Goal: Task Accomplishment & Management: Complete application form

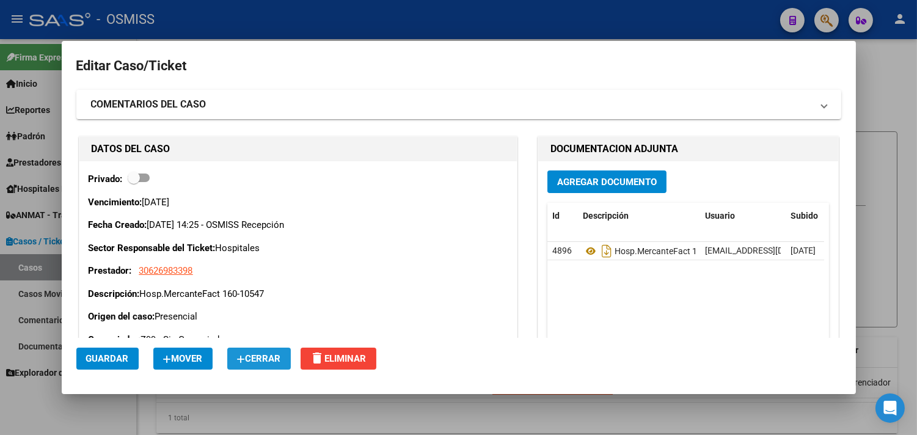
click at [247, 364] on button "Cerrar" at bounding box center [259, 359] width 64 height 22
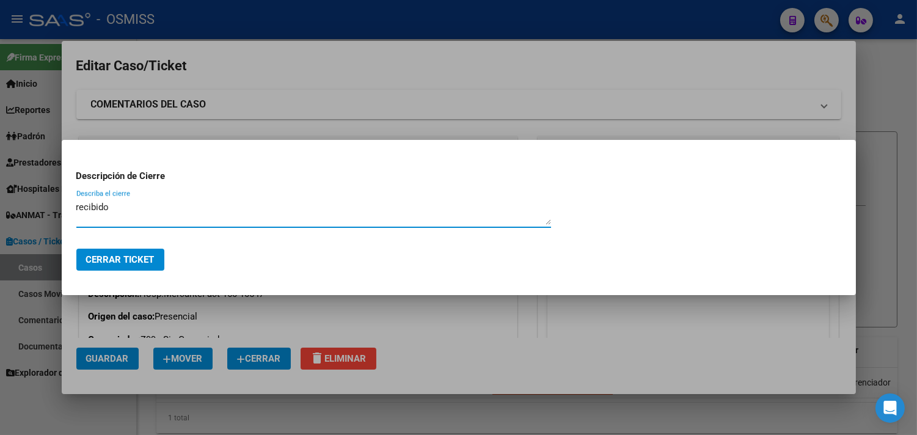
type textarea "recibido"
click at [136, 266] on button "Cerrar Ticket" at bounding box center [120, 260] width 88 height 22
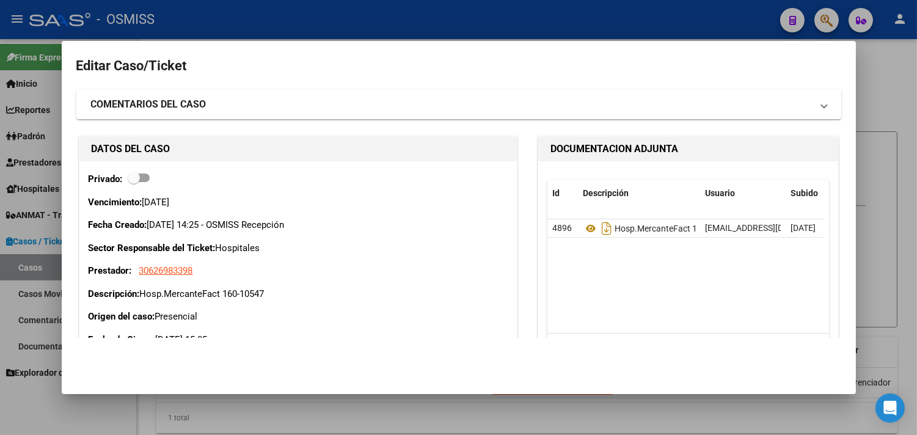
click at [302, 14] on div at bounding box center [458, 217] width 917 height 435
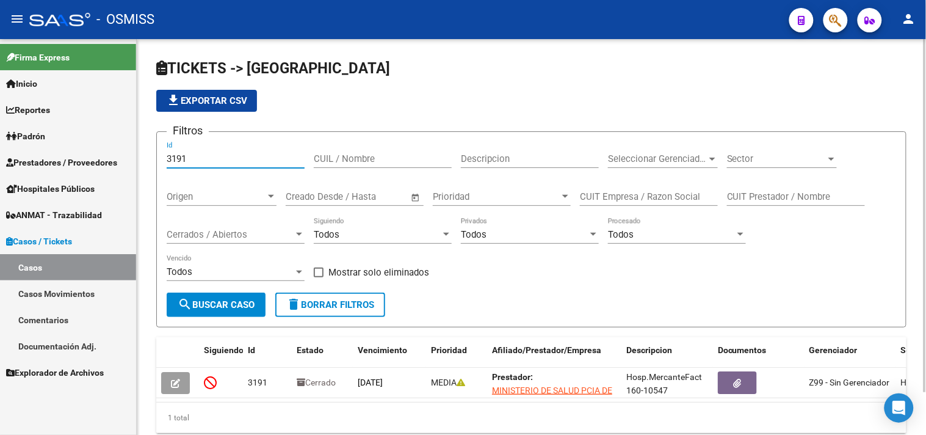
drag, startPoint x: 202, startPoint y: 158, endPoint x: 221, endPoint y: 209, distance: 54.9
click at [110, 159] on mat-sidenav-container "Firma Express Inicio Calendario SSS Instructivos Contacto OS Reportes Ingresos …" at bounding box center [463, 237] width 926 height 396
click at [240, 233] on span "Cerrados / Abiertos" at bounding box center [230, 234] width 127 height 11
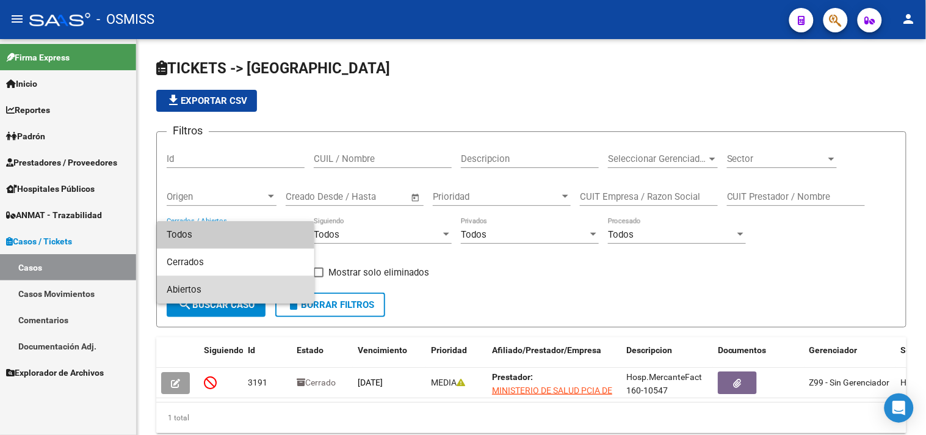
click at [220, 291] on span "Abiertos" at bounding box center [236, 289] width 138 height 27
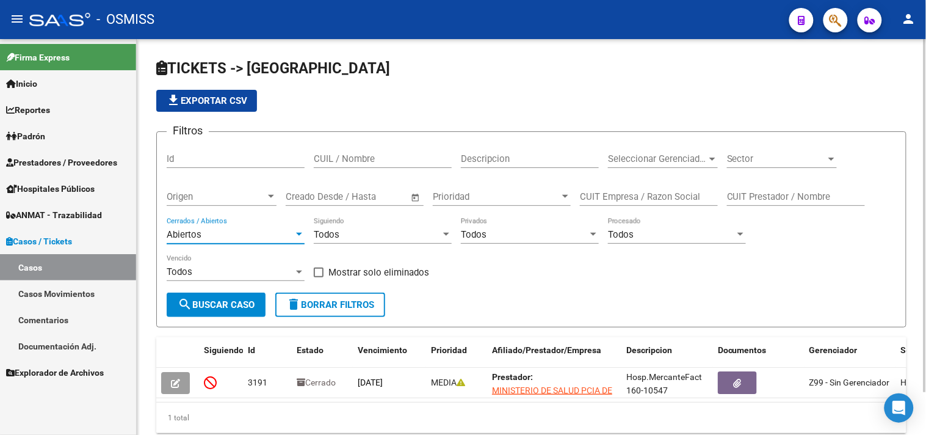
click at [778, 157] on span "Sector" at bounding box center [776, 158] width 99 height 11
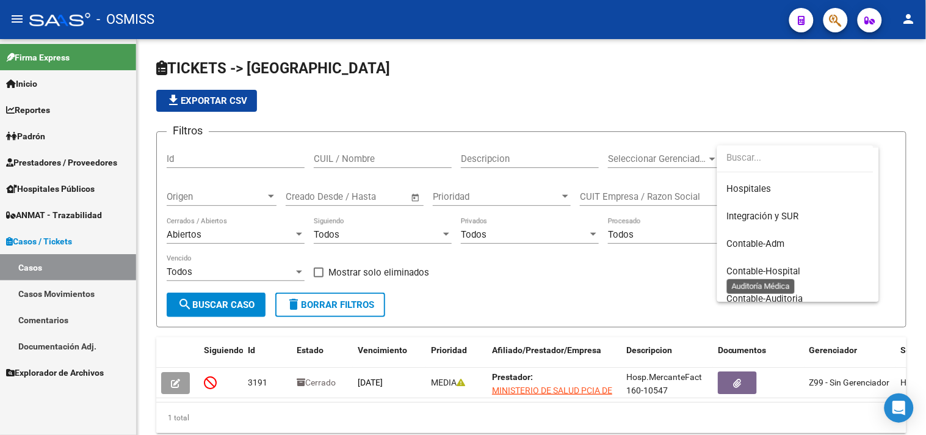
scroll to position [136, 0]
click at [766, 191] on span "Hospitales" at bounding box center [749, 188] width 45 height 11
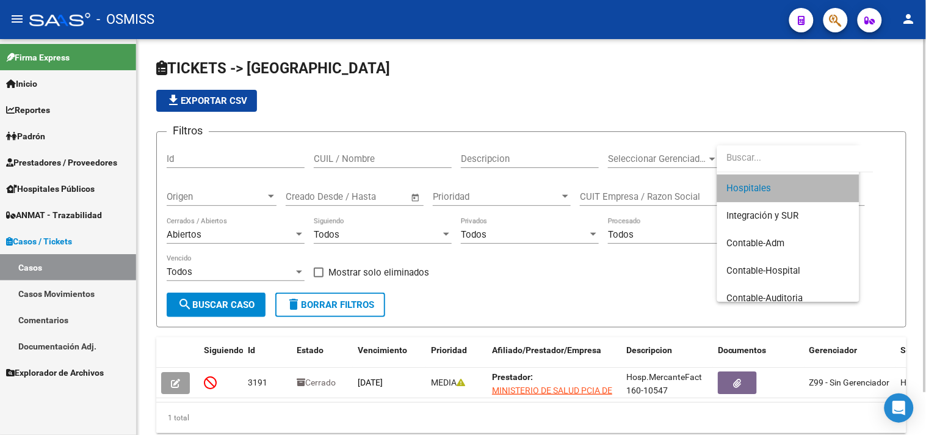
scroll to position [137, 0]
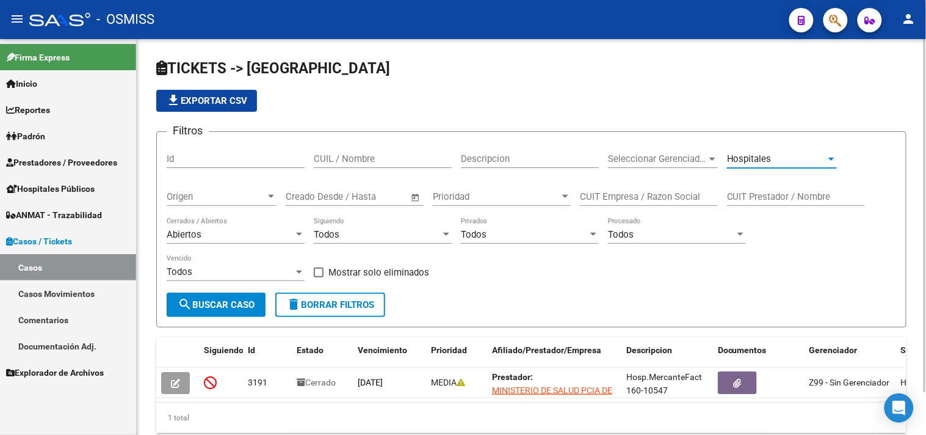
click at [236, 310] on span "search Buscar Caso" at bounding box center [216, 304] width 77 height 11
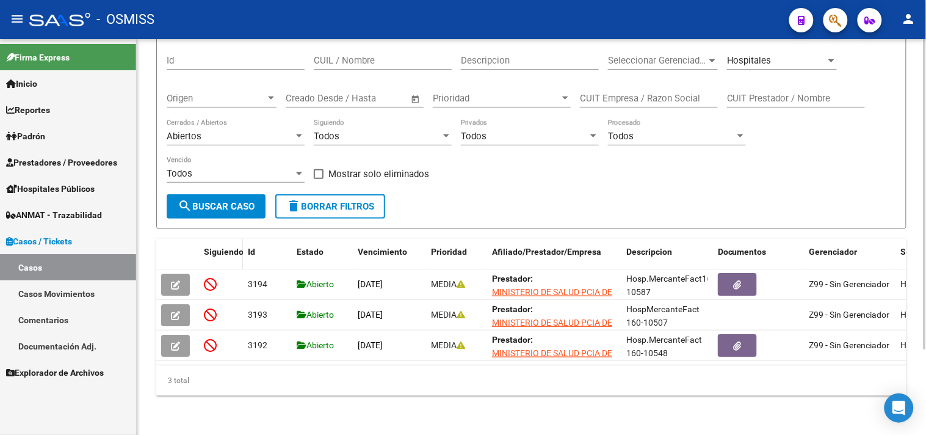
scroll to position [108, 0]
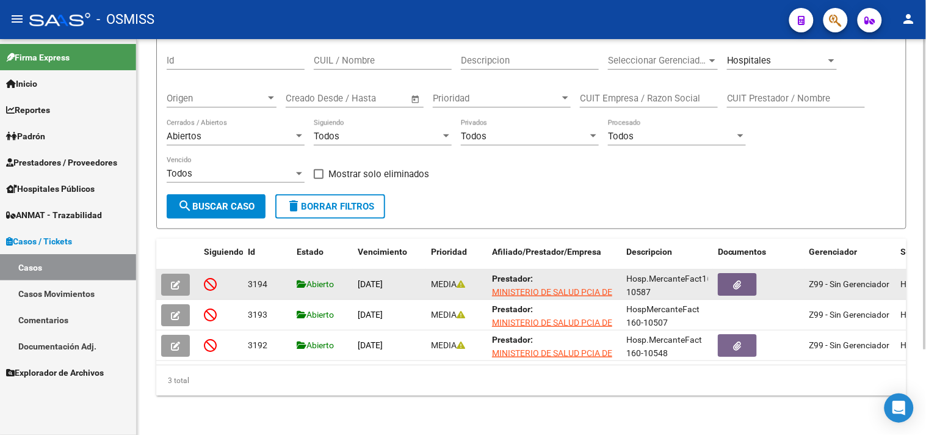
click at [169, 274] on button "button" at bounding box center [175, 285] width 29 height 22
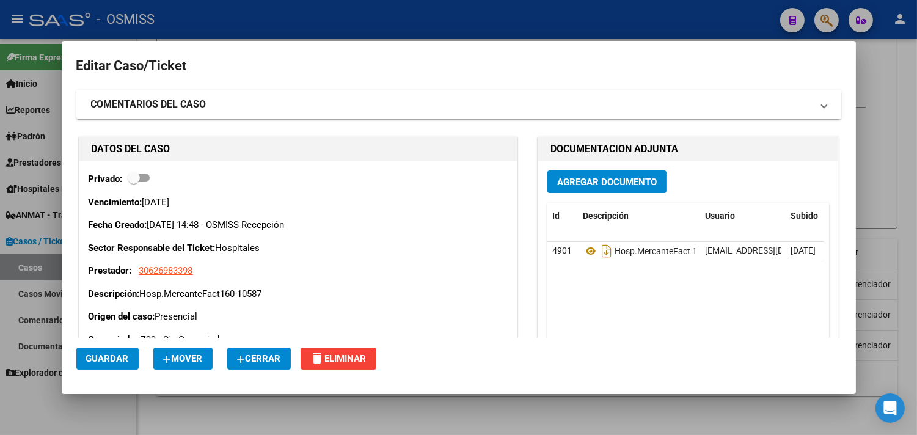
click at [263, 358] on span "Cerrar" at bounding box center [259, 358] width 44 height 11
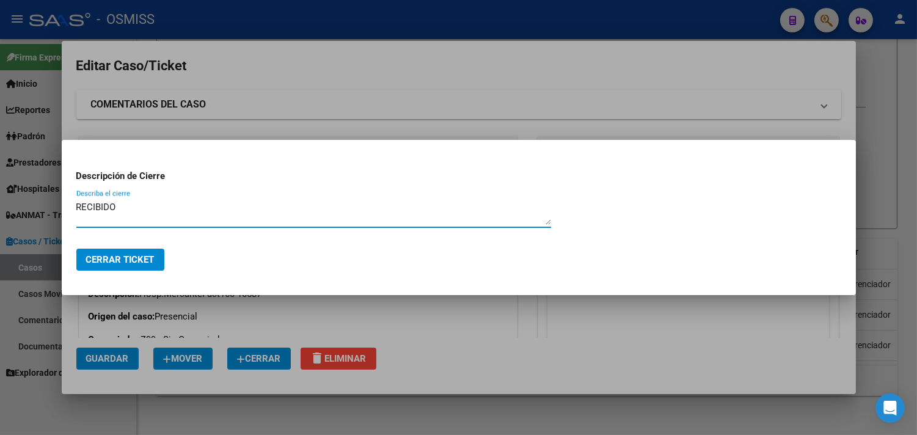
drag, startPoint x: 163, startPoint y: 203, endPoint x: 12, endPoint y: 197, distance: 151.0
click at [12, 197] on div "Editar Caso/Ticket COMENTARIOS DEL CASO Escriba su comentario aquí. Enviar come…" at bounding box center [458, 217] width 917 height 435
type textarea "RECIBIDO"
click at [113, 254] on span "Cerrar Ticket" at bounding box center [120, 259] width 68 height 11
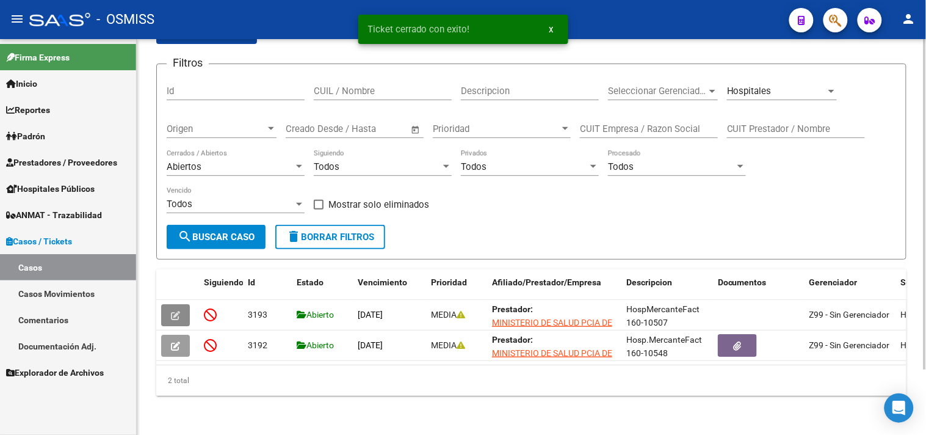
scroll to position [78, 0]
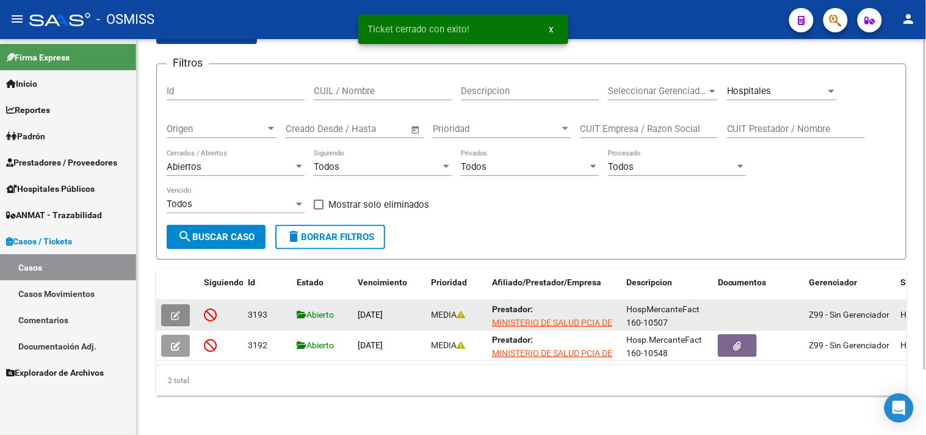
click at [181, 304] on button "button" at bounding box center [175, 315] width 29 height 22
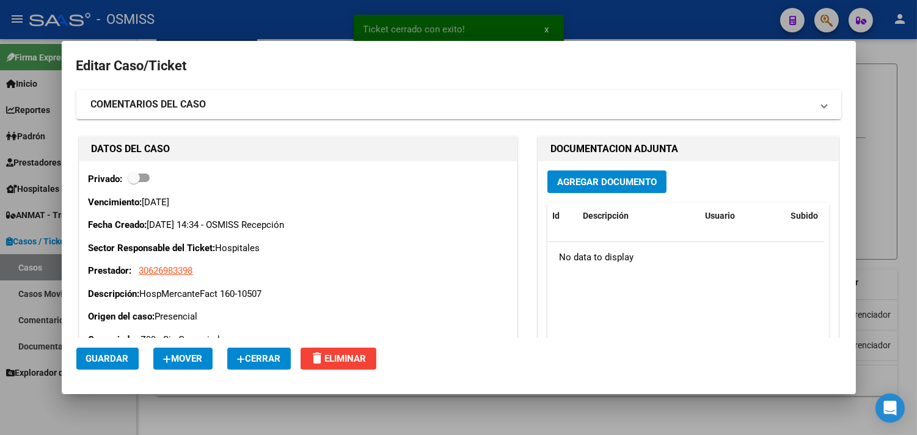
click at [266, 362] on span "Cerrar" at bounding box center [259, 358] width 44 height 11
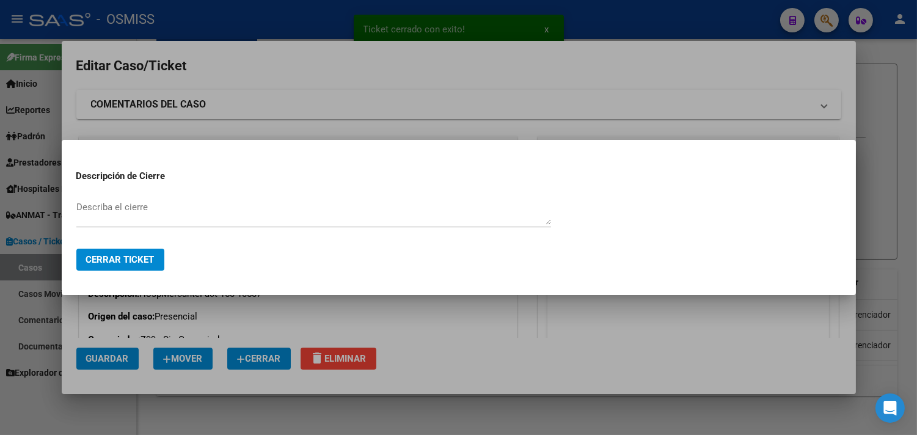
paste textarea "RECIBIDO"
type textarea "RECIBIDO"
click at [142, 255] on span "Cerrar Ticket" at bounding box center [120, 259] width 68 height 11
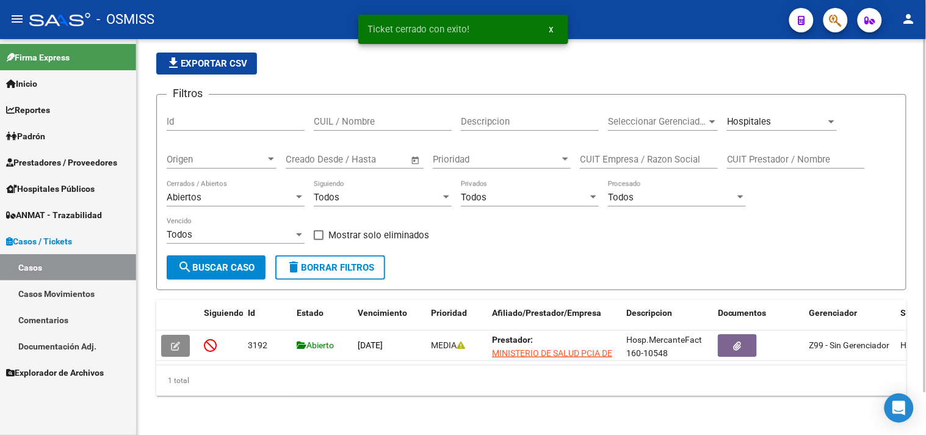
scroll to position [48, 0]
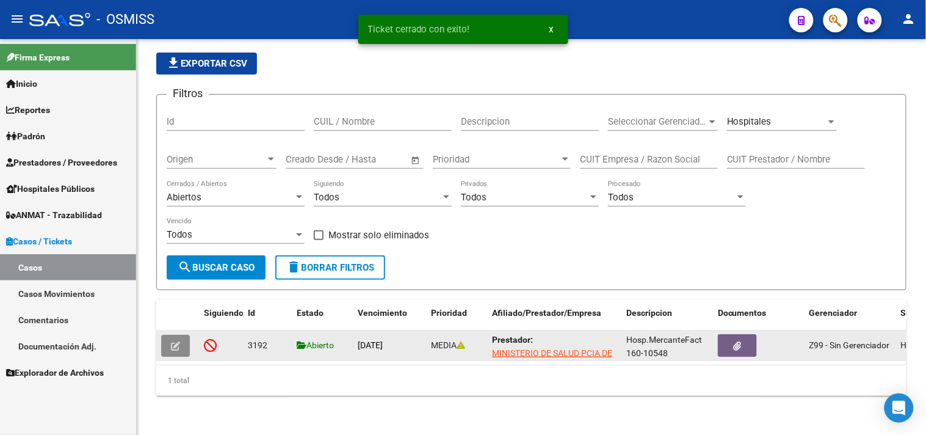
click at [175, 335] on button "button" at bounding box center [175, 346] width 29 height 22
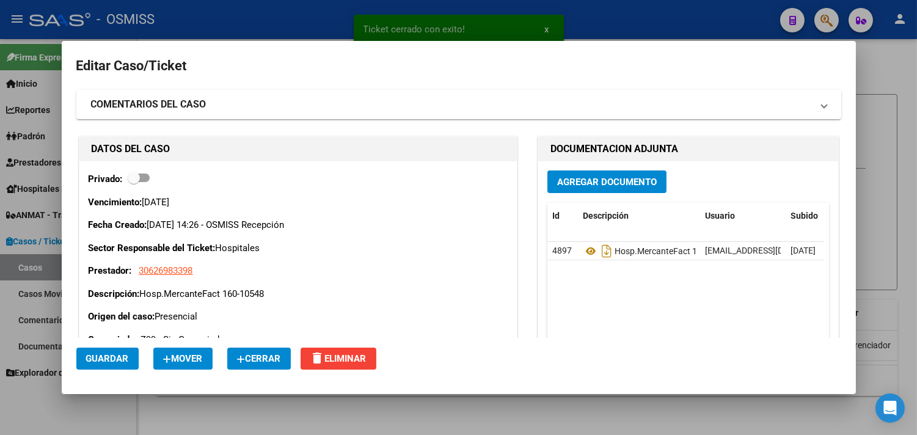
click at [275, 365] on button "Cerrar" at bounding box center [259, 359] width 64 height 22
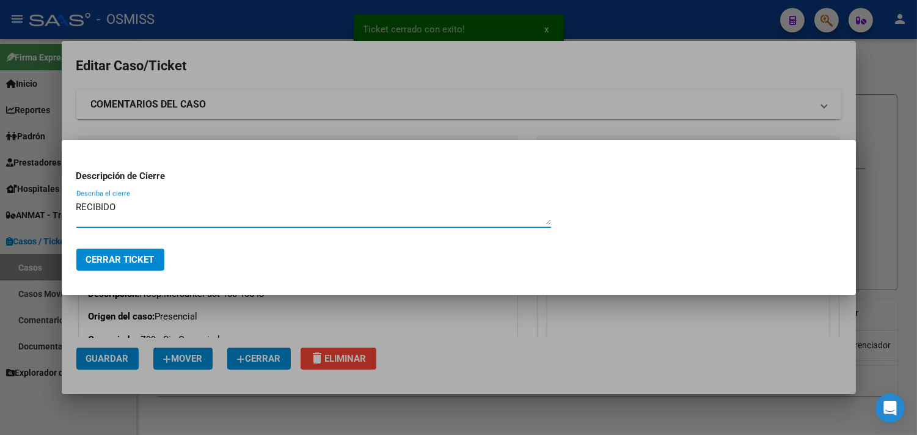
type textarea "RECIBIDO"
click at [133, 260] on span "Cerrar Ticket" at bounding box center [120, 259] width 68 height 11
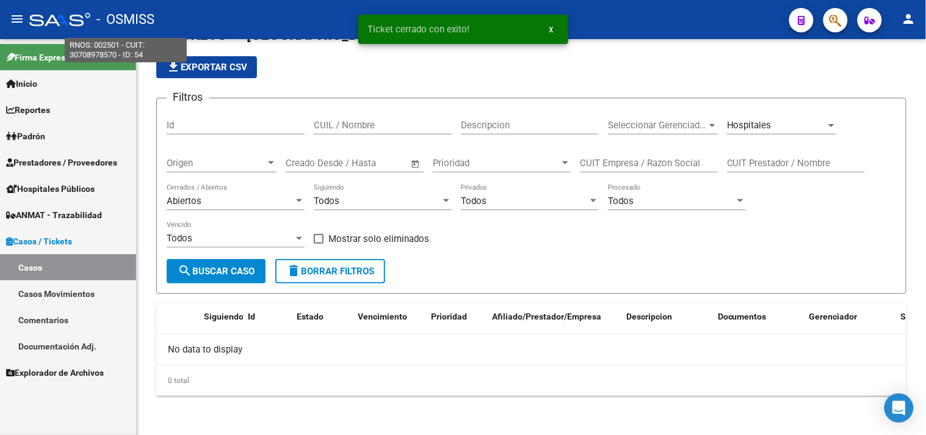
scroll to position [34, 0]
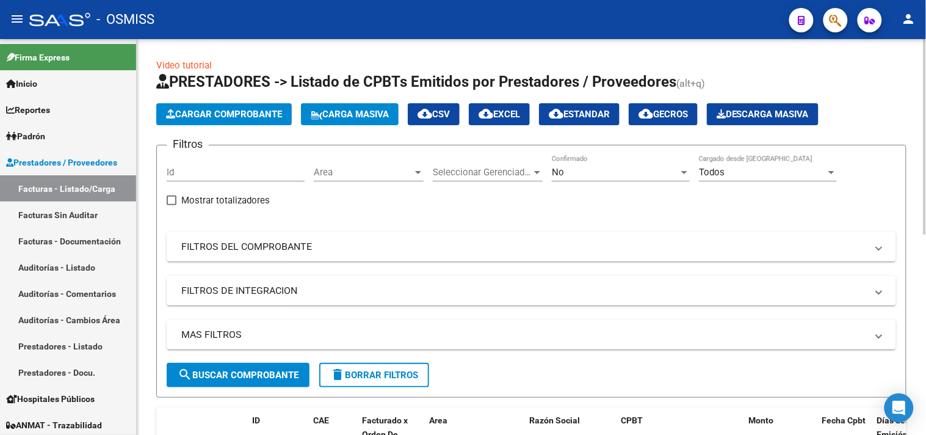
click at [183, 112] on span "Cargar Comprobante" at bounding box center [224, 114] width 116 height 11
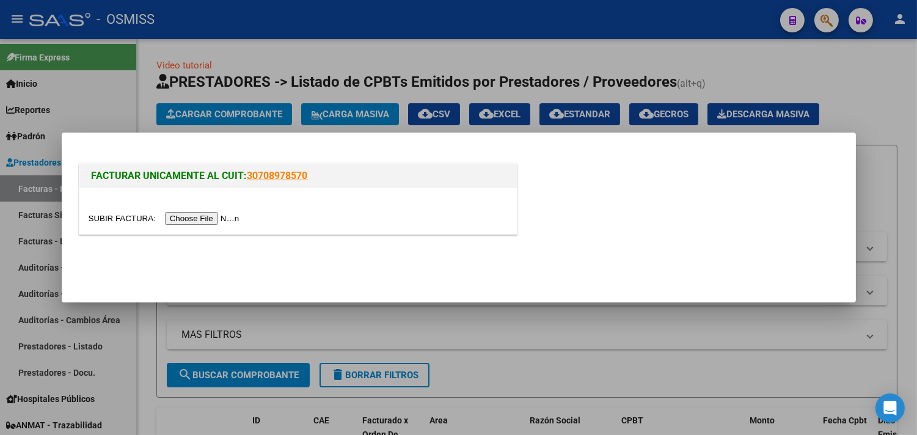
click at [230, 221] on input "file" at bounding box center [166, 218] width 155 height 13
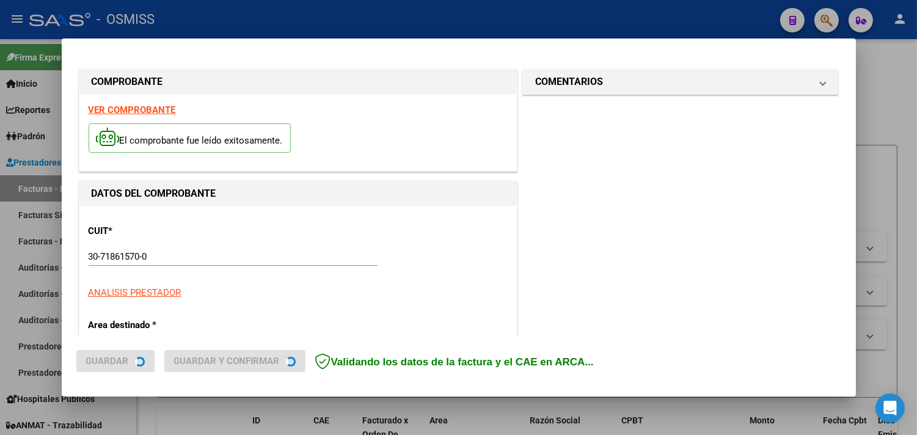
type input "[DATE]"
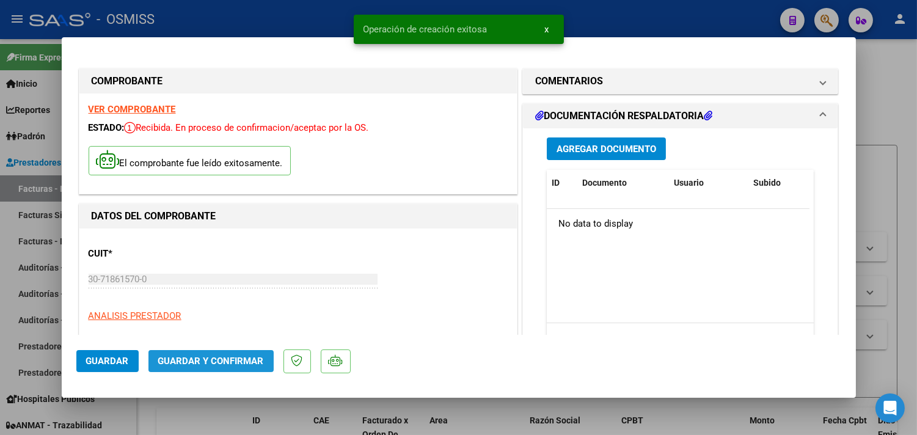
click at [238, 365] on span "Guardar y Confirmar" at bounding box center [211, 360] width 106 height 11
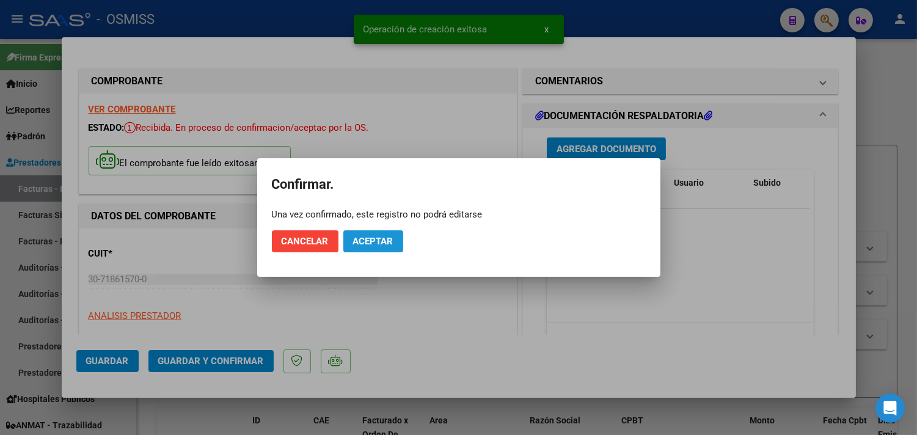
click at [395, 236] on button "Aceptar" at bounding box center [373, 241] width 60 height 22
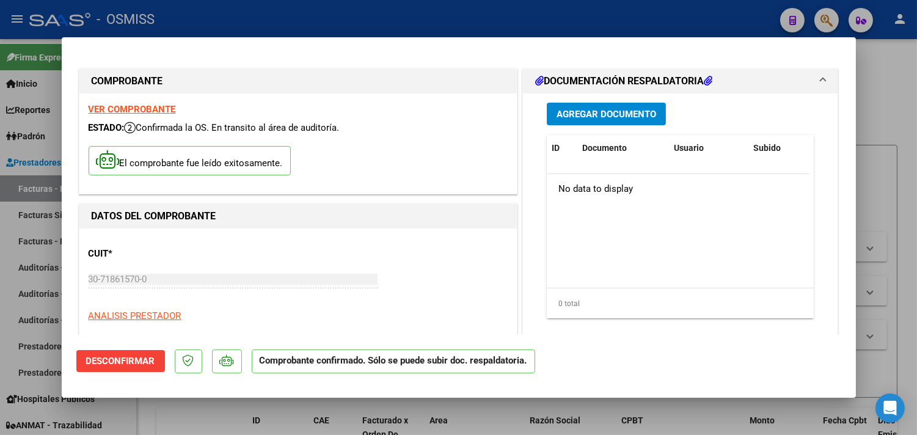
click at [496, 22] on div at bounding box center [458, 217] width 917 height 435
type input "$ 0,00"
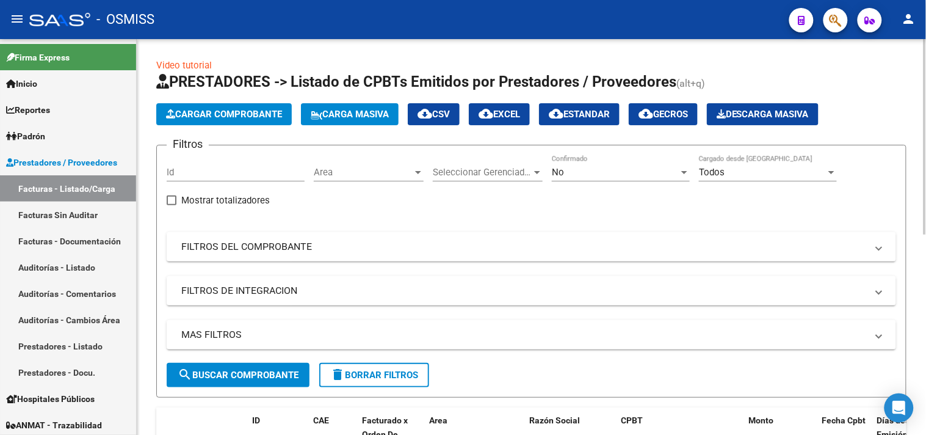
click at [247, 113] on span "Cargar Comprobante" at bounding box center [224, 114] width 116 height 11
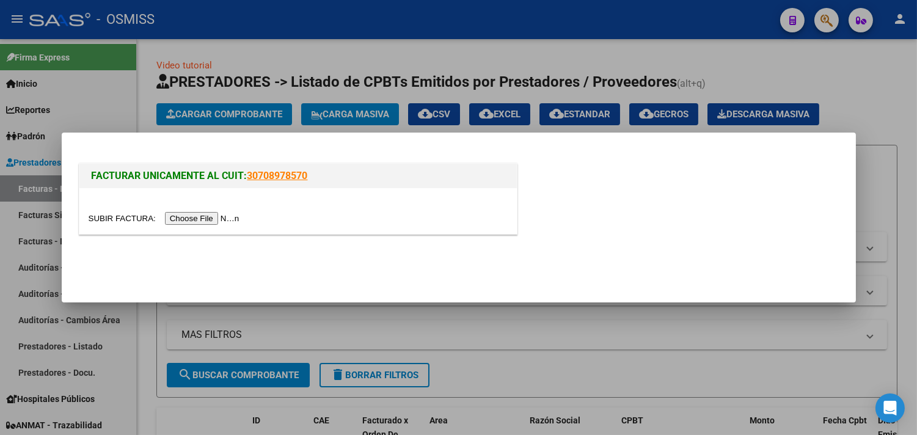
click at [217, 220] on input "file" at bounding box center [166, 218] width 155 height 13
type input "C:\fakepath\SAMCO ROLDAN FC. 3-4296.pdf"
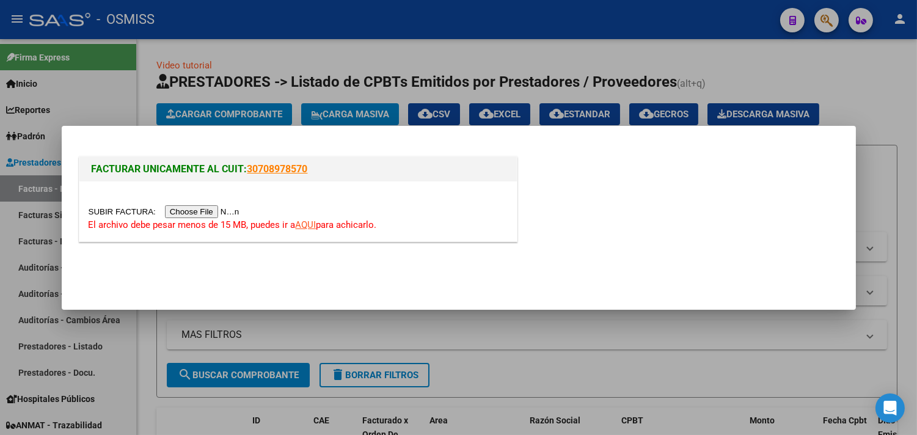
click at [312, 226] on link "AQUI" at bounding box center [306, 224] width 21 height 11
click at [298, 64] on div at bounding box center [458, 217] width 917 height 435
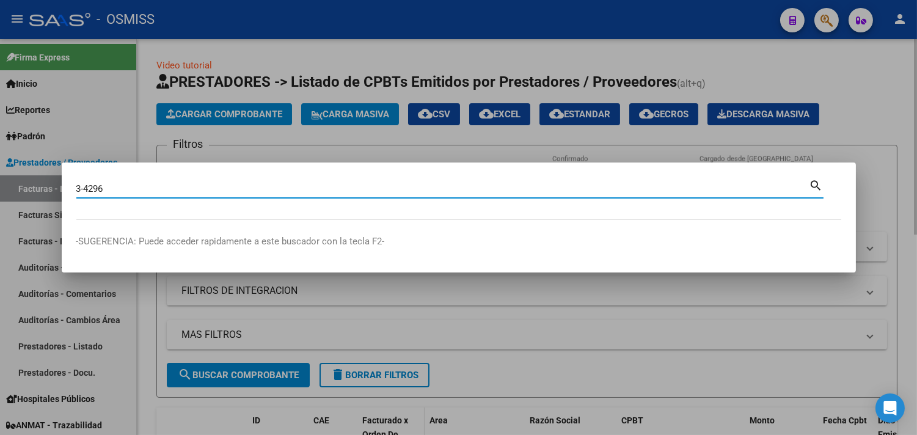
type input "3-4296"
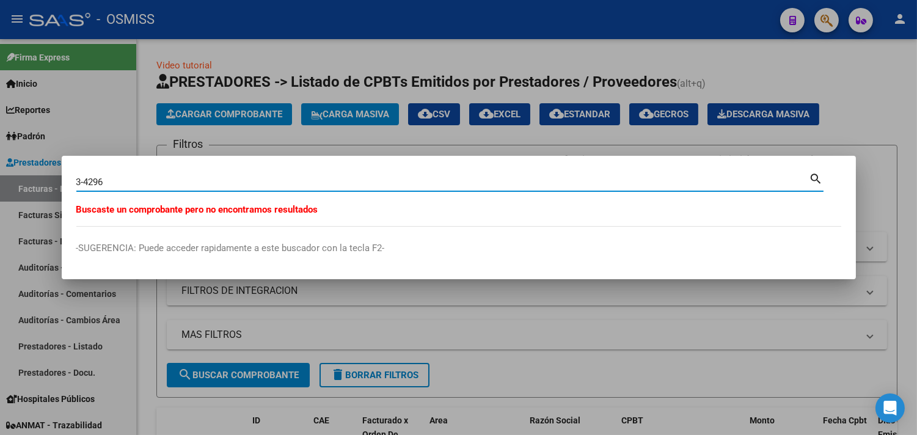
click at [150, 332] on div at bounding box center [458, 217] width 917 height 435
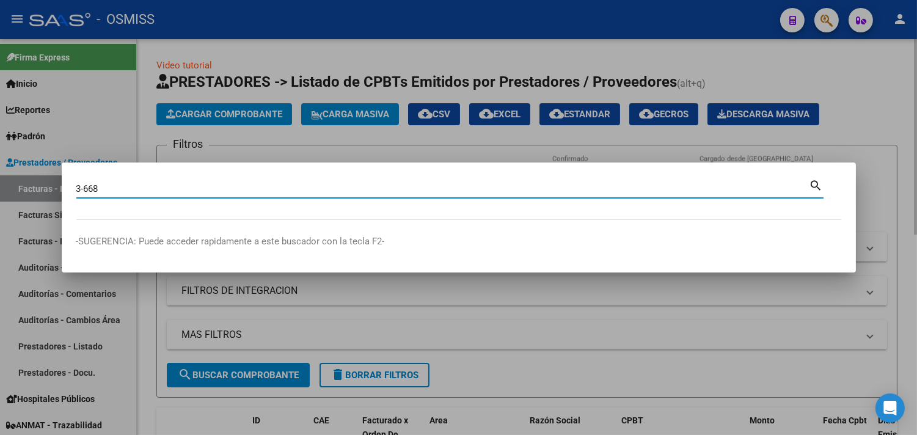
type input "3-668"
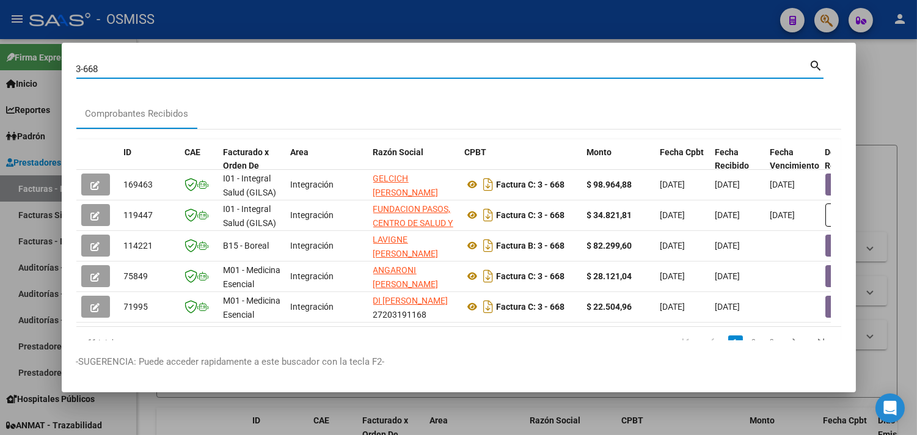
click at [176, 34] on div at bounding box center [458, 217] width 917 height 435
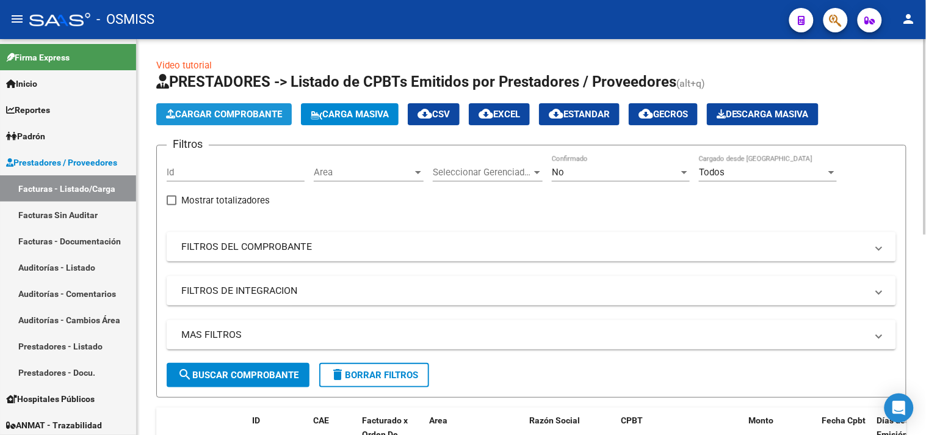
click at [226, 110] on span "Cargar Comprobante" at bounding box center [224, 114] width 116 height 11
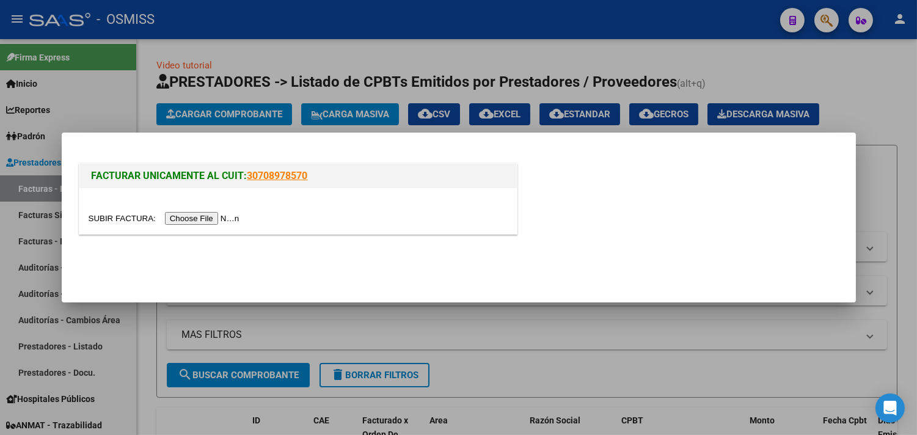
click at [222, 219] on input "file" at bounding box center [166, 218] width 155 height 13
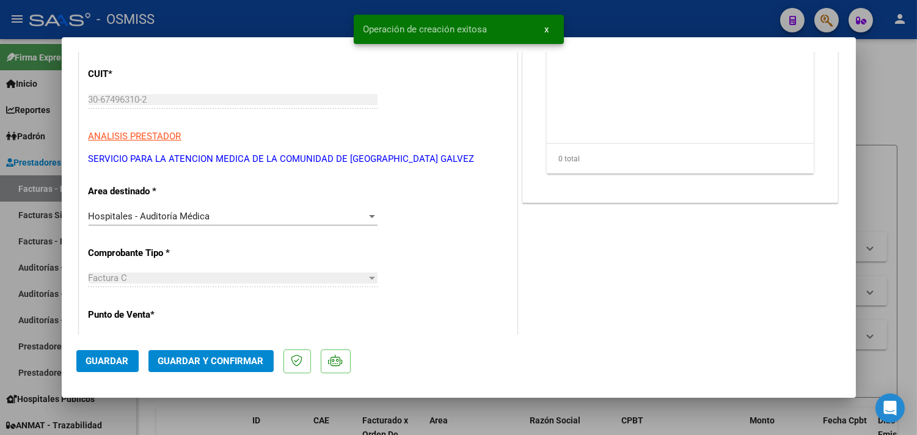
scroll to position [203, 0]
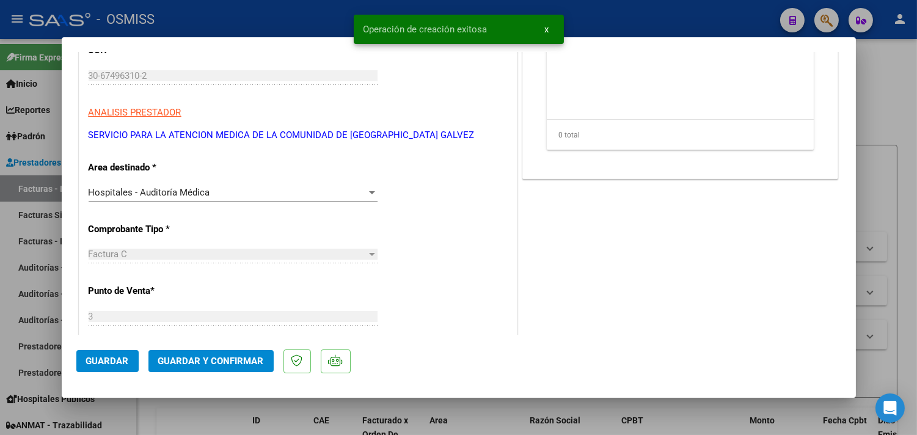
click at [196, 192] on span "Hospitales - Auditoría Médica" at bounding box center [150, 192] width 122 height 11
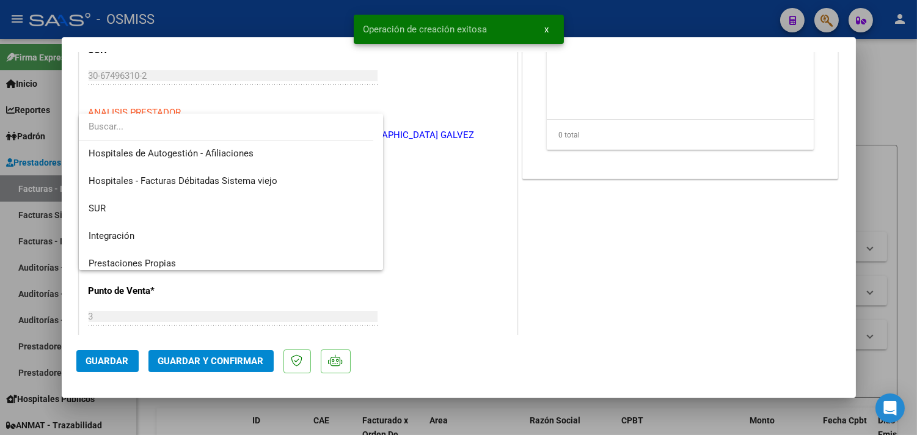
scroll to position [0, 0]
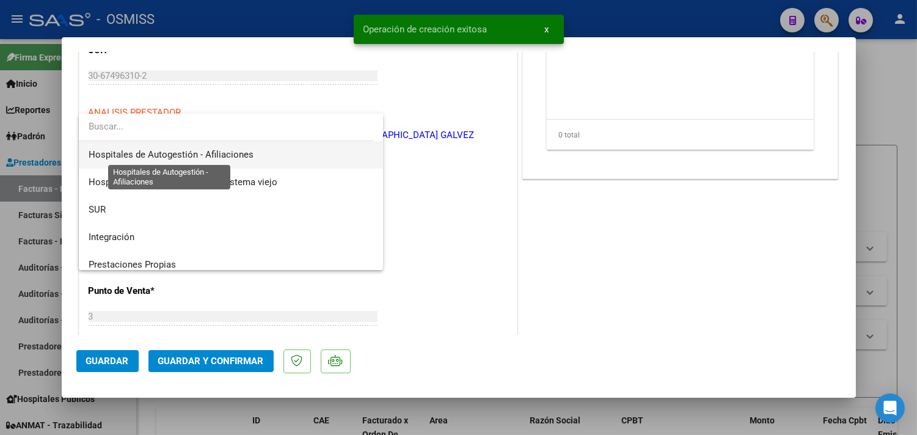
click at [236, 155] on span "Hospitales de Autogestión - Afiliaciones" at bounding box center [171, 154] width 165 height 11
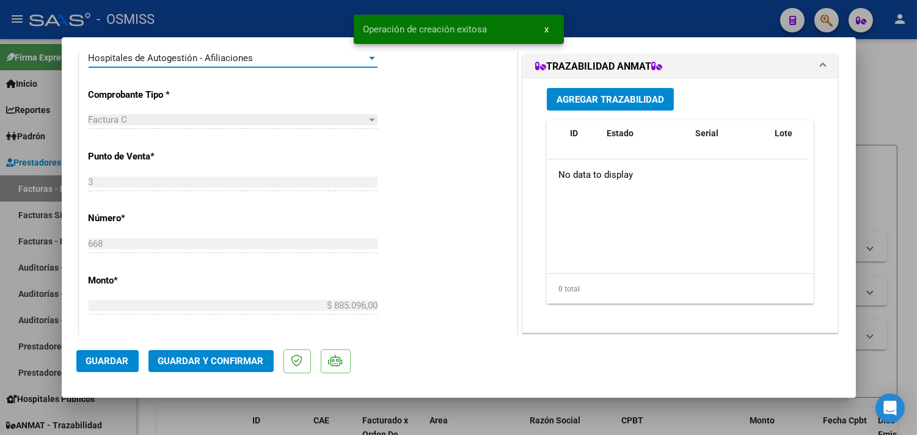
scroll to position [339, 0]
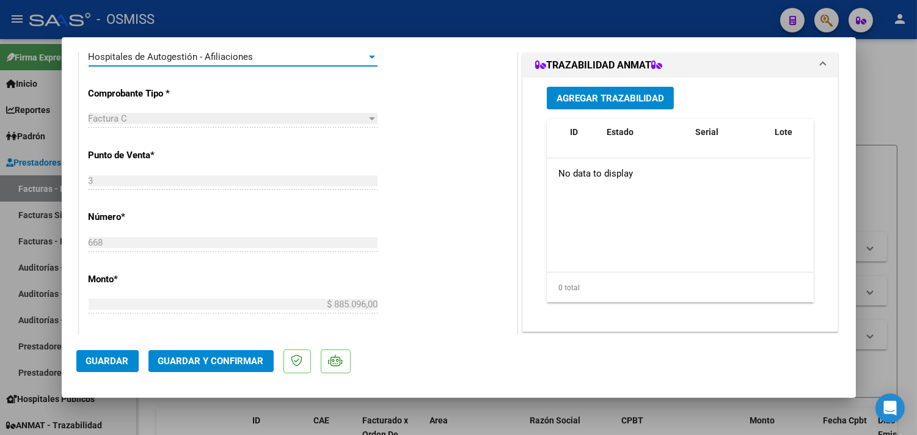
click at [226, 362] on span "Guardar y Confirmar" at bounding box center [211, 360] width 106 height 11
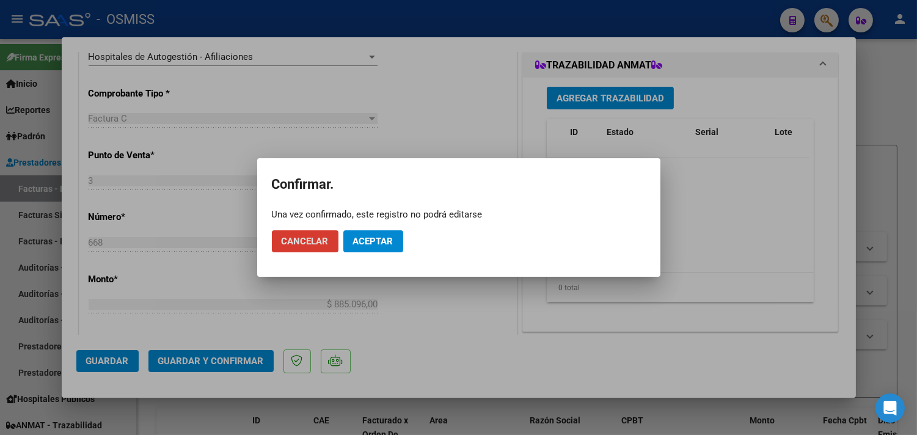
click at [376, 245] on span "Aceptar" at bounding box center [373, 241] width 40 height 11
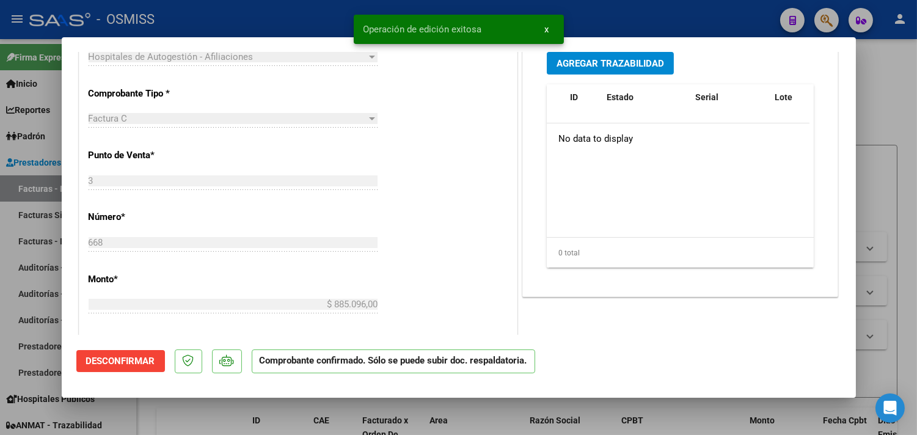
click at [894, 123] on div at bounding box center [458, 217] width 917 height 435
type input "$ 0,00"
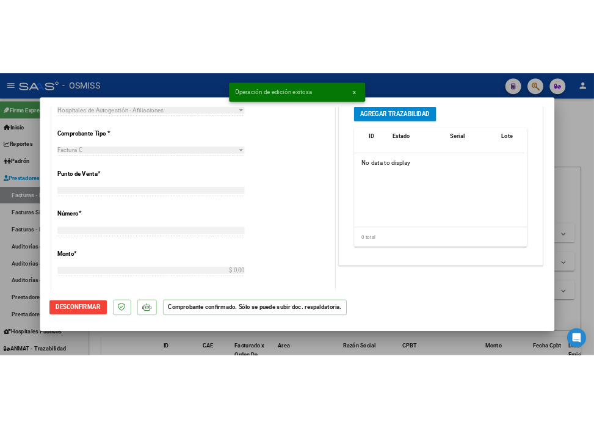
scroll to position [287, 0]
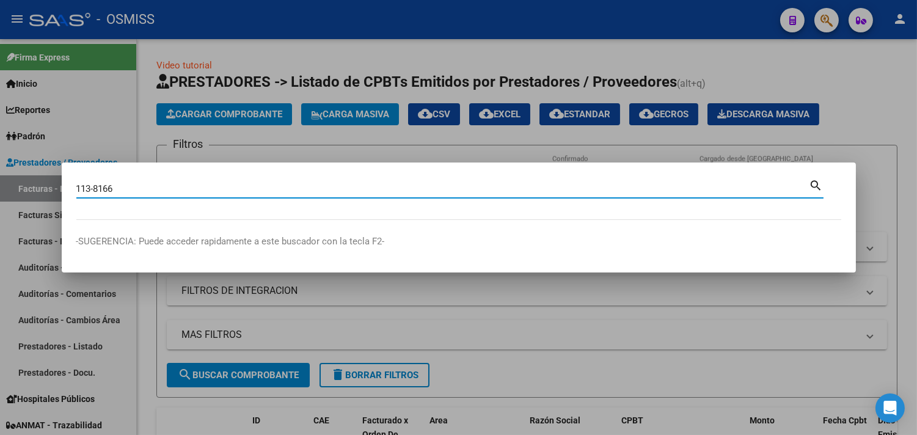
type input "113-8166"
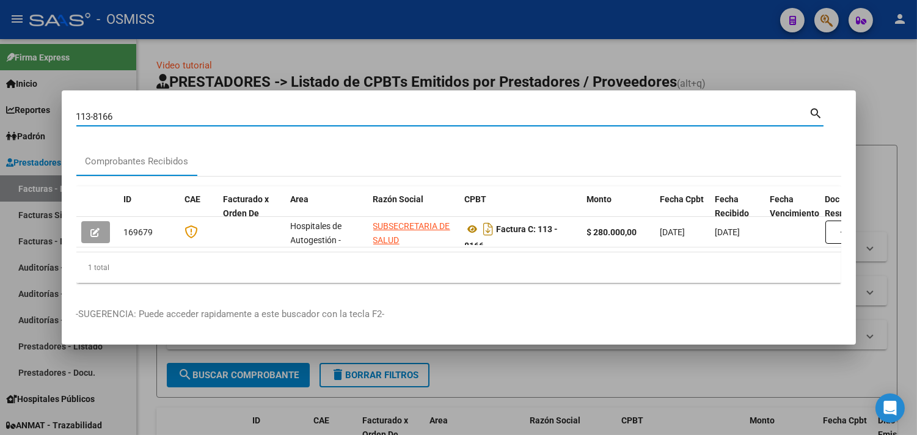
click at [753, 62] on div at bounding box center [458, 217] width 917 height 435
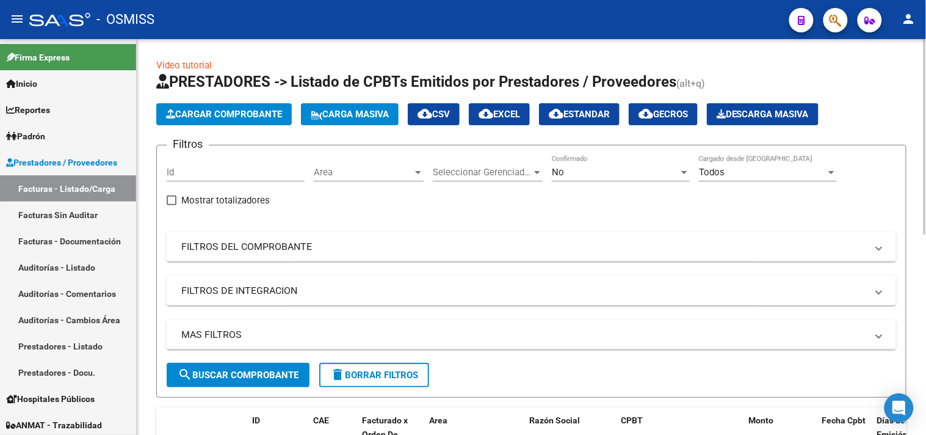
click at [192, 116] on span "Cargar Comprobante" at bounding box center [224, 114] width 116 height 11
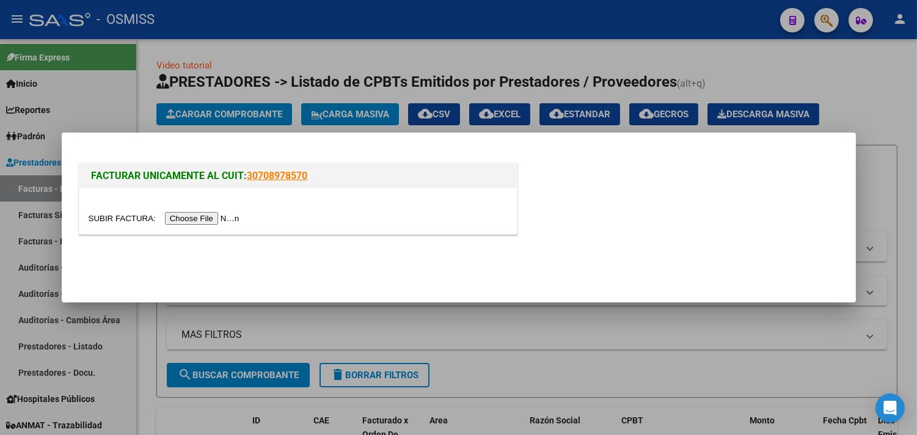
click at [215, 217] on input "file" at bounding box center [166, 218] width 155 height 13
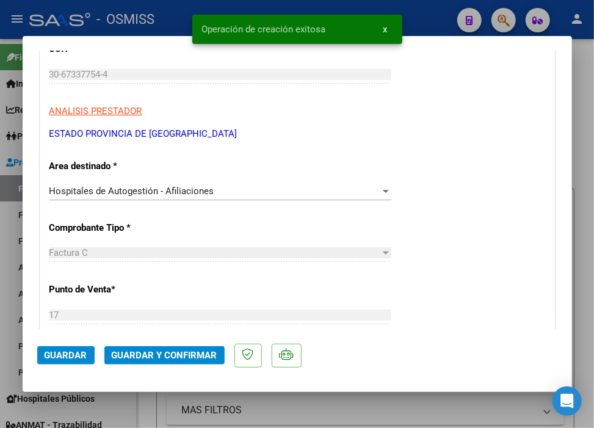
scroll to position [271, 0]
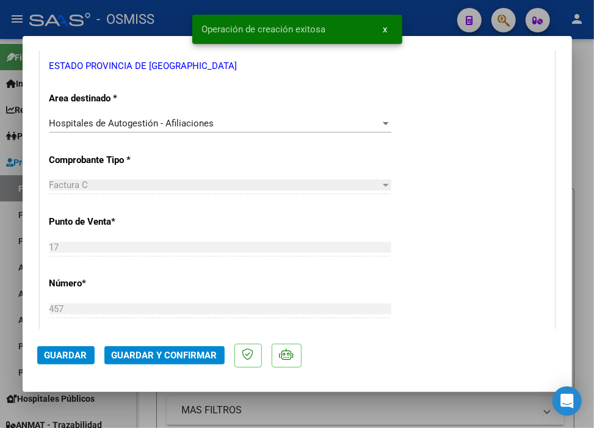
click at [175, 346] on button "Guardar y Confirmar" at bounding box center [164, 355] width 120 height 18
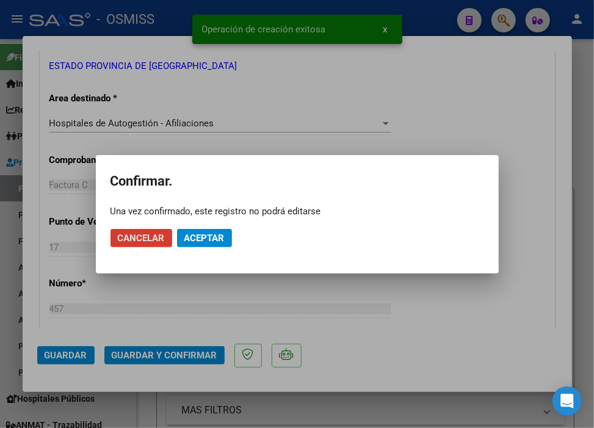
click at [215, 237] on span "Aceptar" at bounding box center [204, 238] width 40 height 11
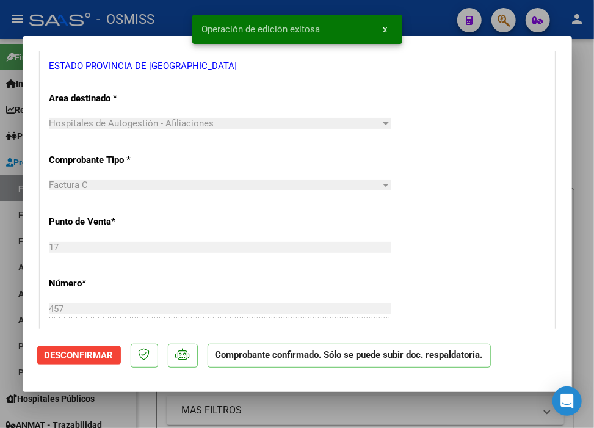
click at [180, 13] on div "Operación de edición exitosa x" at bounding box center [297, 29] width 239 height 59
click at [437, 10] on div at bounding box center [297, 214] width 594 height 428
type input "$ 0,00"
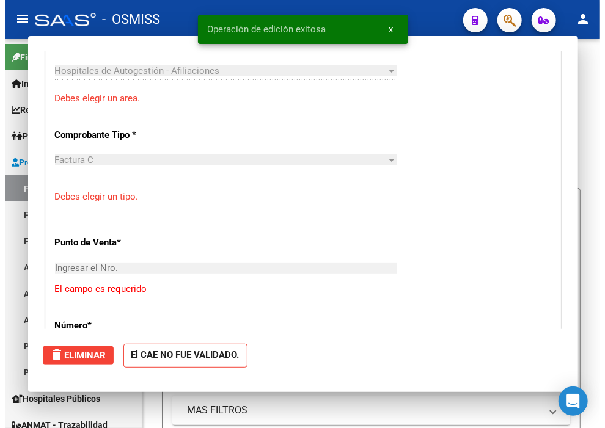
scroll to position [220, 0]
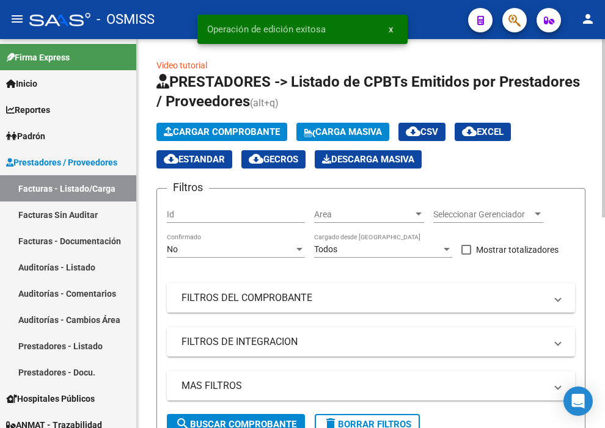
click at [190, 126] on span "Cargar Comprobante" at bounding box center [222, 131] width 116 height 11
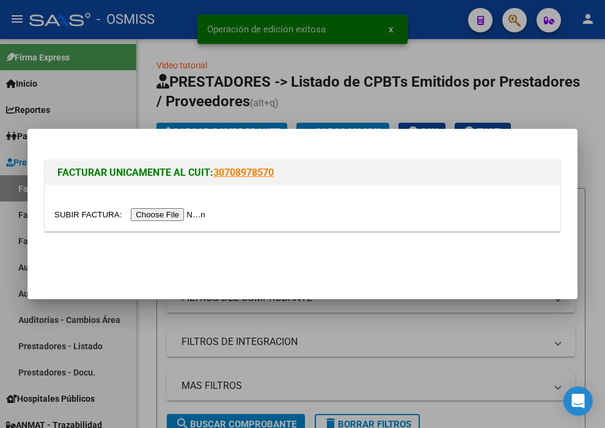
click at [184, 213] on input "file" at bounding box center [131, 214] width 155 height 13
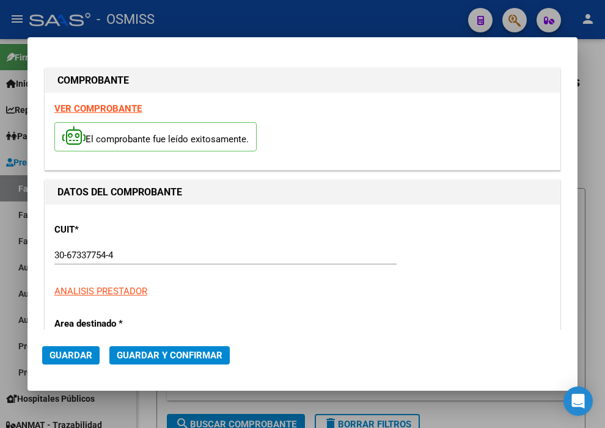
type input "[DATE]"
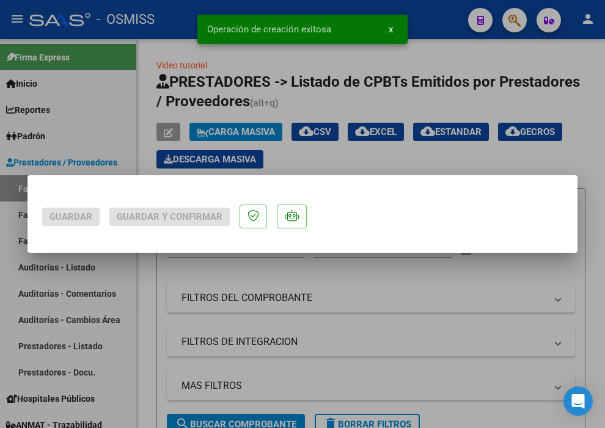
scroll to position [0, 0]
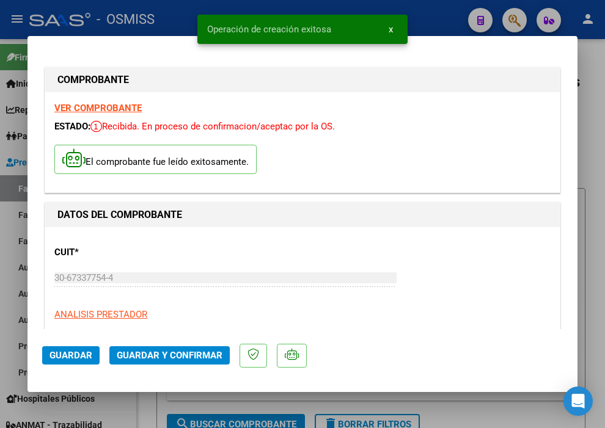
click at [164, 350] on span "Guardar y Confirmar" at bounding box center [170, 355] width 106 height 11
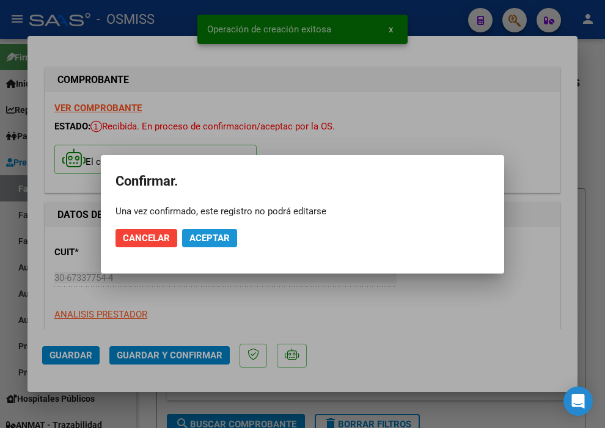
click at [211, 236] on span "Aceptar" at bounding box center [209, 238] width 40 height 11
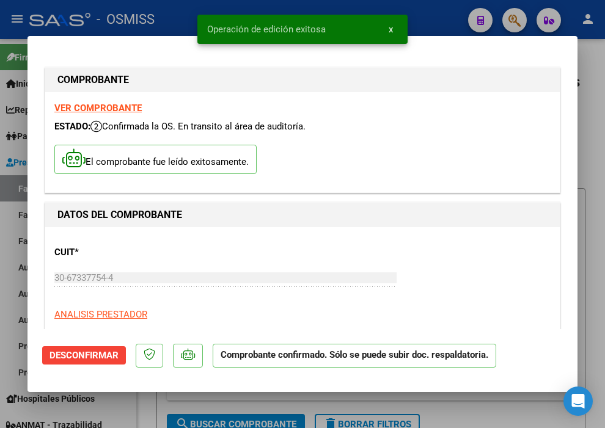
click at [430, 11] on div at bounding box center [302, 214] width 605 height 428
type input "$ 0,00"
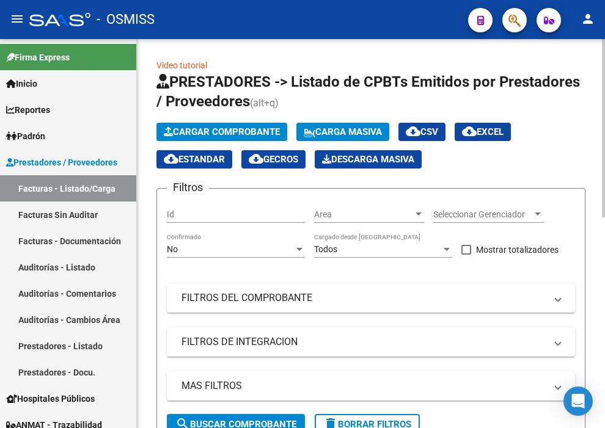
click at [264, 126] on span "Cargar Comprobante" at bounding box center [222, 131] width 116 height 11
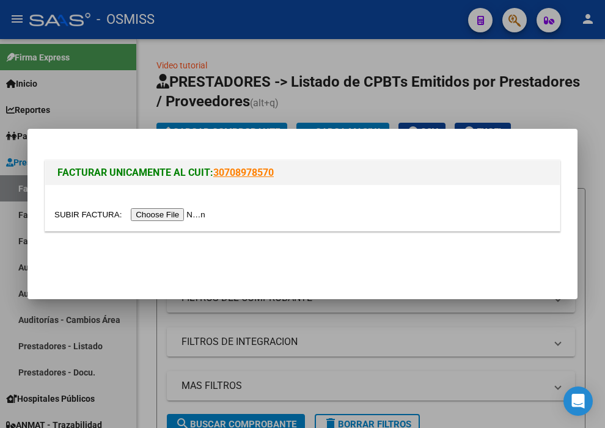
click at [191, 211] on input "file" at bounding box center [131, 214] width 155 height 13
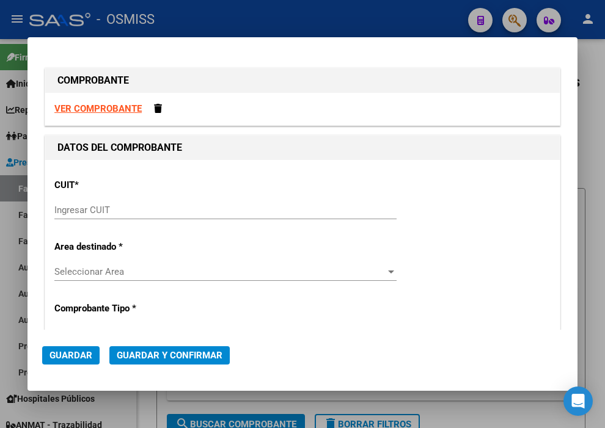
click at [106, 212] on input "Ingresar CUIT" at bounding box center [225, 210] width 342 height 11
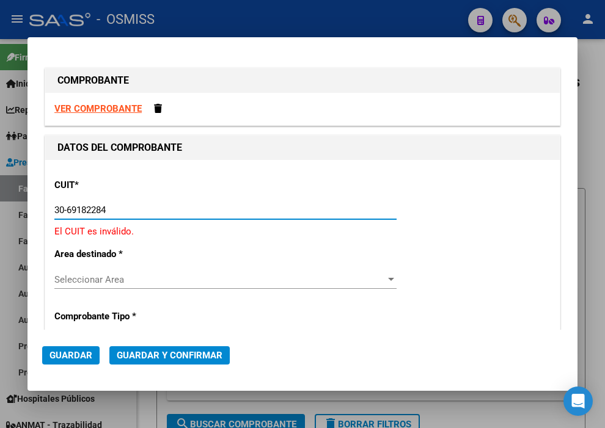
type input "30-69182284-9"
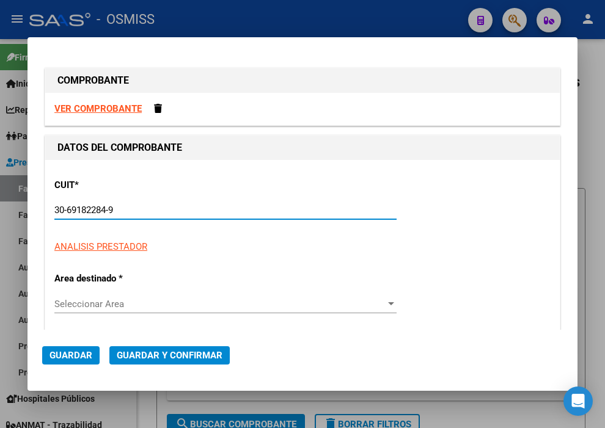
type input "1687"
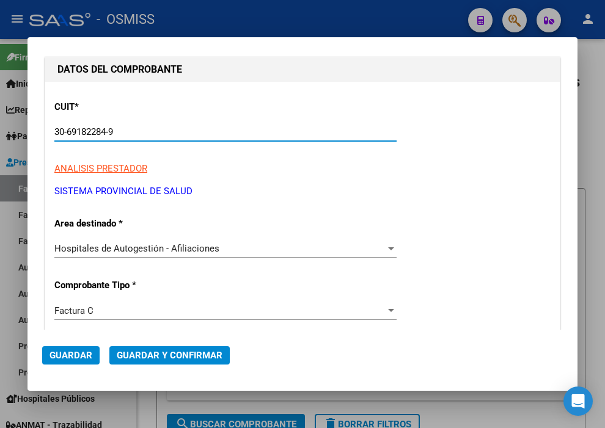
scroll to position [203, 0]
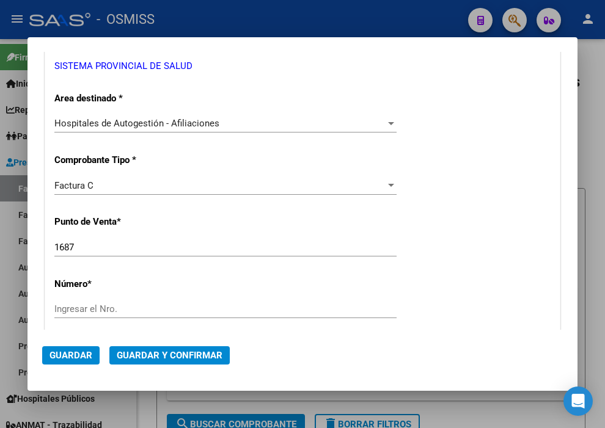
type input "30-69182284-9"
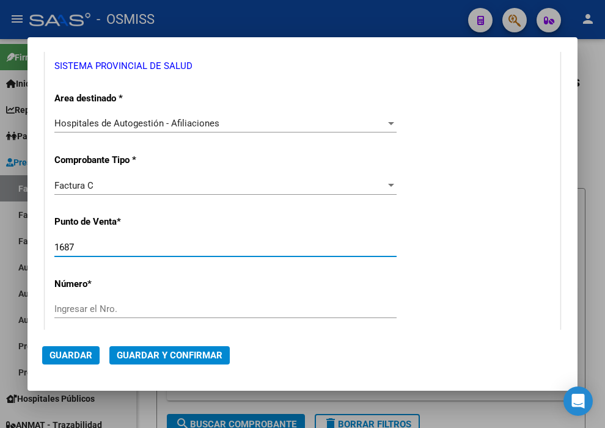
drag, startPoint x: 108, startPoint y: 247, endPoint x: 23, endPoint y: 243, distance: 85.0
click at [23, 243] on div "COMPROBANTE VER COMPROBANTE DATOS DEL COMPROBANTE CUIT * 30-69182284-9 Ingresar…" at bounding box center [302, 214] width 605 height 428
type input "1390"
click at [133, 309] on input "Ingresar el Nro." at bounding box center [225, 309] width 342 height 11
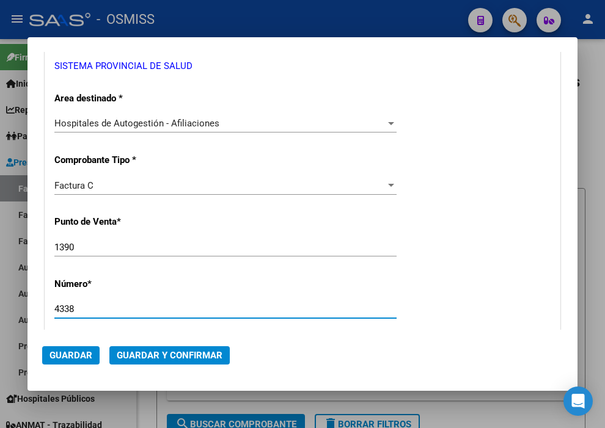
type input "4338"
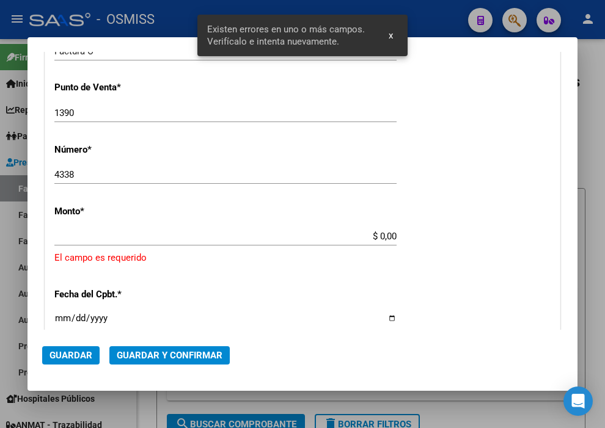
scroll to position [377, 0]
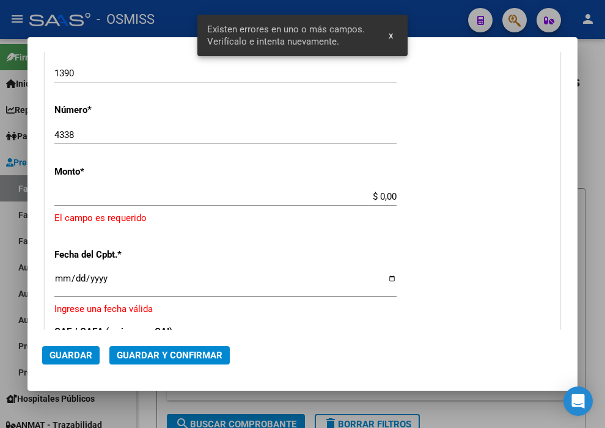
click at [373, 194] on input "$ 0,00" at bounding box center [225, 196] width 342 height 11
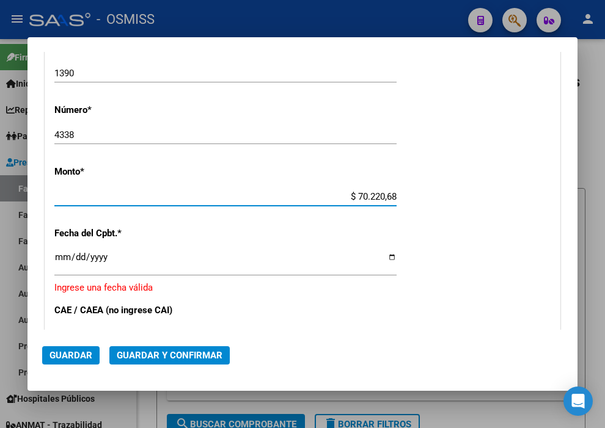
click at [377, 192] on input "$ 70.220,68" at bounding box center [225, 196] width 342 height 11
type input "$ 7.022,68"
click at [62, 250] on div "Ingresar la fecha" at bounding box center [225, 263] width 342 height 26
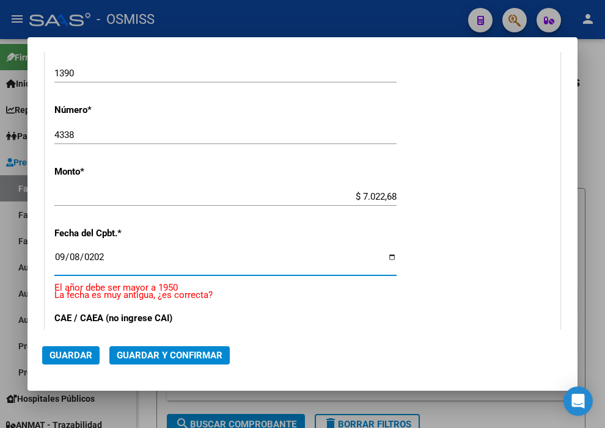
type input "[DATE]"
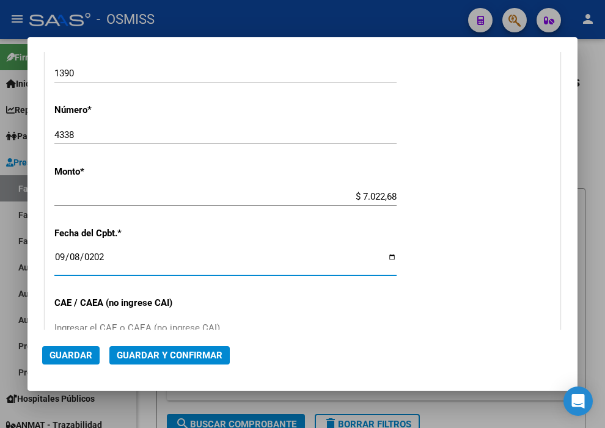
click at [195, 362] on button "Guardar y Confirmar" at bounding box center [169, 355] width 120 height 18
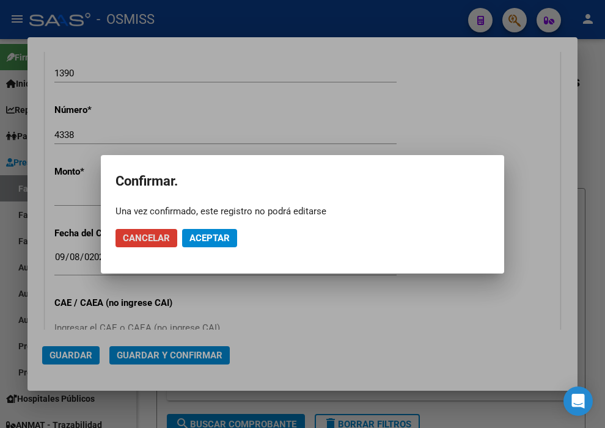
click at [217, 243] on button "Aceptar" at bounding box center [209, 238] width 55 height 18
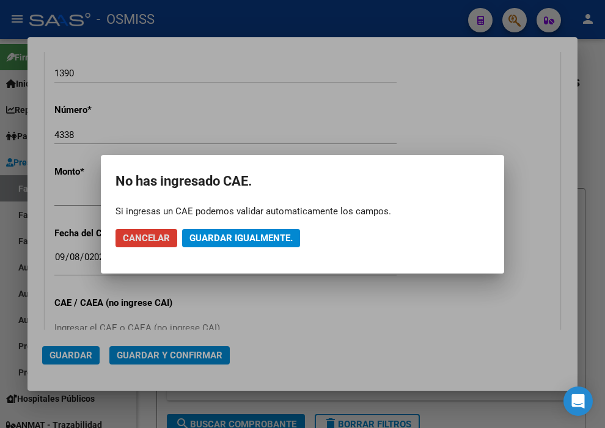
click at [217, 243] on button "Guardar igualmente." at bounding box center [241, 238] width 118 height 18
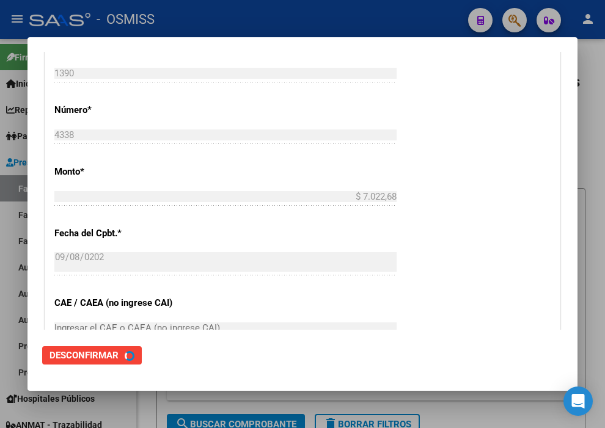
scroll to position [0, 0]
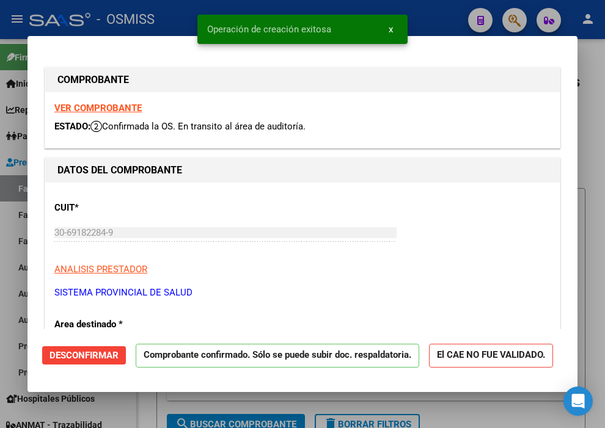
type input "[DATE]"
click at [439, 13] on div at bounding box center [302, 214] width 605 height 428
type input "$ 0,00"
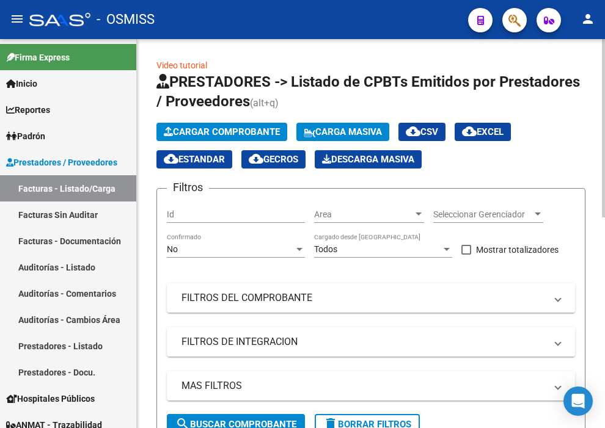
click at [231, 128] on span "Cargar Comprobante" at bounding box center [222, 131] width 116 height 11
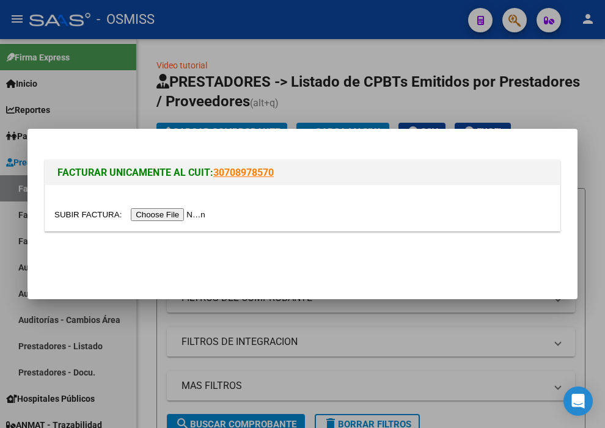
click at [184, 216] on input "file" at bounding box center [131, 214] width 155 height 13
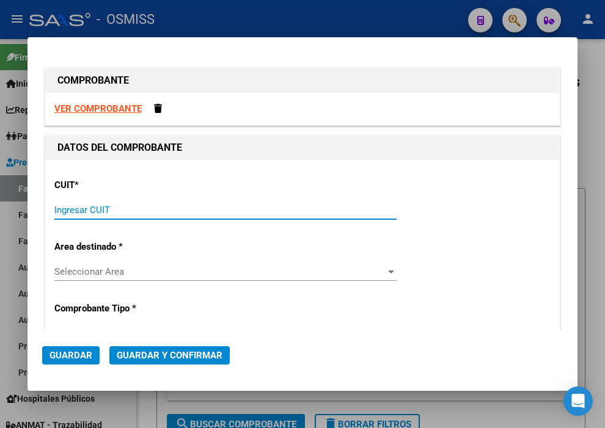
click at [125, 211] on input "Ingresar CUIT" at bounding box center [225, 210] width 342 height 11
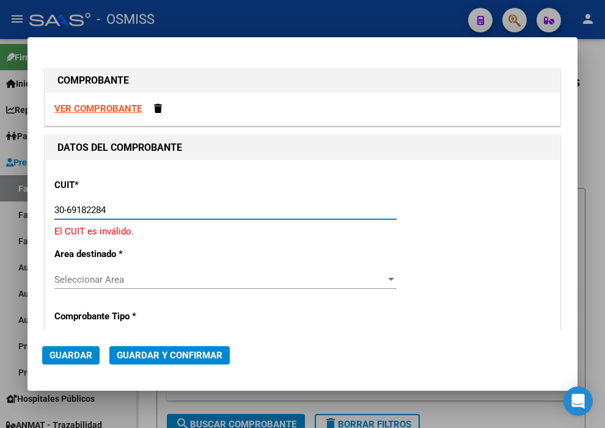
type input "30-69182284-9"
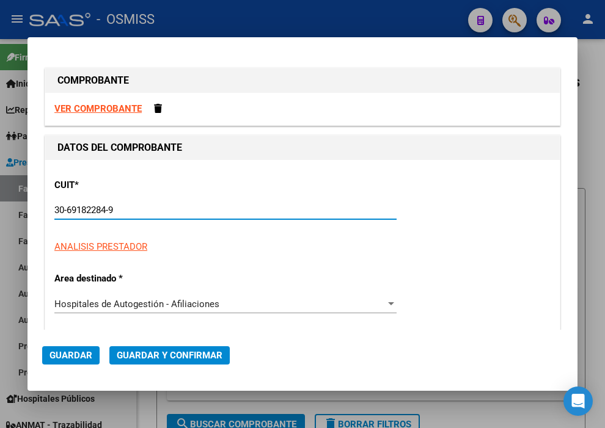
type input "1390"
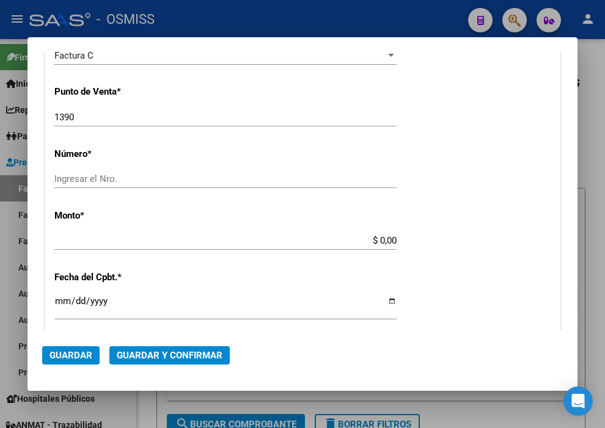
scroll to position [339, 0]
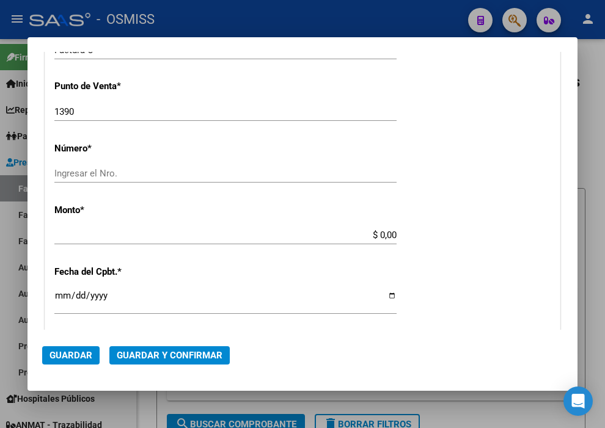
type input "30-69182284-9"
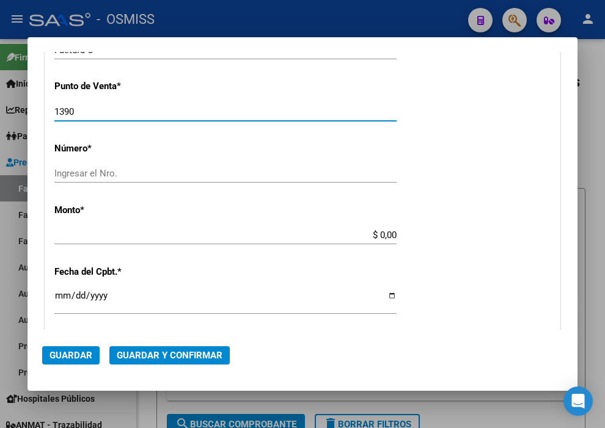
drag, startPoint x: 99, startPoint y: 111, endPoint x: -22, endPoint y: 112, distance: 120.9
click at [0, 112] on html "menu - OSMISS person Firma Express Inicio Calendario SSS Instructivos Contacto …" at bounding box center [302, 214] width 605 height 428
type input "1384"
click at [96, 173] on input "Ingresar el Nro." at bounding box center [225, 173] width 342 height 11
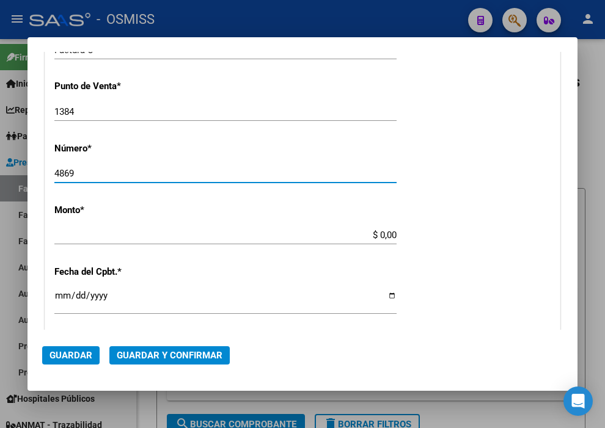
type input "4869"
click at [371, 233] on input "$ 0,00" at bounding box center [225, 235] width 342 height 11
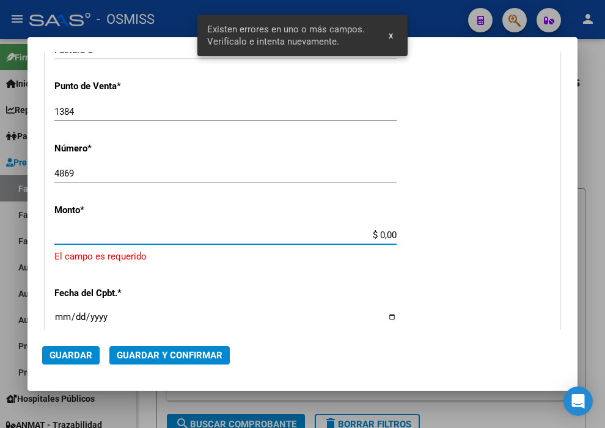
scroll to position [377, 0]
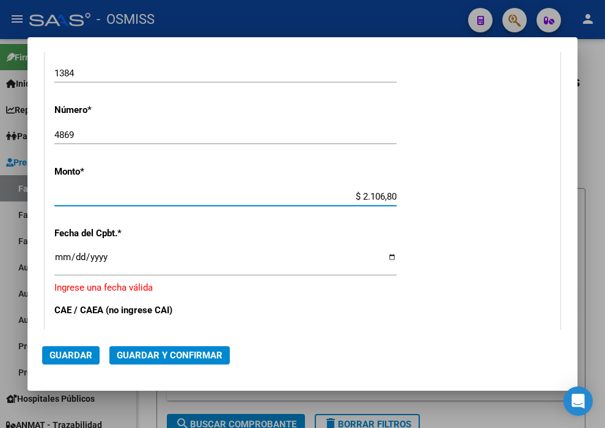
type input "$ 21.068,05"
click at [56, 255] on input "Ingresar la fecha" at bounding box center [225, 262] width 342 height 20
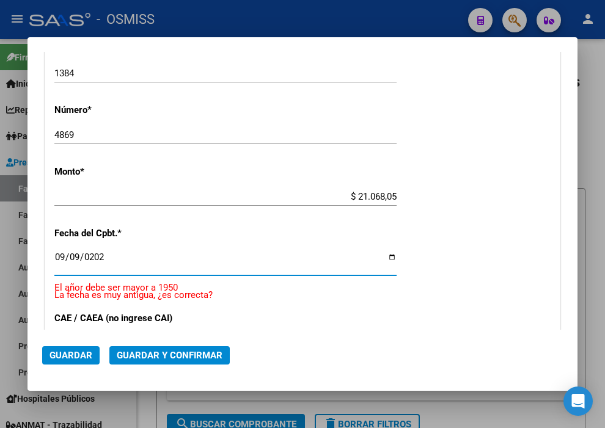
type input "[DATE]"
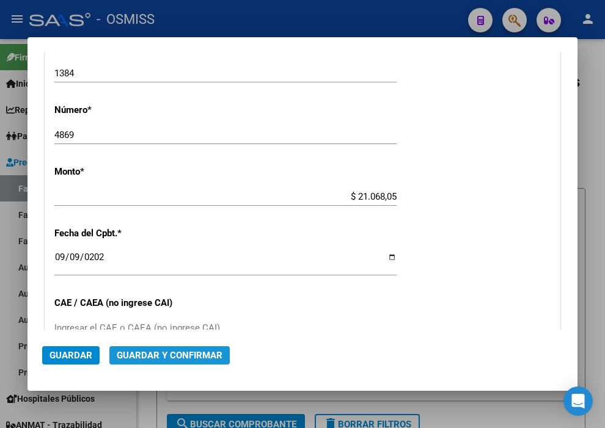
click at [133, 349] on button "Guardar y Confirmar" at bounding box center [169, 355] width 120 height 18
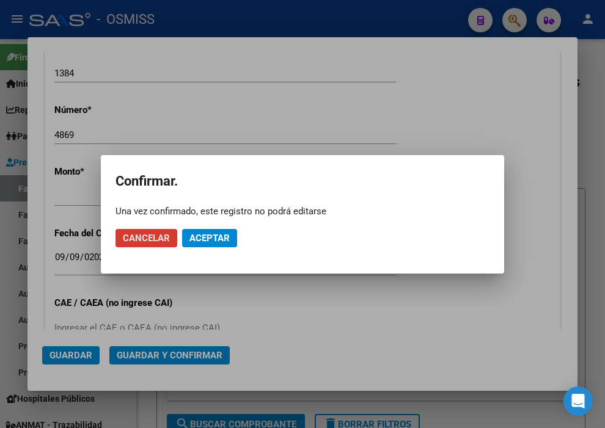
click at [191, 237] on span "Aceptar" at bounding box center [209, 238] width 40 height 11
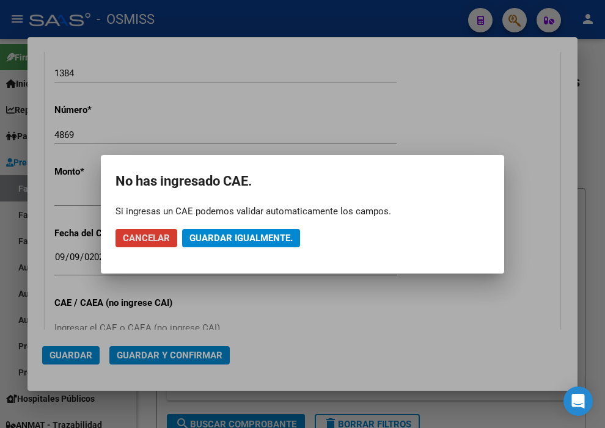
click at [191, 237] on span "Guardar igualmente." at bounding box center [240, 238] width 103 height 11
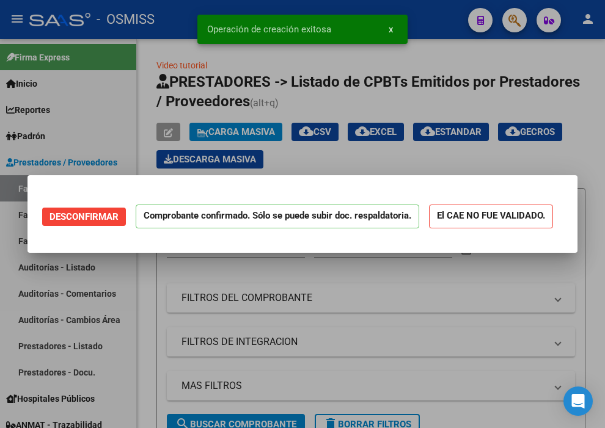
scroll to position [0, 0]
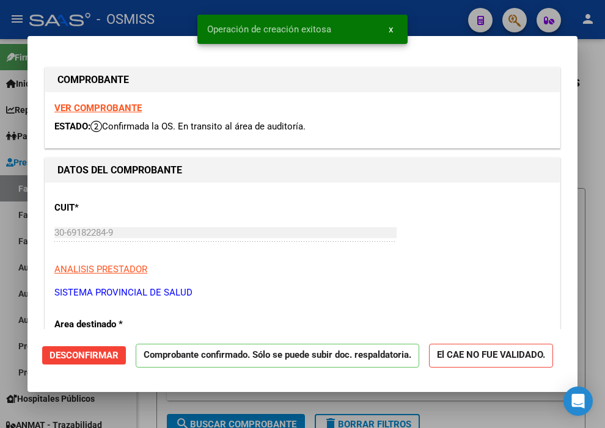
type input "[DATE]"
click at [428, 12] on div at bounding box center [302, 214] width 605 height 428
type input "$ 0,00"
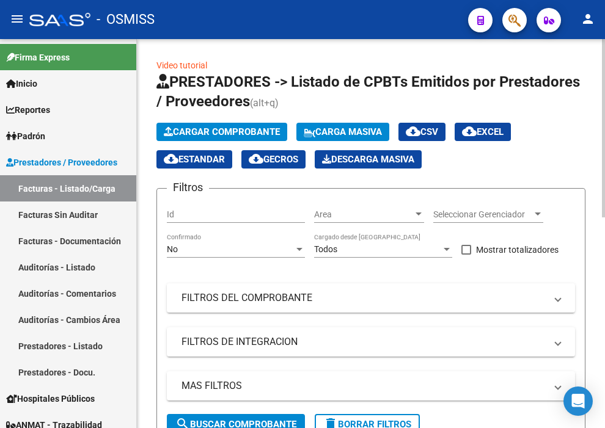
click at [192, 131] on span "Cargar Comprobante" at bounding box center [222, 131] width 116 height 11
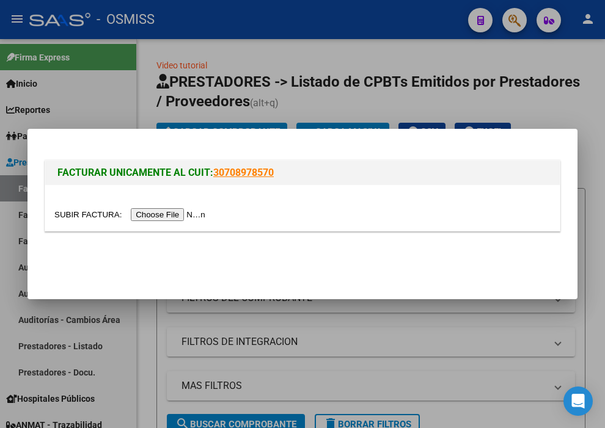
click at [184, 220] on input "file" at bounding box center [131, 214] width 155 height 13
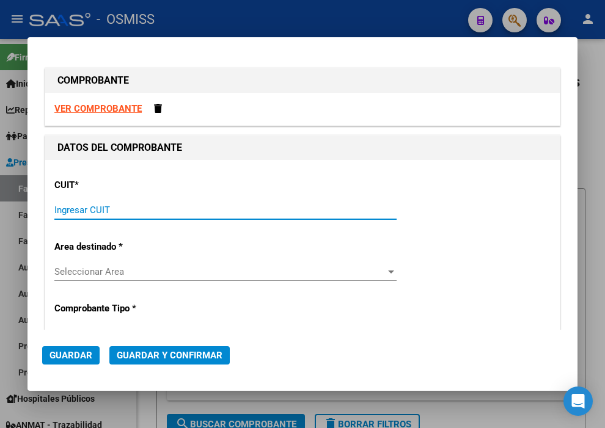
click at [132, 209] on input "Ingresar CUIT" at bounding box center [225, 210] width 342 height 11
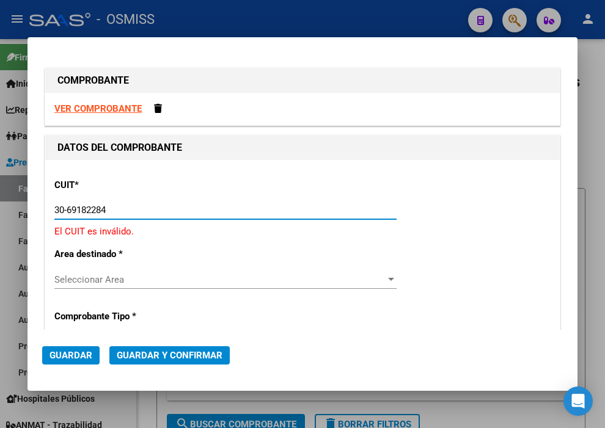
type input "30-69182284-9"
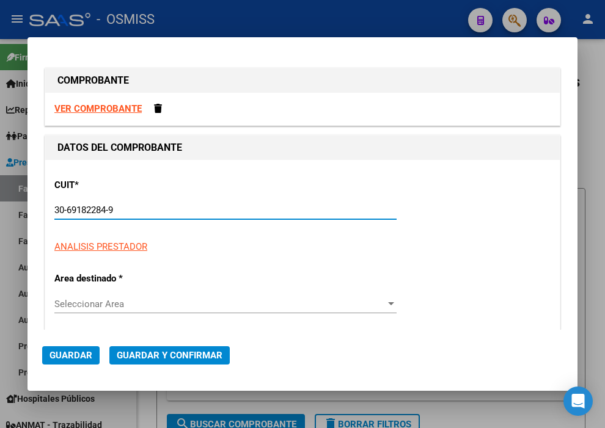
type input "1384"
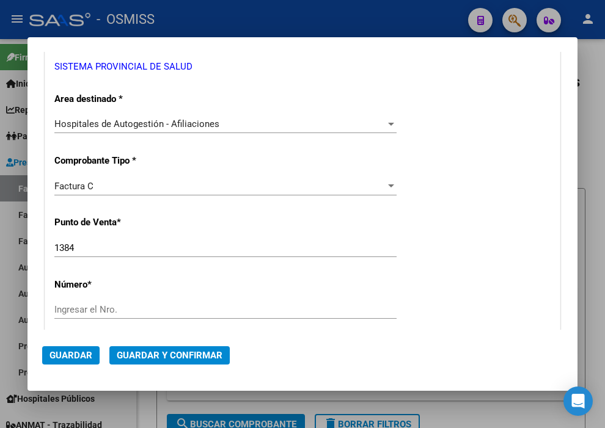
scroll to position [203, 0]
type input "30-69182284-9"
click at [89, 309] on input "Ingresar el Nro." at bounding box center [225, 309] width 342 height 11
type input "4811"
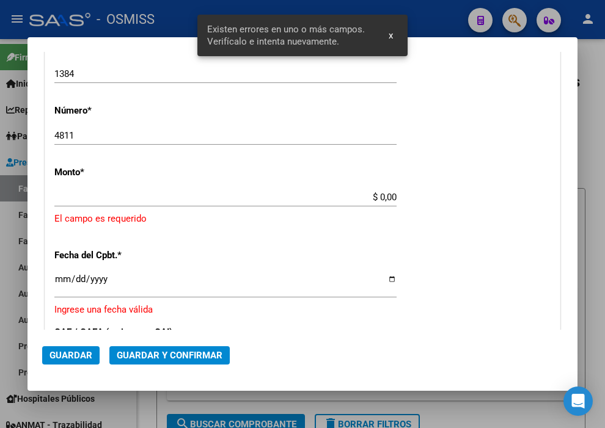
scroll to position [377, 0]
click at [374, 193] on input "$ 0,00" at bounding box center [225, 196] width 342 height 11
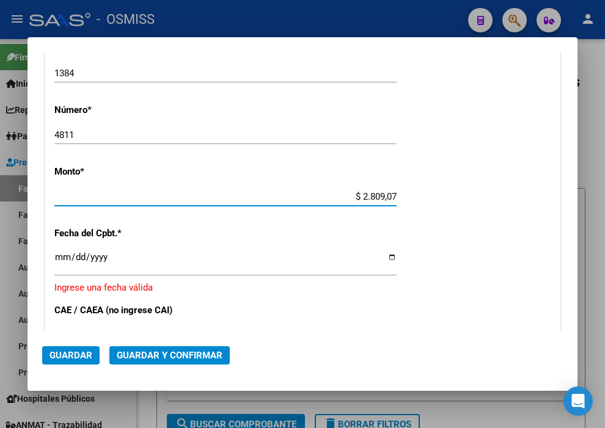
type input "$ 28.090,73"
click at [62, 257] on input "Ingresar la fecha" at bounding box center [225, 262] width 342 height 20
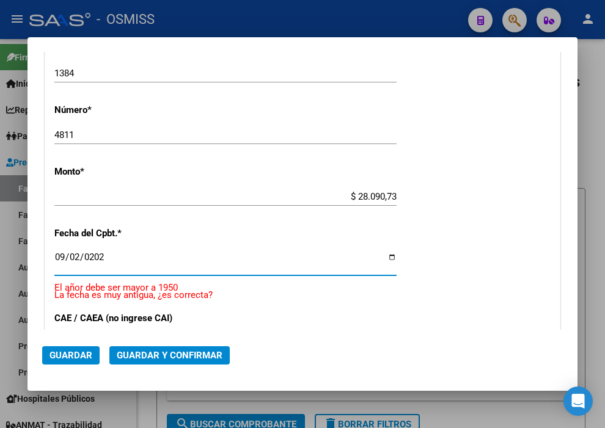
type input "[DATE]"
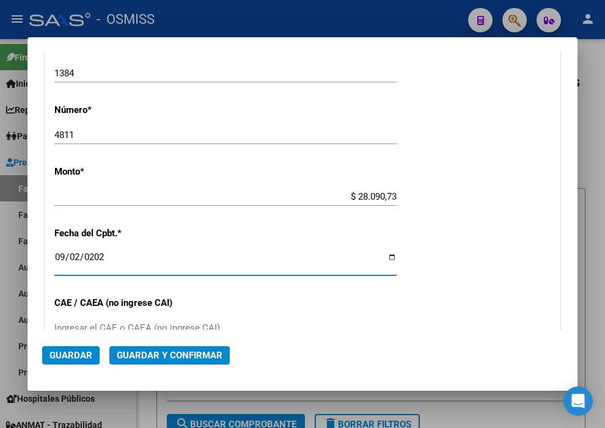
click at [169, 358] on span "Guardar y Confirmar" at bounding box center [170, 355] width 106 height 11
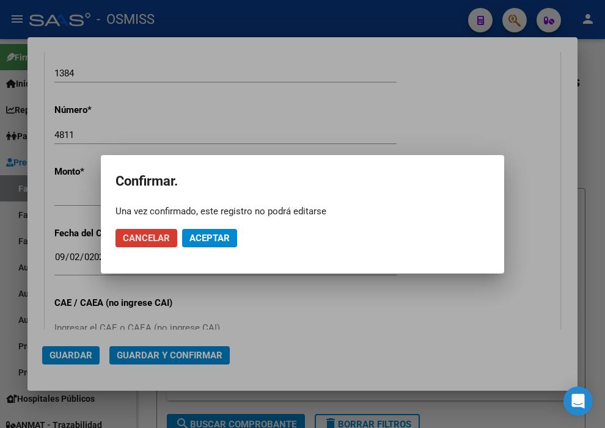
click at [209, 236] on span "Aceptar" at bounding box center [209, 238] width 40 height 11
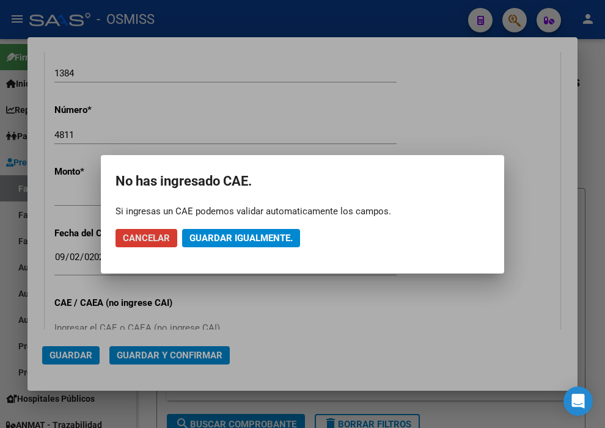
click at [209, 236] on span "Guardar igualmente." at bounding box center [240, 238] width 103 height 11
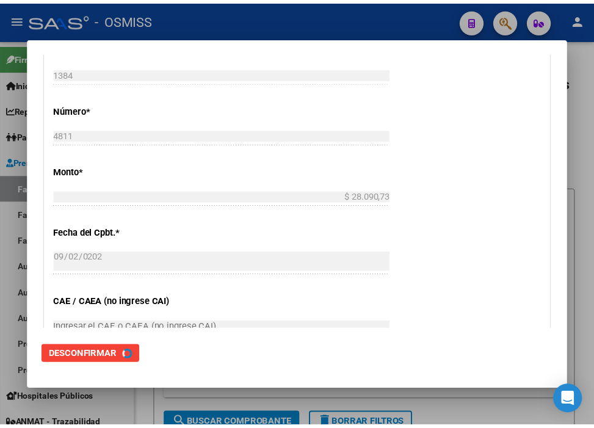
scroll to position [0, 0]
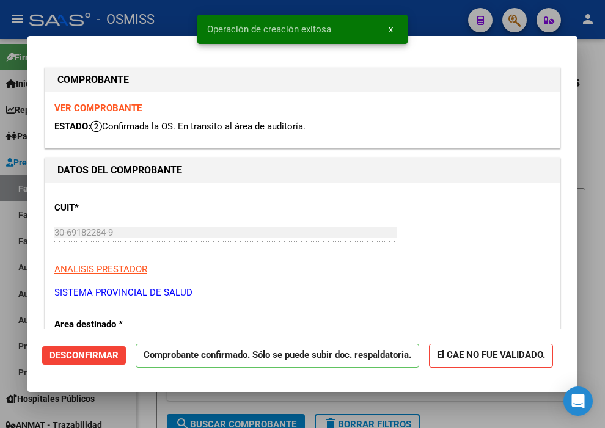
type input "[DATE]"
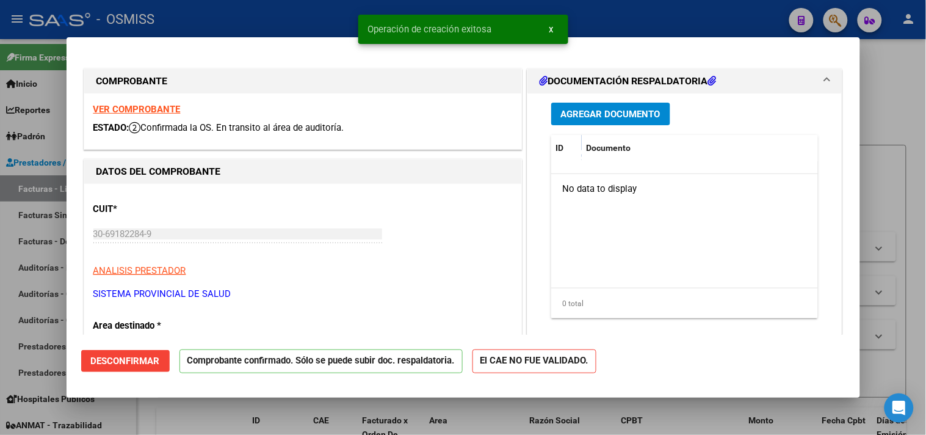
click at [688, 26] on div at bounding box center [463, 217] width 926 height 435
type input "$ 0,00"
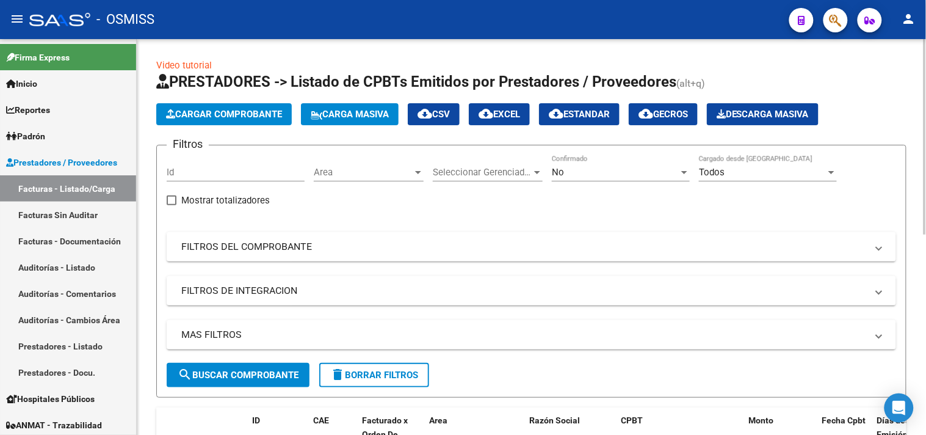
click at [228, 104] on button "Cargar Comprobante" at bounding box center [224, 114] width 136 height 22
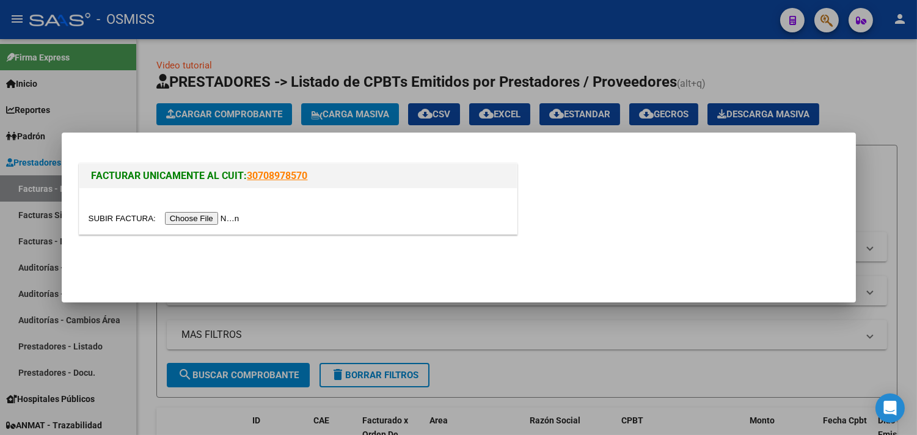
click at [220, 216] on input "file" at bounding box center [166, 218] width 155 height 13
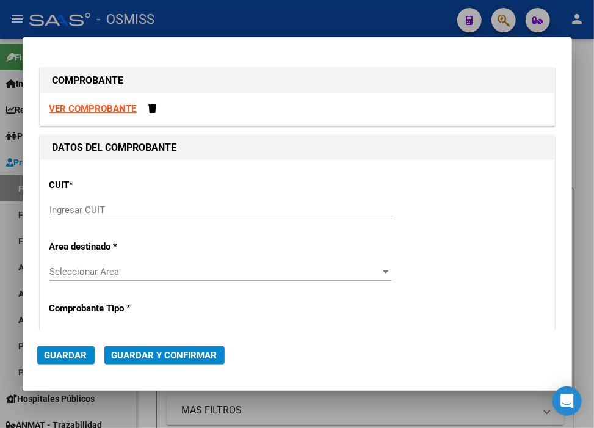
click at [104, 205] on input "Ingresar CUIT" at bounding box center [220, 210] width 342 height 11
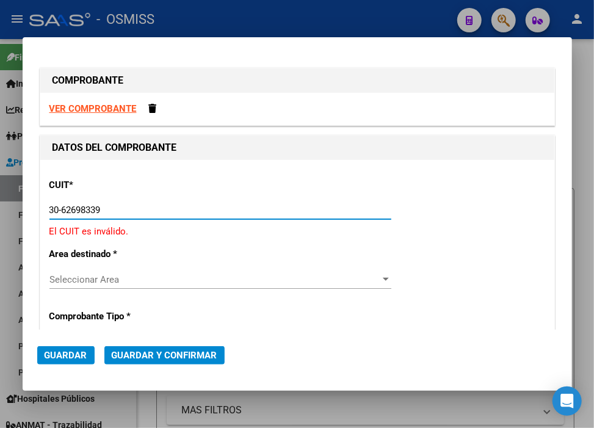
type input "30-62698339-8"
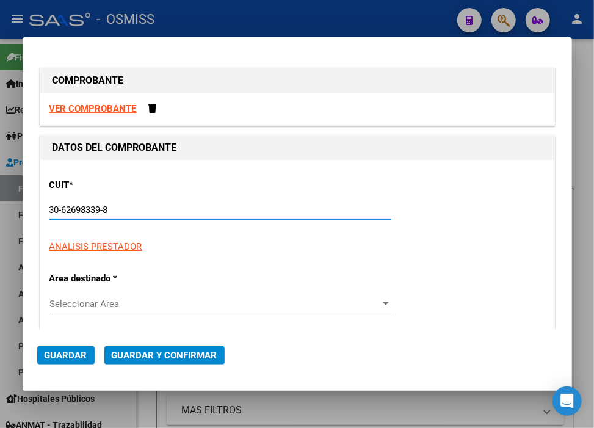
type input "178"
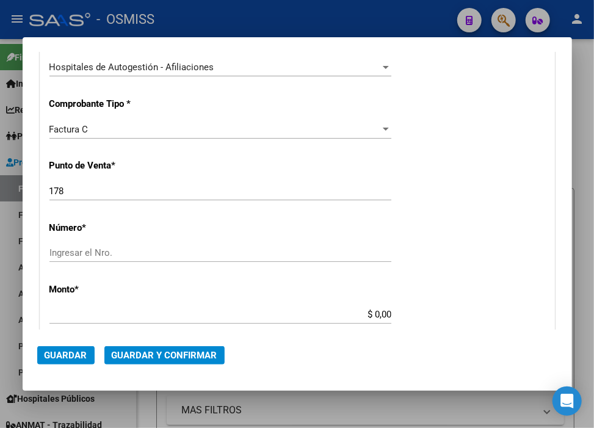
scroll to position [271, 0]
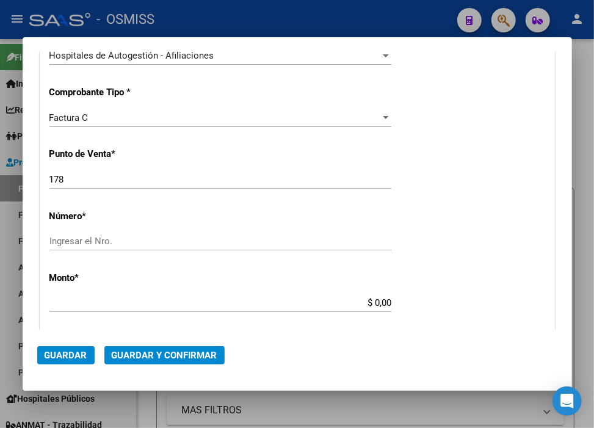
type input "30-62698339-8"
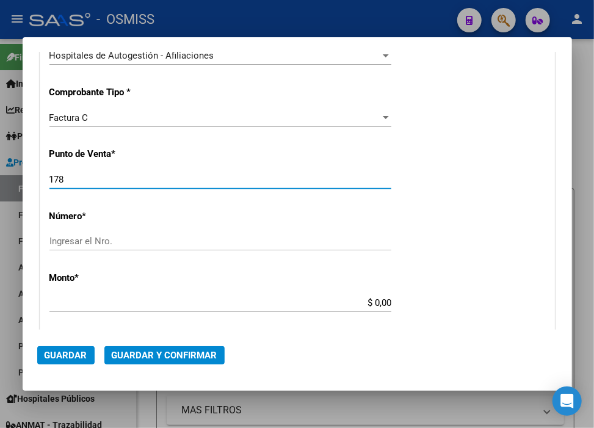
drag, startPoint x: 84, startPoint y: 181, endPoint x: -17, endPoint y: 166, distance: 102.5
click at [0, 166] on html "menu - OSMISS person Firma Express Inicio Calendario SSS Instructivos Contacto …" at bounding box center [297, 214] width 594 height 428
type input "160"
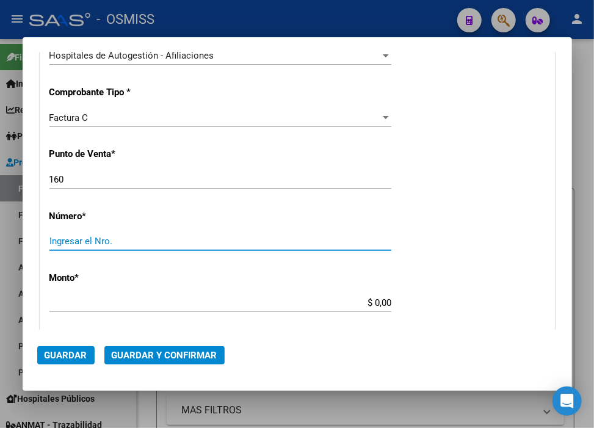
click at [117, 236] on input "Ingresar el Nro." at bounding box center [220, 241] width 342 height 11
type input "10548"
click at [371, 304] on input "$ 0,00" at bounding box center [220, 302] width 342 height 11
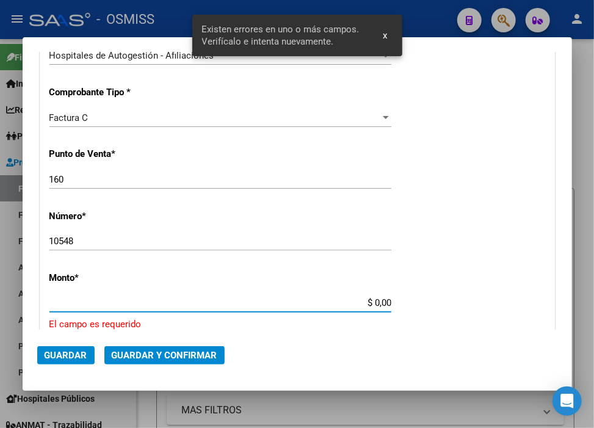
scroll to position [377, 0]
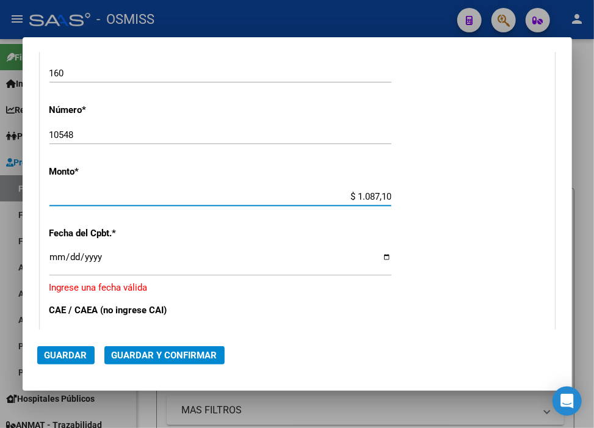
type input "$ 10.871,70"
click at [59, 254] on input "Ingresar la fecha" at bounding box center [220, 262] width 342 height 20
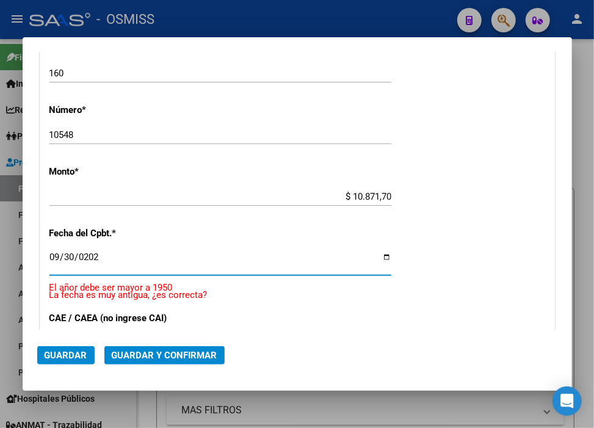
type input "[DATE]"
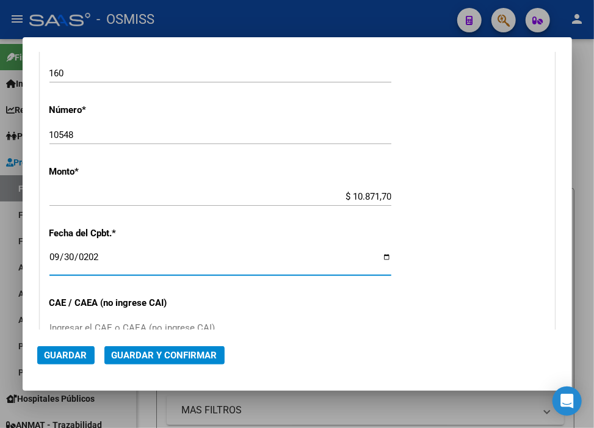
drag, startPoint x: 83, startPoint y: 321, endPoint x: 87, endPoint y: 327, distance: 7.7
click at [83, 322] on div "Ingresar el CAE o CAEA (no ingrese CAI)" at bounding box center [220, 328] width 342 height 18
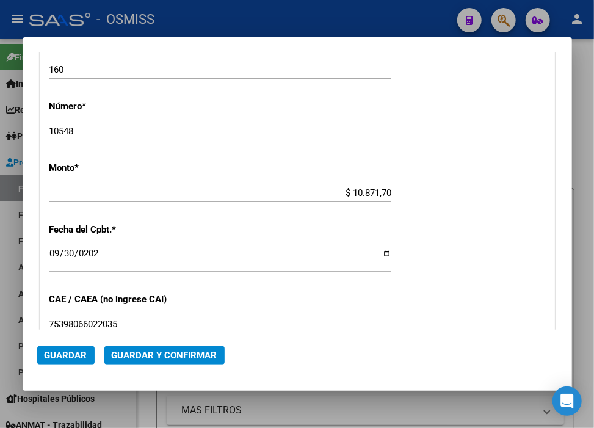
type input "75398066022035"
click at [169, 355] on span "Guardar y Confirmar" at bounding box center [165, 355] width 106 height 11
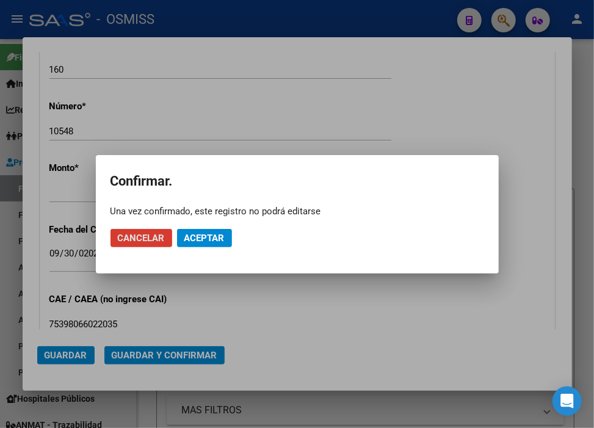
click at [197, 237] on span "Aceptar" at bounding box center [204, 238] width 40 height 11
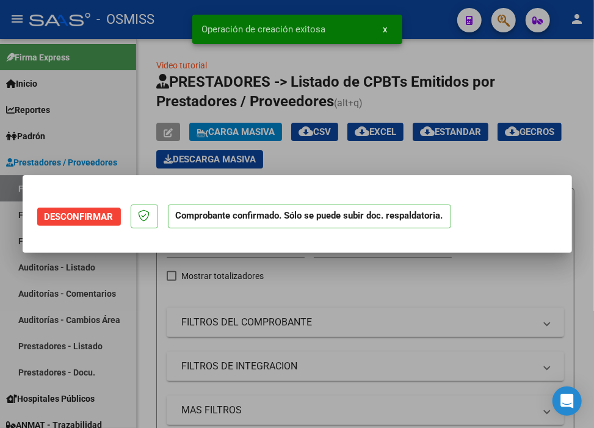
scroll to position [0, 0]
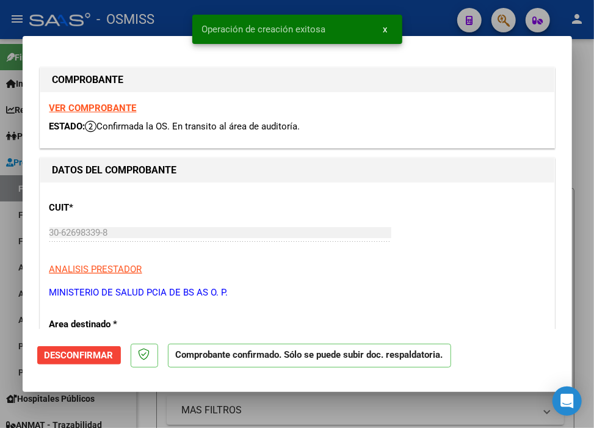
type input "[DATE]"
click at [431, 18] on div at bounding box center [297, 214] width 594 height 428
type input "$ 0,00"
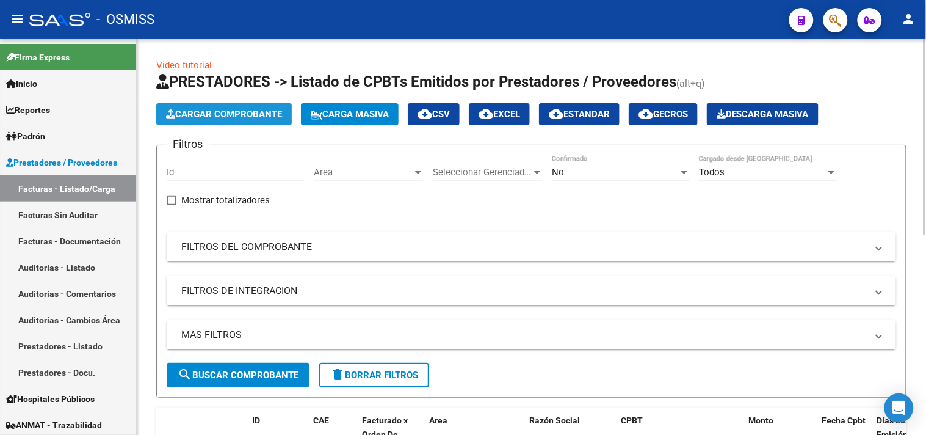
click at [237, 109] on span "Cargar Comprobante" at bounding box center [224, 114] width 116 height 11
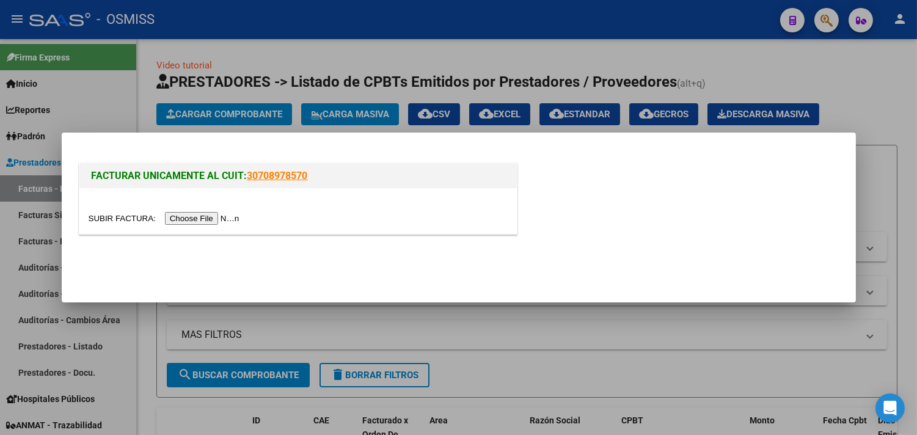
click at [208, 217] on input "file" at bounding box center [166, 218] width 155 height 13
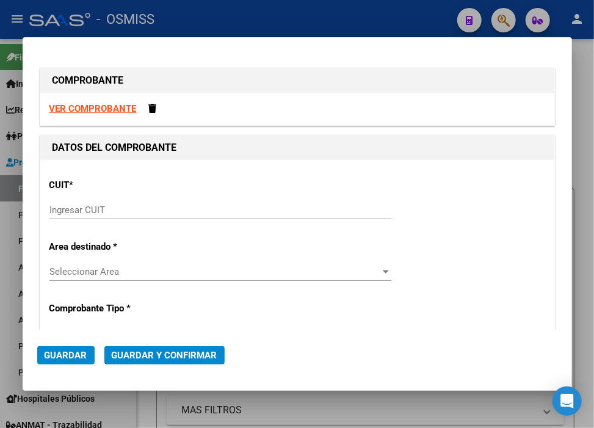
click at [139, 214] on input "Ingresar CUIT" at bounding box center [220, 210] width 342 height 11
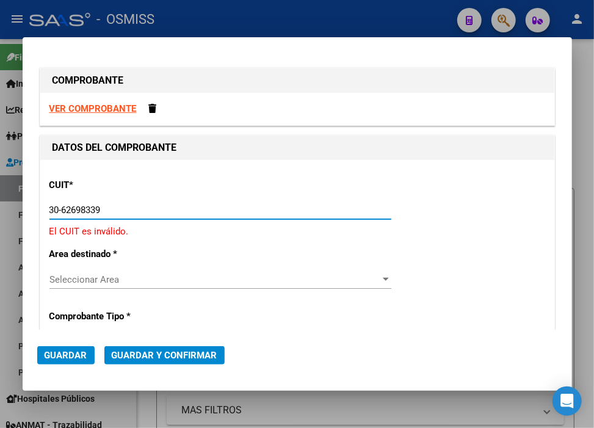
type input "30-62698339-8"
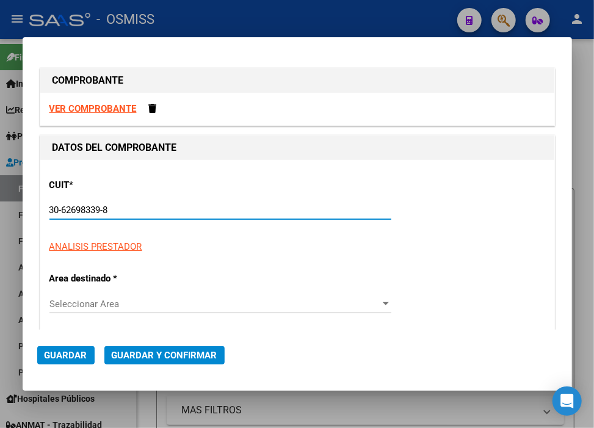
type input "160"
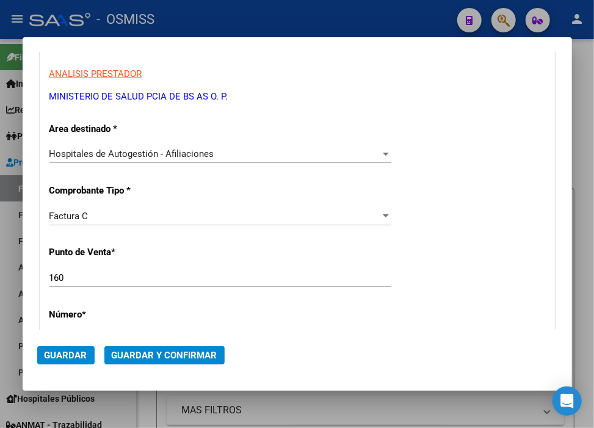
scroll to position [203, 0]
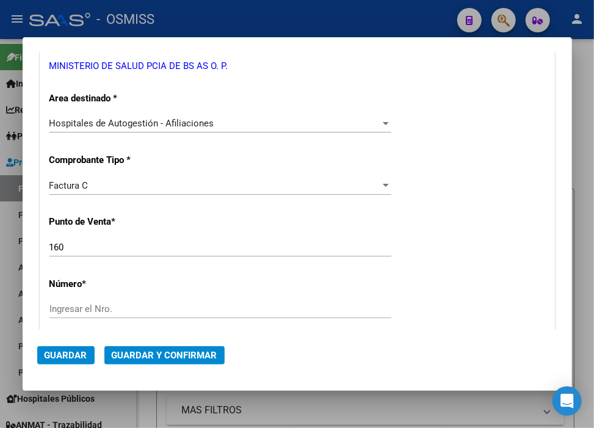
type input "30-62698339-8"
click at [117, 312] on input "Ingresar el Nro." at bounding box center [220, 309] width 342 height 11
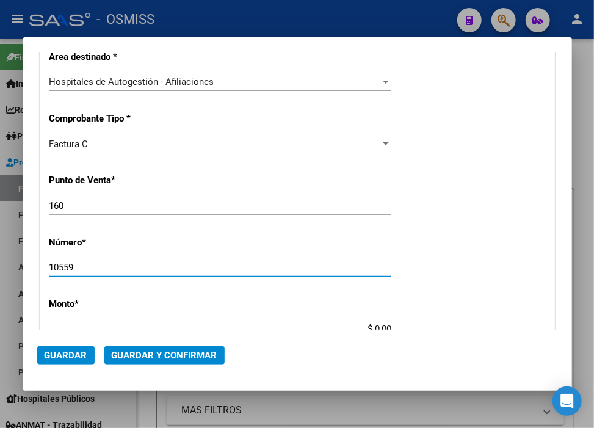
scroll to position [339, 0]
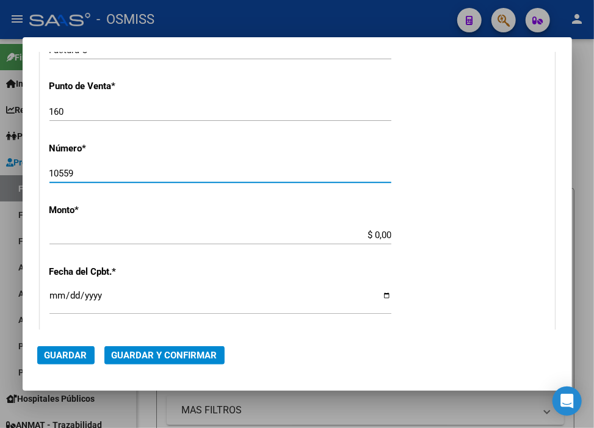
type input "10559"
click at [371, 236] on input "$ 0,00" at bounding box center [220, 235] width 342 height 11
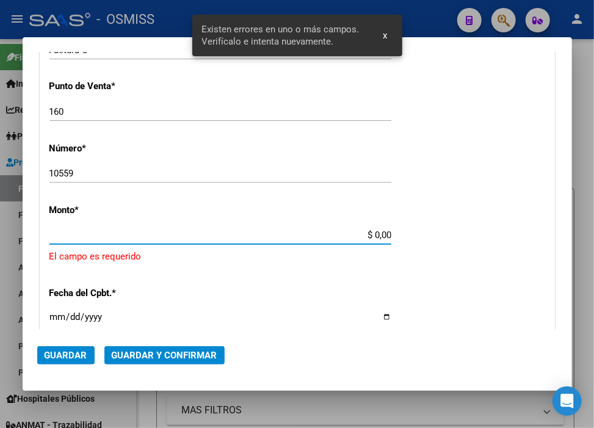
scroll to position [377, 0]
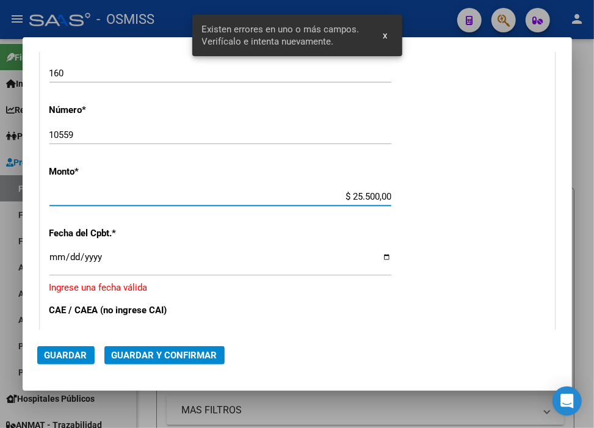
type input "$ 255.000,00"
click at [56, 253] on input "Ingresar la fecha" at bounding box center [220, 262] width 342 height 20
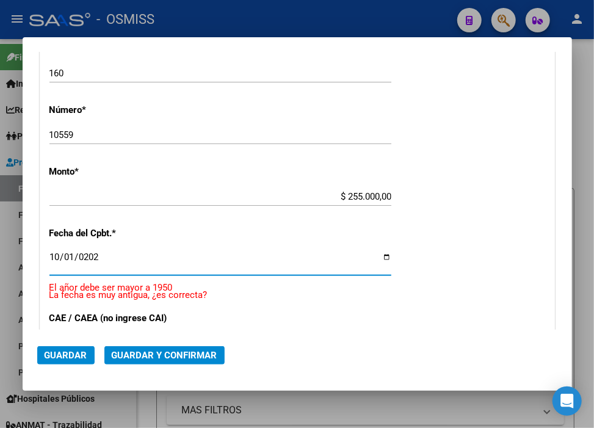
type input "[DATE]"
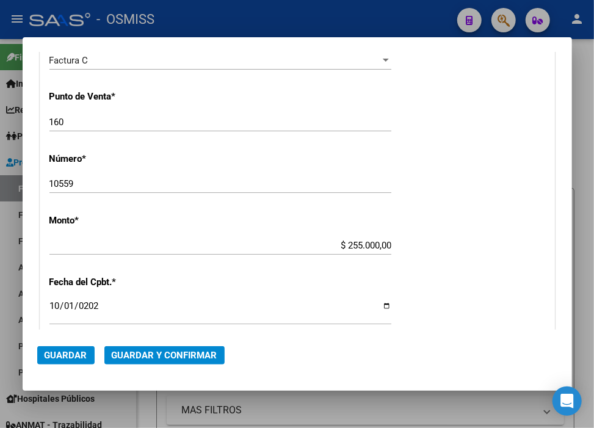
scroll to position [310, 0]
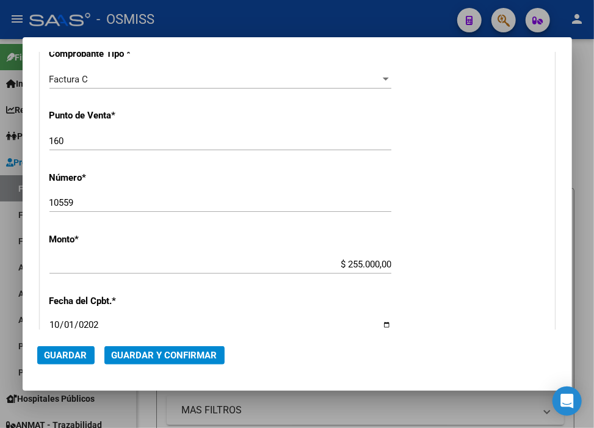
click at [508, 266] on div "CUIT * 30-62698339-8 Ingresar CUIT ANALISIS PRESTADOR MINISTERIO DE SALUD PCIA …" at bounding box center [297, 283] width 514 height 866
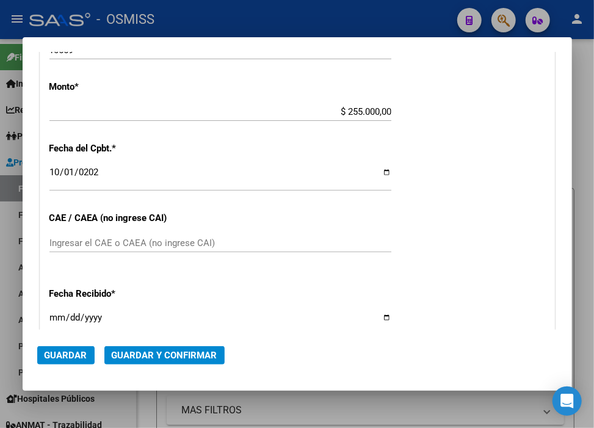
scroll to position [581, 0]
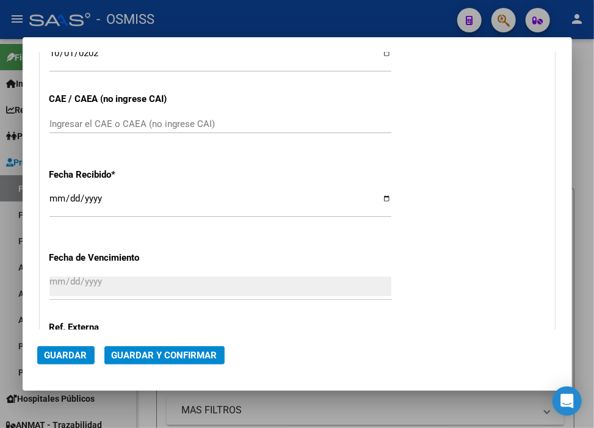
click at [56, 123] on input "Ingresar el CAE o CAEA (no ingrese CAI)" at bounding box center [220, 123] width 342 height 11
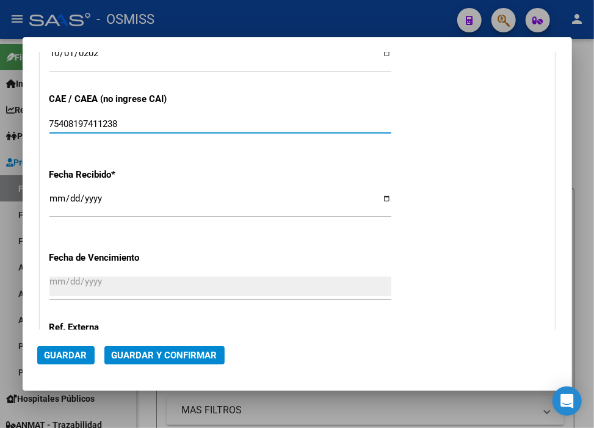
type input "75408197411238"
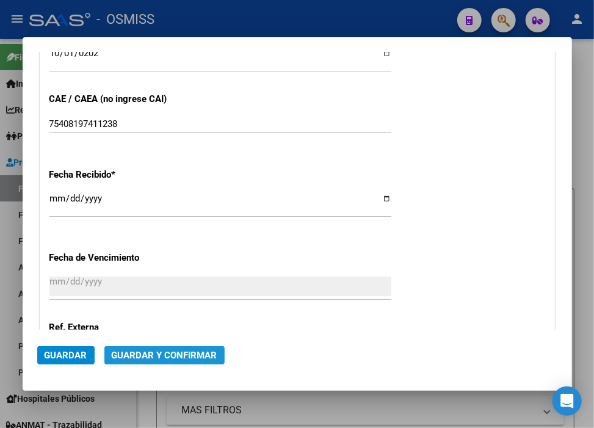
click at [197, 353] on span "Guardar y Confirmar" at bounding box center [165, 355] width 106 height 11
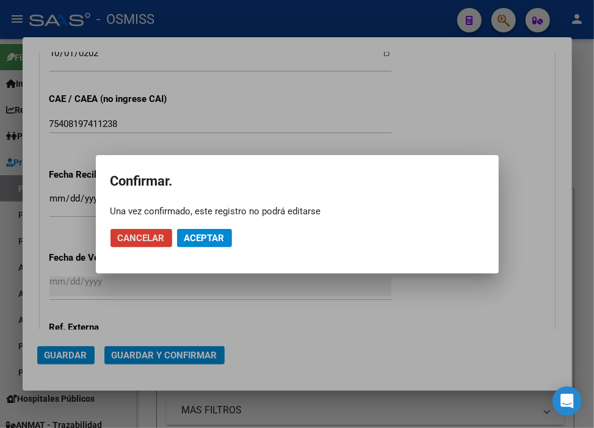
click at [215, 241] on span "Aceptar" at bounding box center [204, 238] width 40 height 11
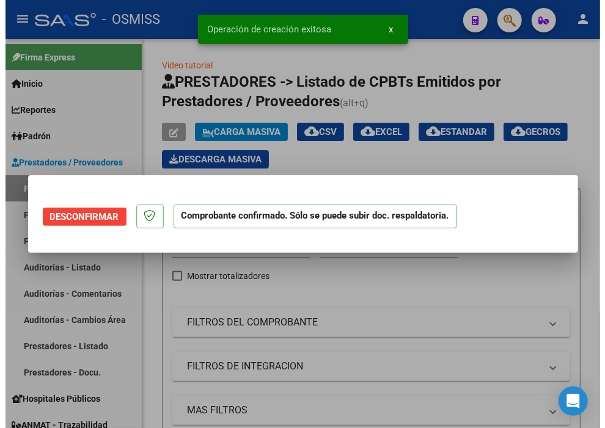
scroll to position [0, 0]
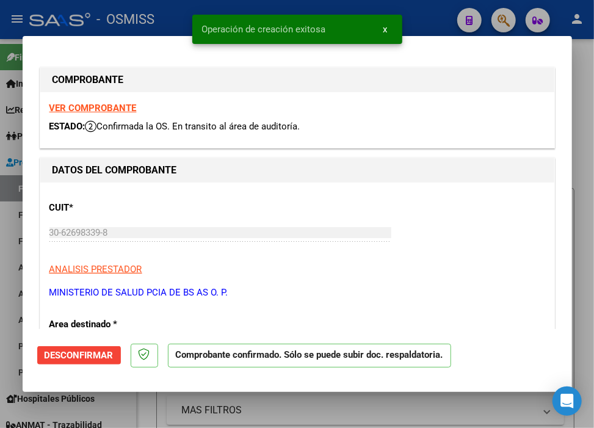
type input "[DATE]"
click at [430, 23] on div at bounding box center [297, 214] width 594 height 428
type input "$ 0,00"
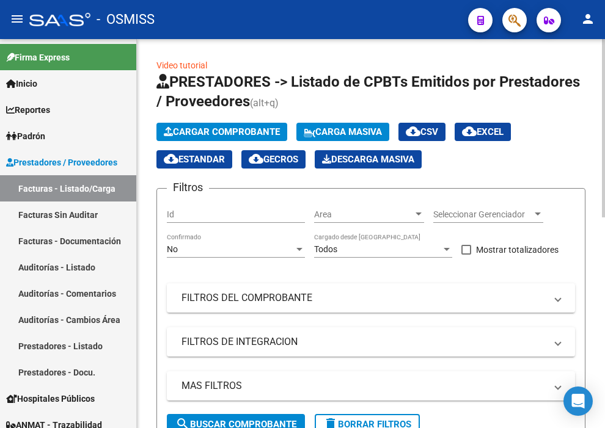
click at [247, 135] on span "Cargar Comprobante" at bounding box center [222, 131] width 116 height 11
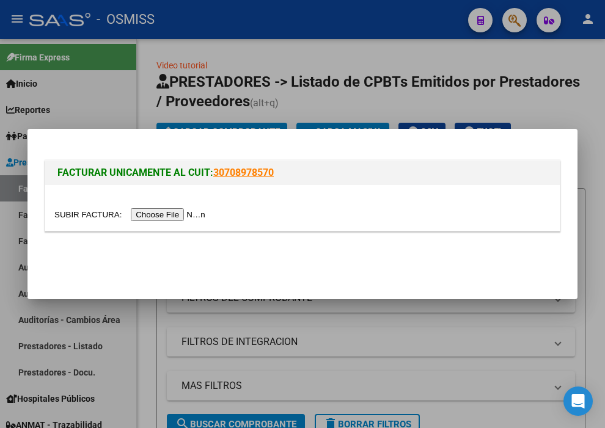
click at [192, 212] on input "file" at bounding box center [131, 214] width 155 height 13
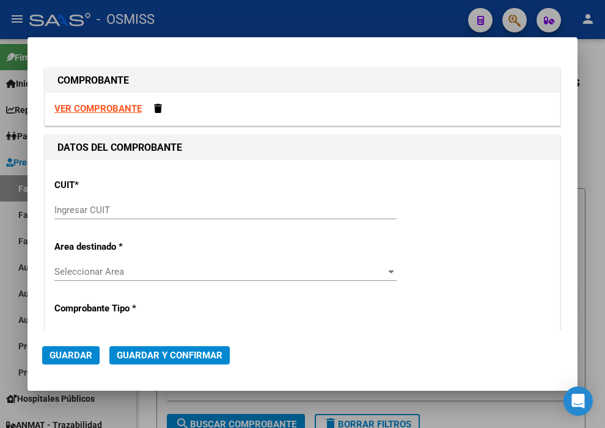
click at [134, 211] on input "Ingresar CUIT" at bounding box center [225, 210] width 342 height 11
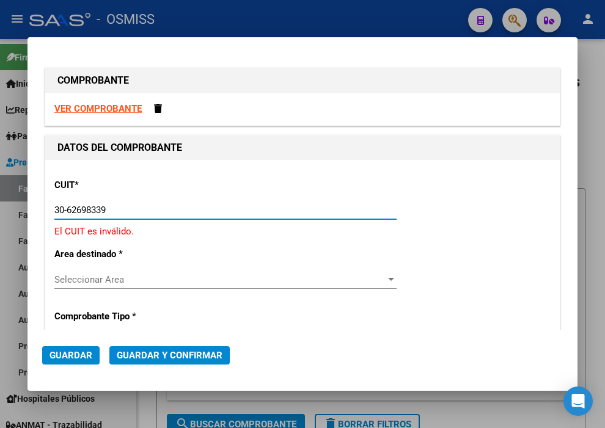
type input "30-62698339-8"
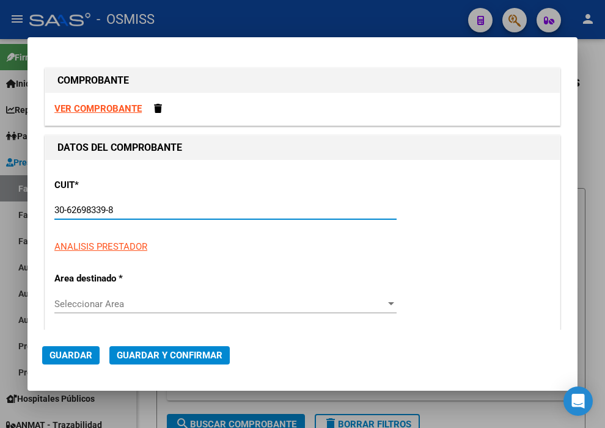
type input "160"
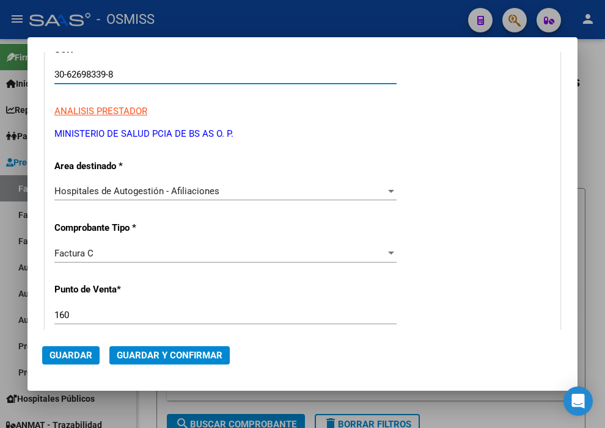
scroll to position [203, 0]
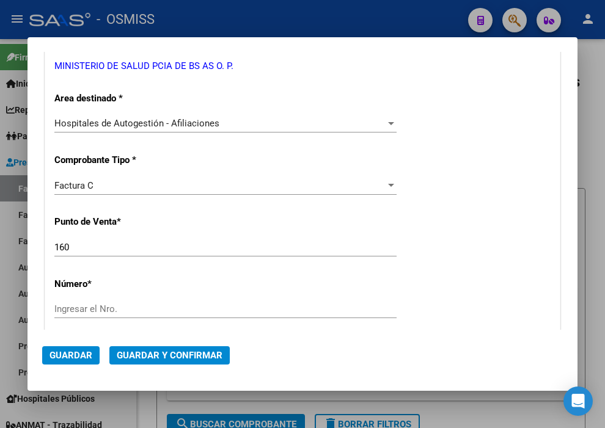
type input "30-62698339-8"
click at [104, 307] on input "Ingresar el Nro." at bounding box center [225, 309] width 342 height 11
type input "10547"
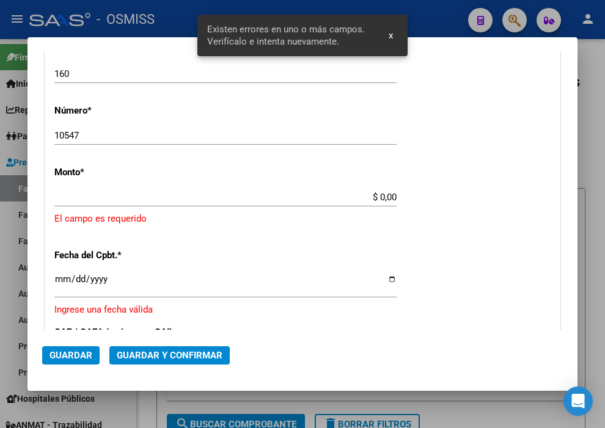
scroll to position [377, 0]
click at [374, 194] on input "$ 0,00" at bounding box center [225, 196] width 342 height 11
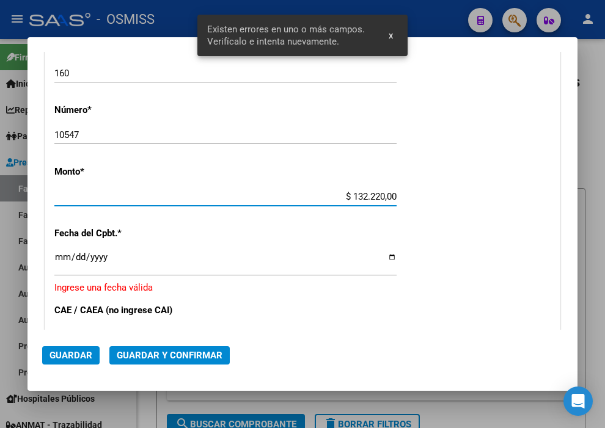
type input "$ 1.322.200,00"
click at [64, 260] on input "Ingresar la fecha" at bounding box center [225, 262] width 342 height 20
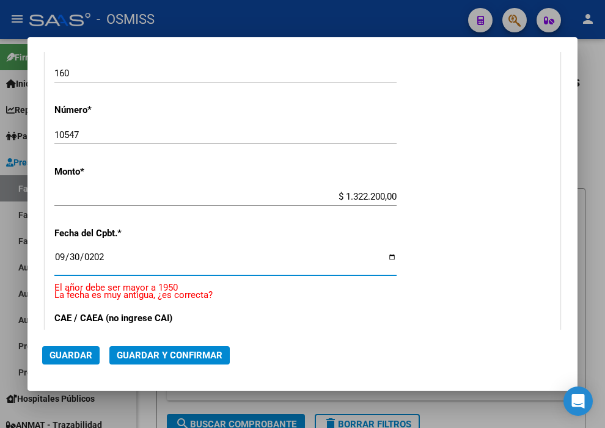
type input "[DATE]"
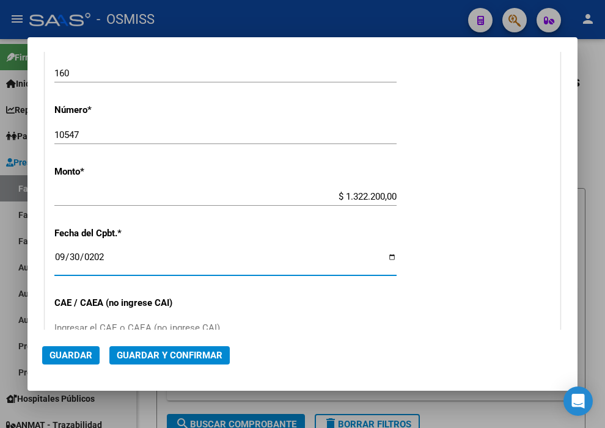
click at [173, 346] on button "Guardar y Confirmar" at bounding box center [169, 355] width 120 height 18
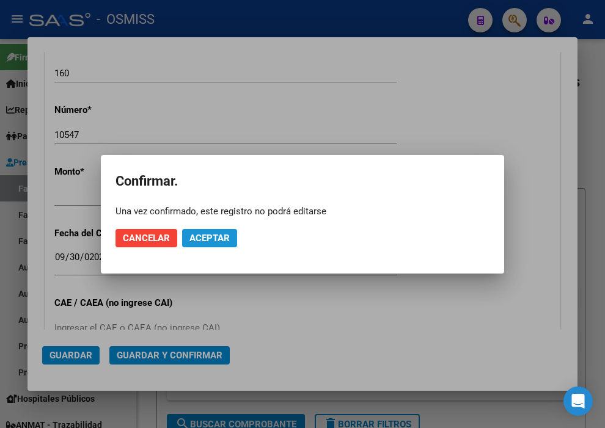
click at [209, 235] on span "Aceptar" at bounding box center [209, 238] width 40 height 11
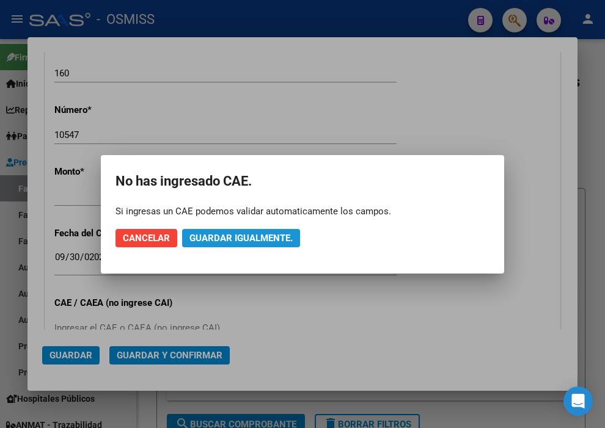
click at [208, 233] on span "Guardar igualmente." at bounding box center [240, 238] width 103 height 11
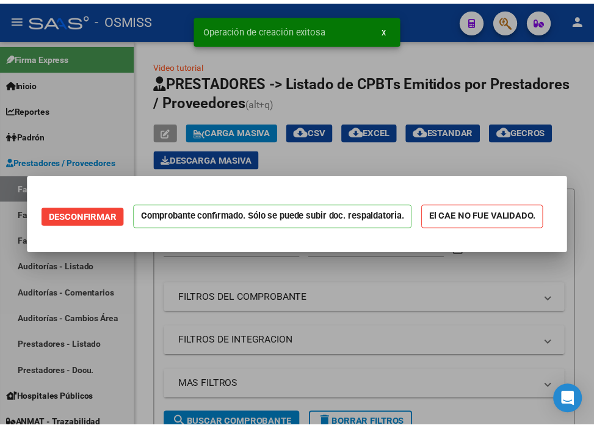
scroll to position [0, 0]
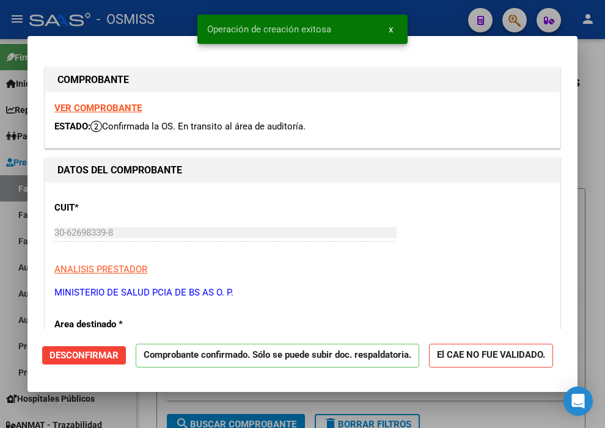
type input "[DATE]"
click at [418, 11] on div "Operación de creación exitosa x" at bounding box center [302, 29] width 239 height 59
click at [424, 2] on div at bounding box center [302, 214] width 605 height 428
type input "$ 0,00"
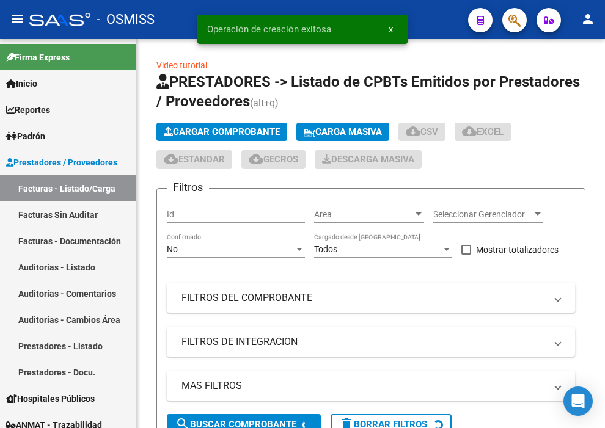
click at [429, 7] on div "- OSMISS" at bounding box center [243, 19] width 429 height 27
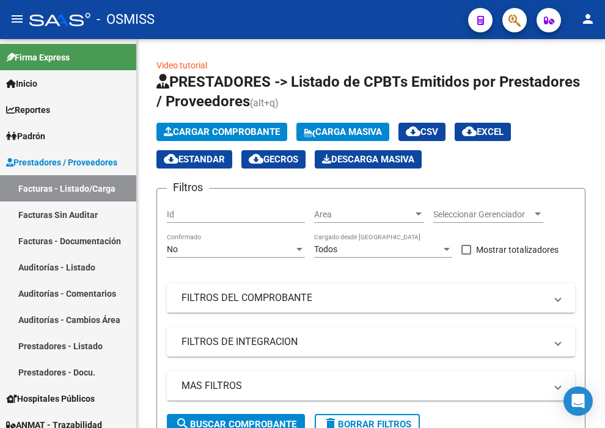
click at [429, 7] on div "- OSMISS" at bounding box center [243, 19] width 429 height 27
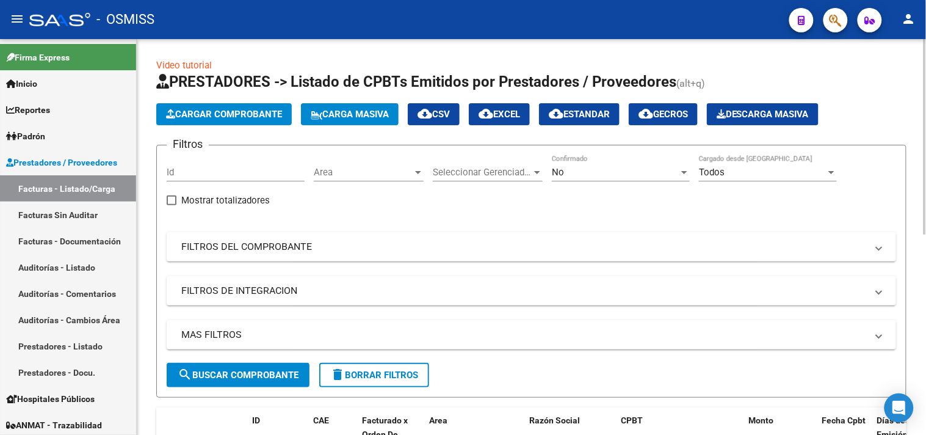
click at [237, 112] on span "Cargar Comprobante" at bounding box center [224, 114] width 116 height 11
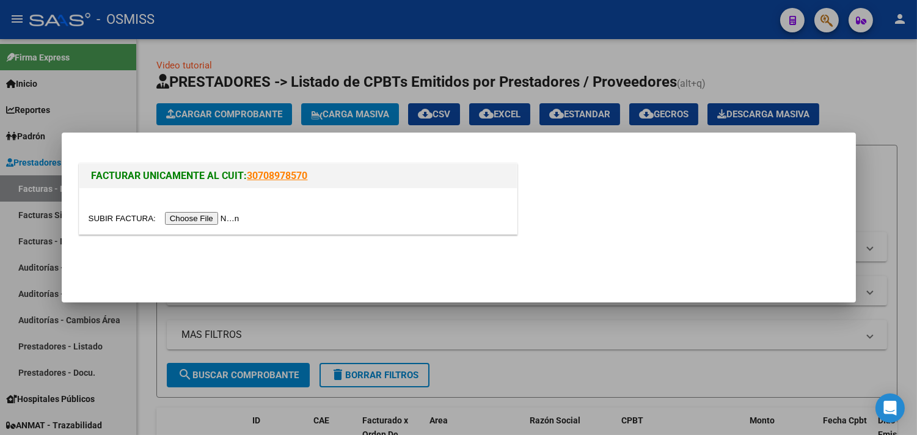
click at [216, 214] on input "file" at bounding box center [166, 218] width 155 height 13
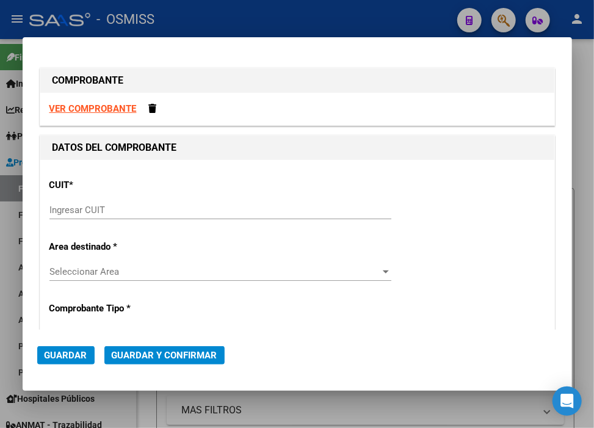
click at [120, 206] on input "Ingresar CUIT" at bounding box center [220, 210] width 342 height 11
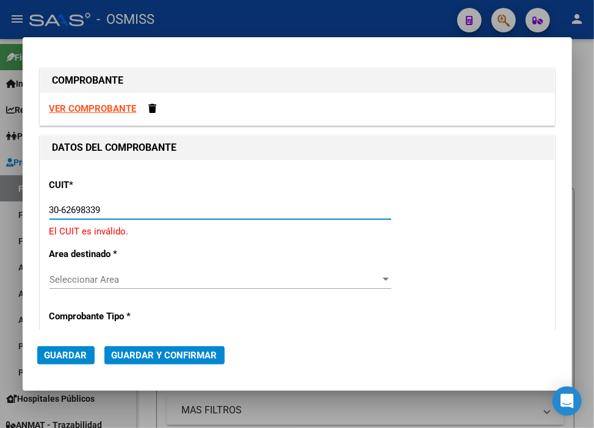
type input "30-62698339-8"
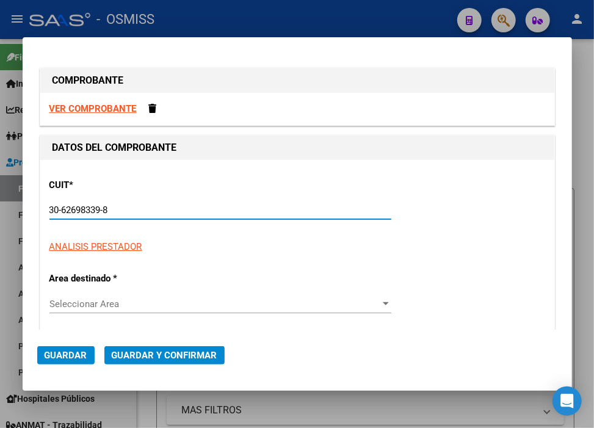
type input "131"
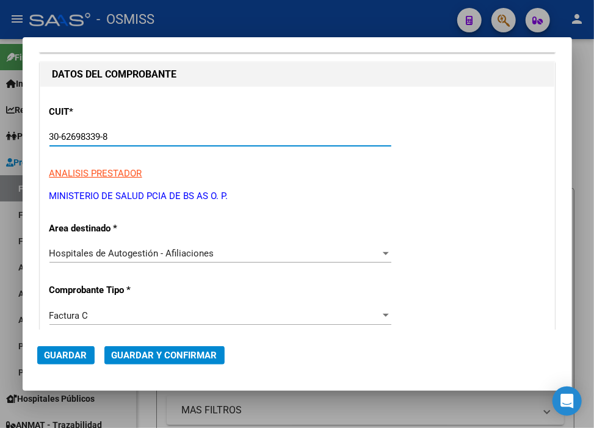
scroll to position [203, 0]
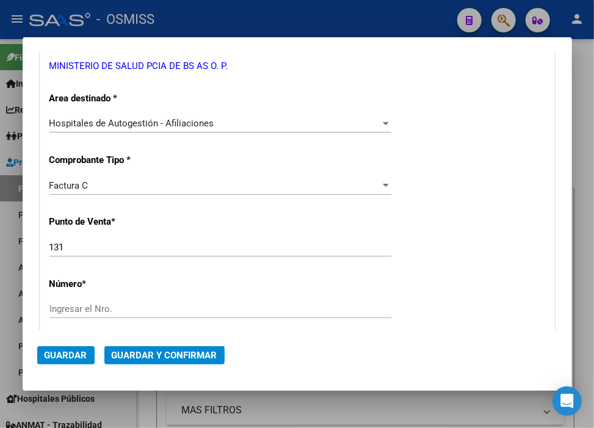
type input "30-62698339-8"
click at [125, 307] on input "Ingresar el Nro." at bounding box center [220, 309] width 342 height 11
drag, startPoint x: 84, startPoint y: 249, endPoint x: 8, endPoint y: 247, distance: 75.8
click at [8, 247] on div "COMPROBANTE VER COMPROBANTE DATOS DEL COMPROBANTE CUIT * 30-62698339-8 Ingresar…" at bounding box center [297, 214] width 594 height 428
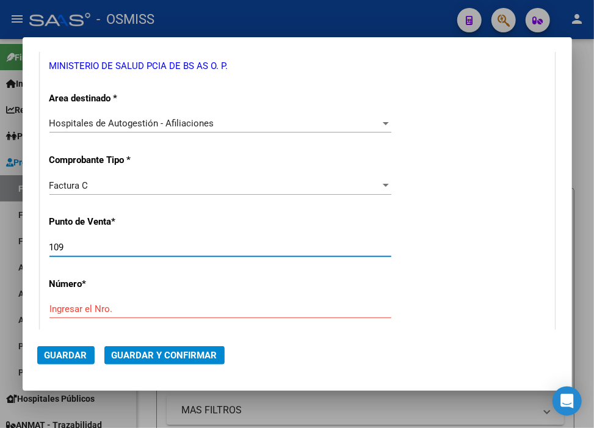
type input "109"
click at [68, 313] on input "Ingresar el Nro." at bounding box center [220, 309] width 342 height 11
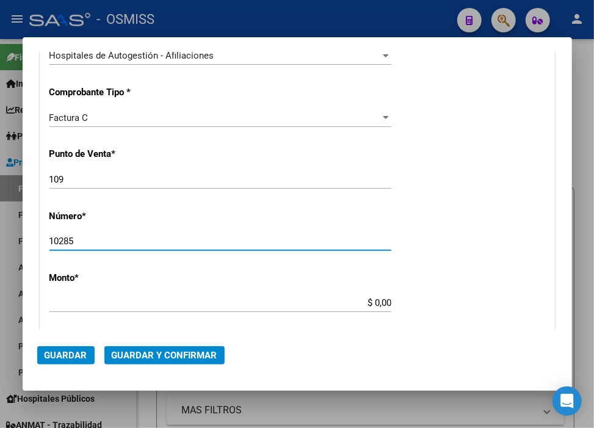
scroll to position [339, 0]
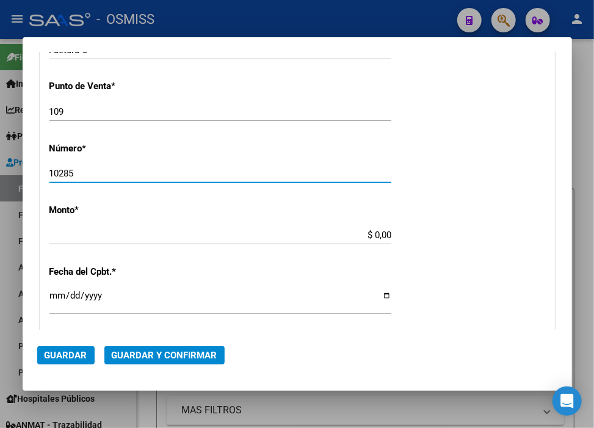
type input "10285"
click at [370, 231] on input "$ 0,00" at bounding box center [220, 235] width 342 height 11
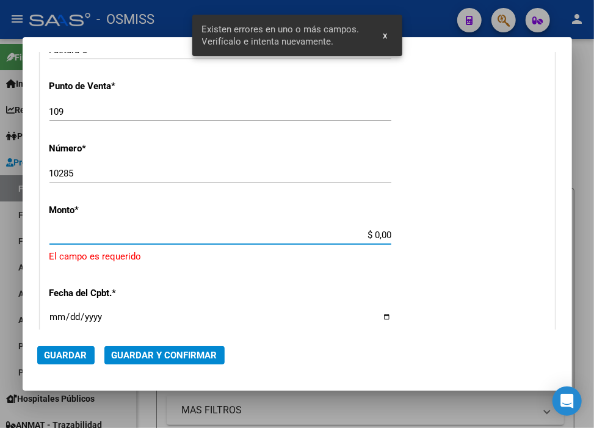
scroll to position [377, 0]
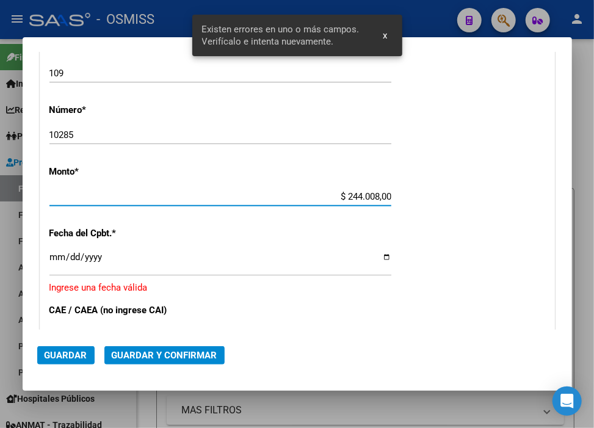
type input "$ 2.440.081,00"
click at [58, 259] on input "Ingresar la fecha" at bounding box center [220, 262] width 342 height 20
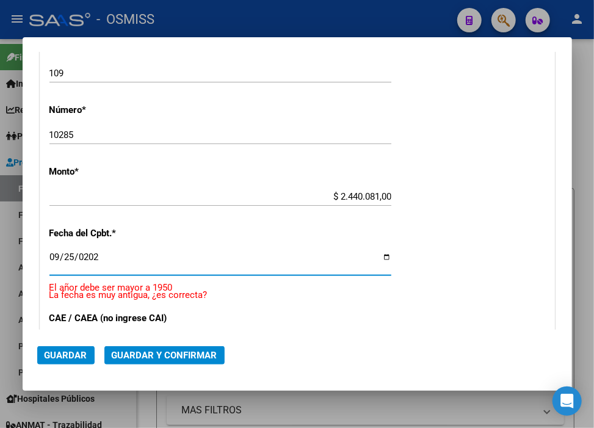
type input "[DATE]"
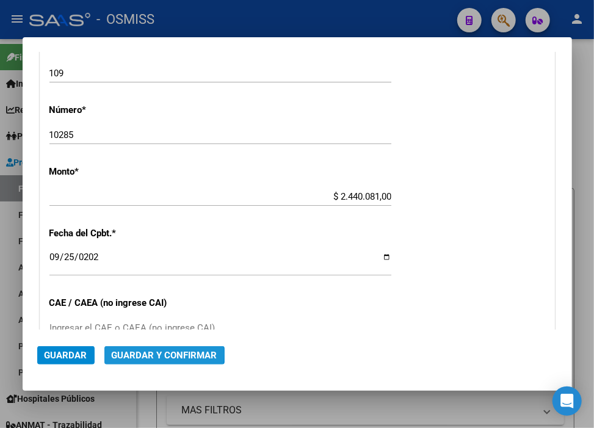
click at [140, 354] on span "Guardar y Confirmar" at bounding box center [165, 355] width 106 height 11
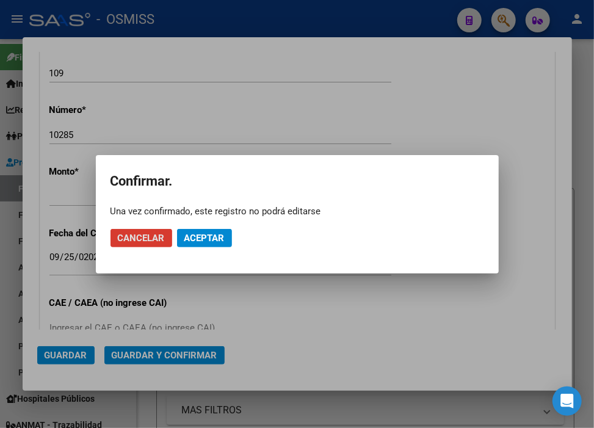
click at [211, 242] on span "Aceptar" at bounding box center [204, 238] width 40 height 11
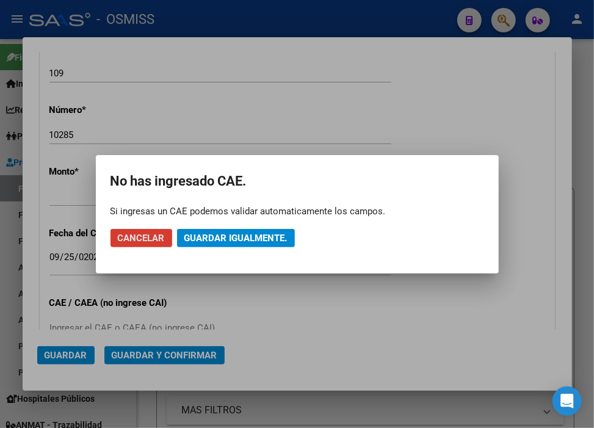
click at [211, 242] on span "Guardar igualmente." at bounding box center [235, 238] width 103 height 11
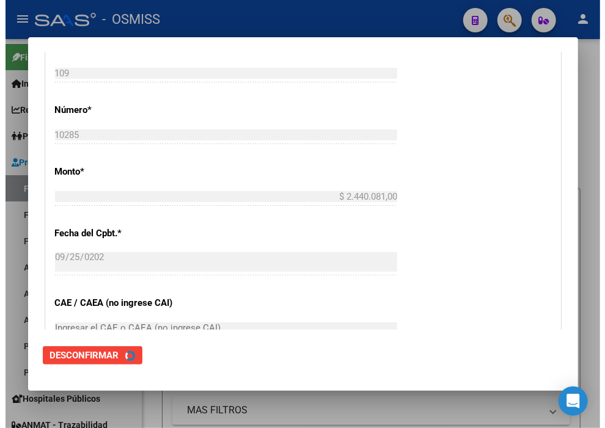
scroll to position [0, 0]
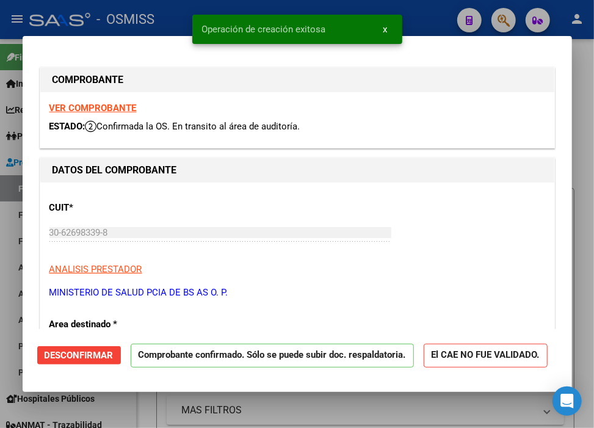
type input "[DATE]"
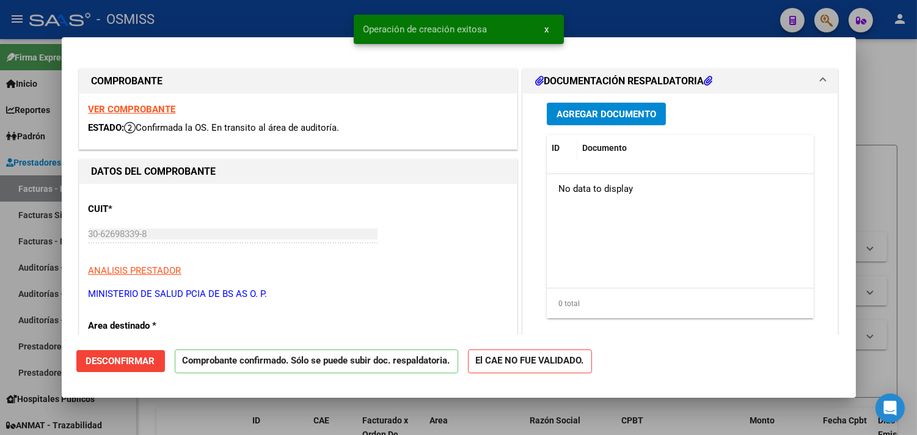
click at [634, 17] on div at bounding box center [458, 217] width 917 height 435
type input "$ 0,00"
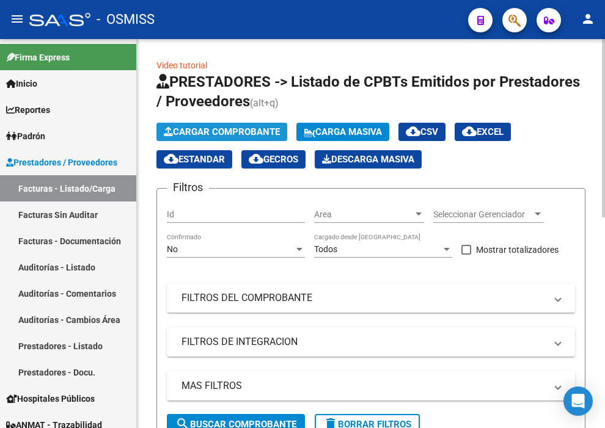
click at [231, 136] on span "Cargar Comprobante" at bounding box center [222, 131] width 116 height 11
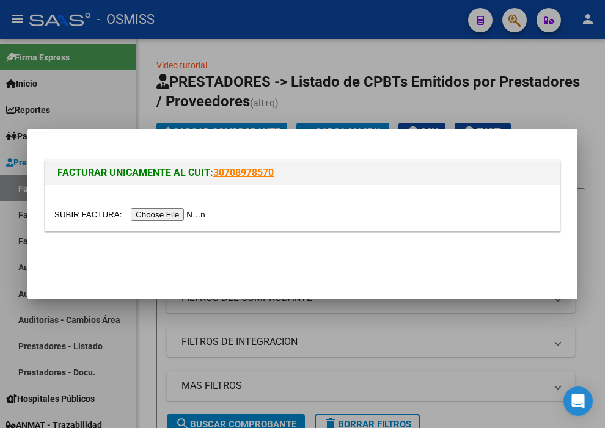
click at [163, 215] on input "file" at bounding box center [131, 214] width 155 height 13
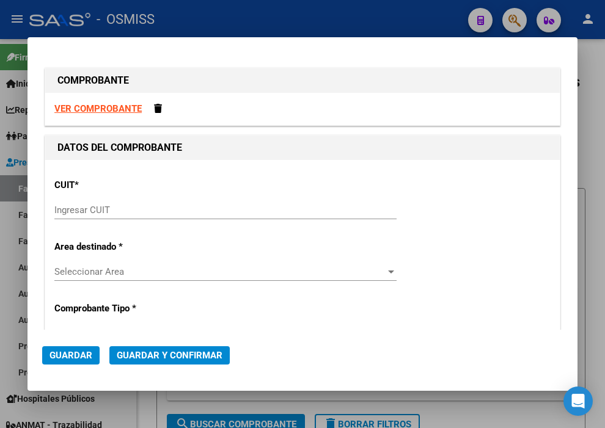
click at [117, 205] on input "Ingresar CUIT" at bounding box center [225, 210] width 342 height 11
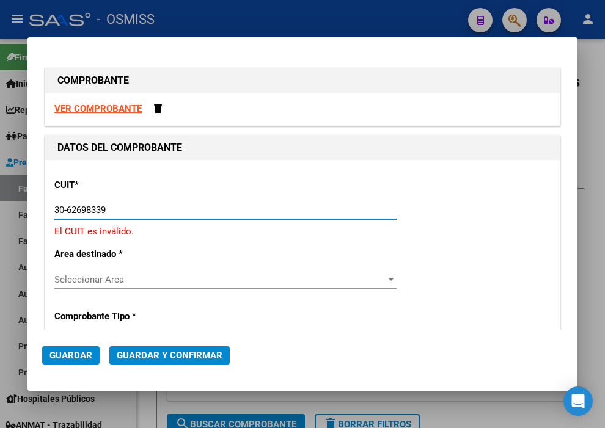
type input "30-62698339-8"
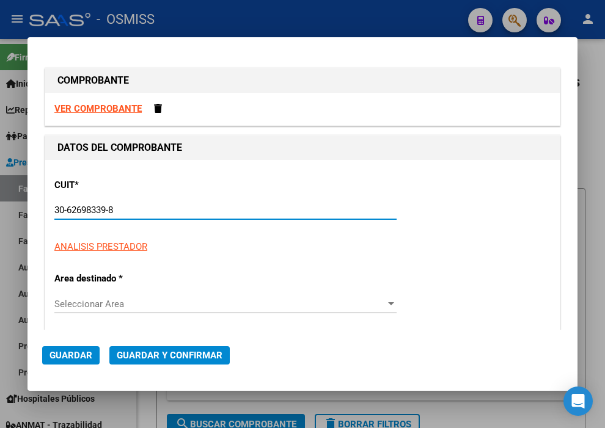
type input "109"
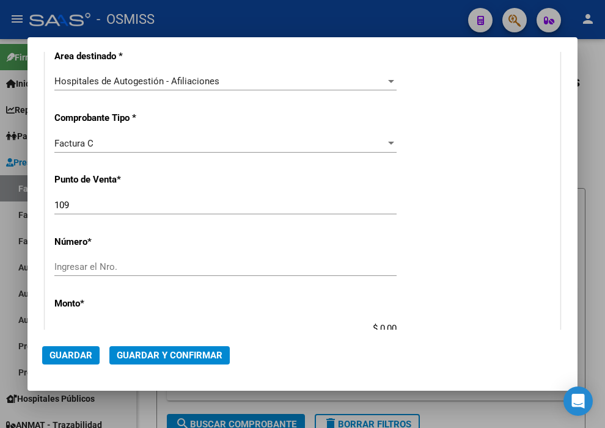
scroll to position [271, 0]
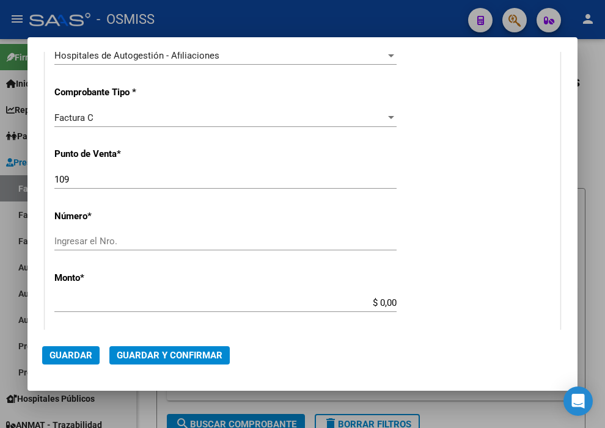
type input "30-62698339-8"
click at [118, 252] on div "Ingresar el Nro." at bounding box center [225, 247] width 342 height 30
click at [111, 244] on input "Ingresar el Nro." at bounding box center [225, 241] width 342 height 11
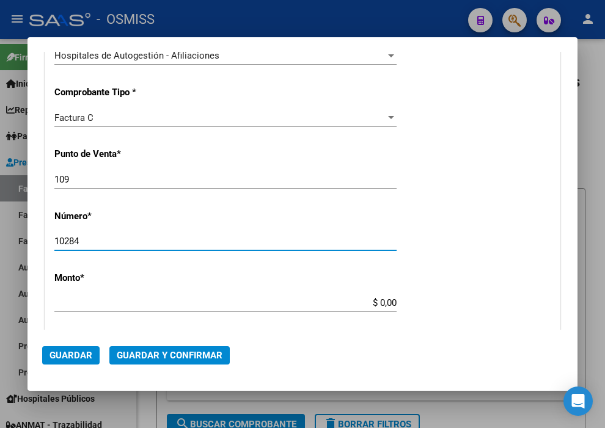
type input "10284"
click at [377, 304] on input "$ 0,00" at bounding box center [225, 302] width 342 height 11
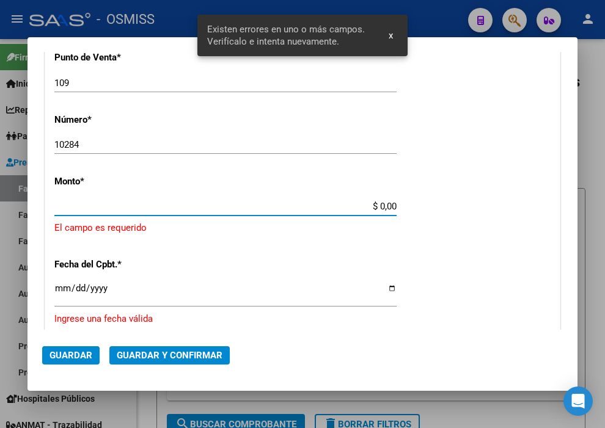
scroll to position [377, 0]
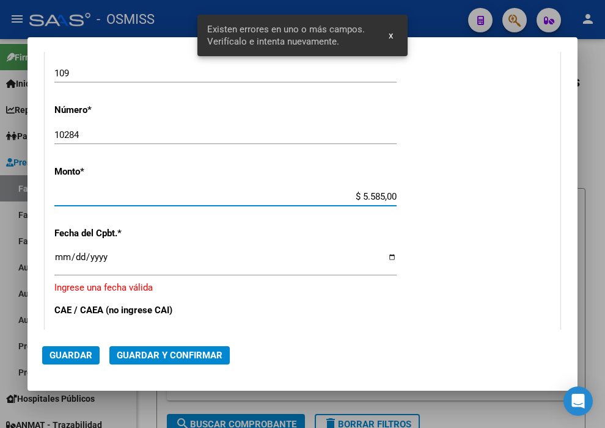
type input "$ 55.854,00"
click at [64, 252] on input "Ingresar la fecha" at bounding box center [225, 262] width 342 height 20
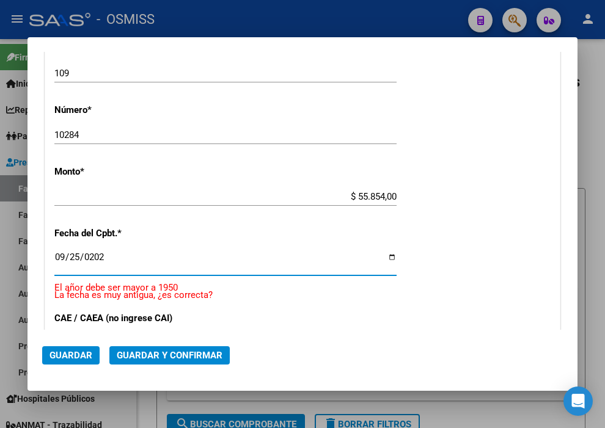
type input "[DATE]"
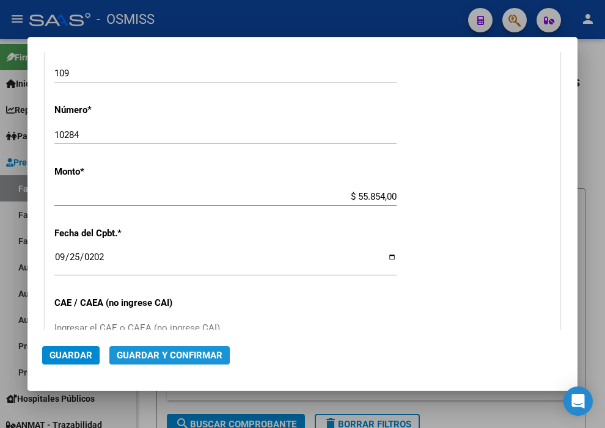
click at [186, 351] on span "Guardar y Confirmar" at bounding box center [170, 355] width 106 height 11
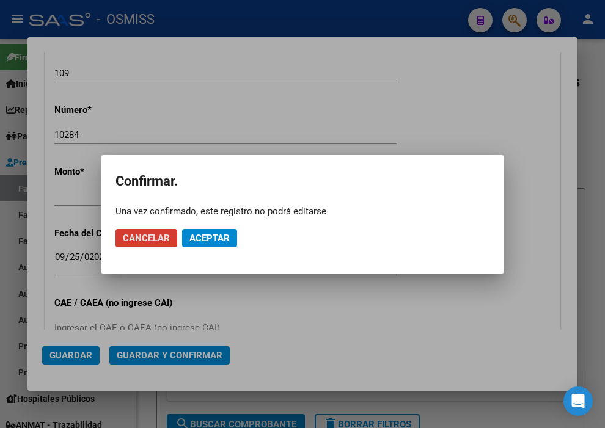
click at [202, 246] on button "Aceptar" at bounding box center [209, 238] width 55 height 18
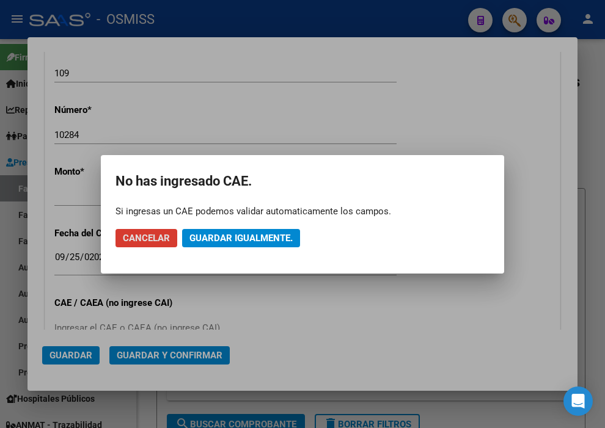
click at [208, 237] on span "Guardar igualmente." at bounding box center [240, 238] width 103 height 11
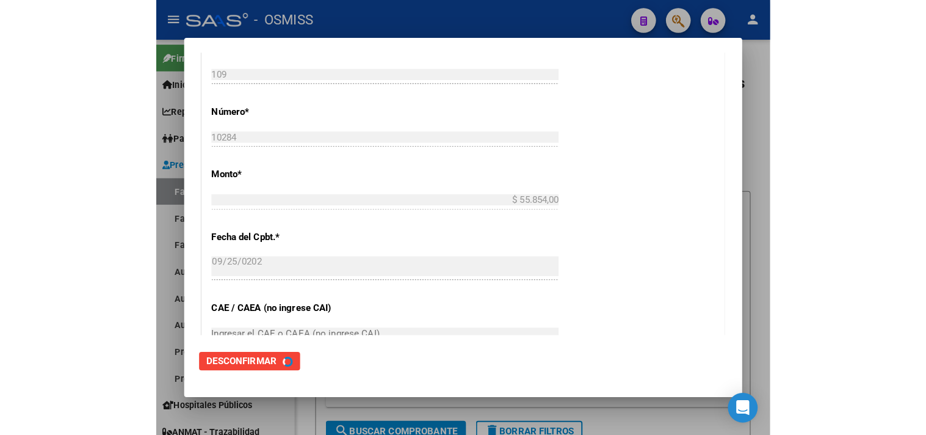
scroll to position [0, 0]
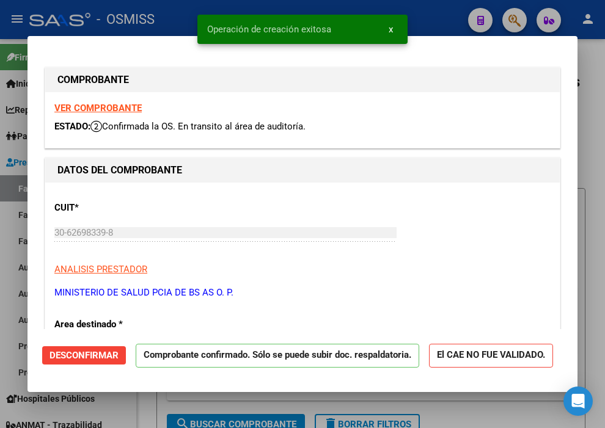
type input "[DATE]"
click at [443, 13] on div at bounding box center [302, 214] width 605 height 428
type input "$ 0,00"
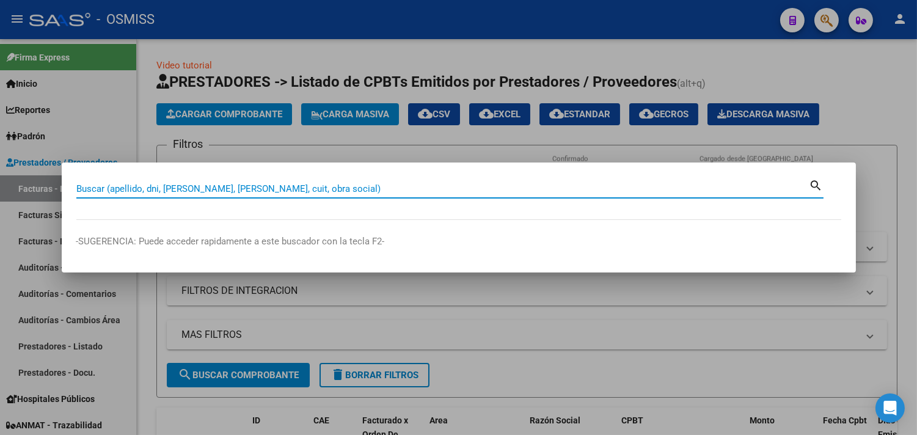
click at [175, 178] on div "Buscar (apellido, dni, [PERSON_NAME], nro traspaso, cuit, obra social) search" at bounding box center [449, 187] width 747 height 21
paste input "003-00004296"
type input "003-00004296"
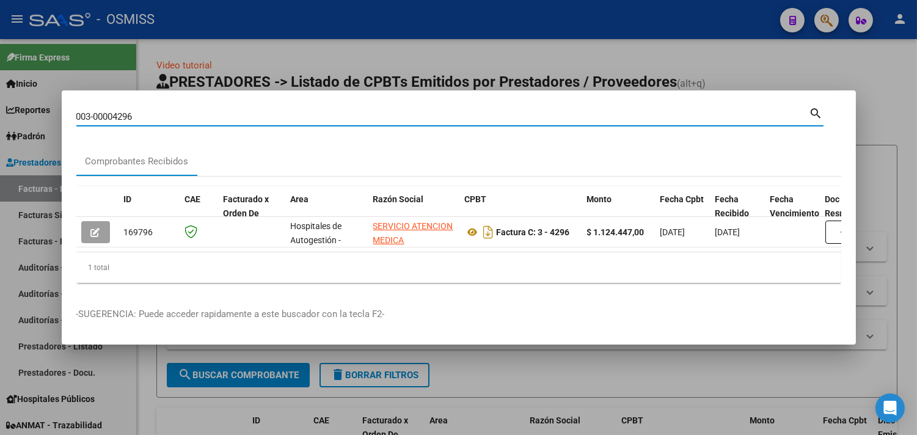
click at [181, 32] on div at bounding box center [458, 217] width 917 height 435
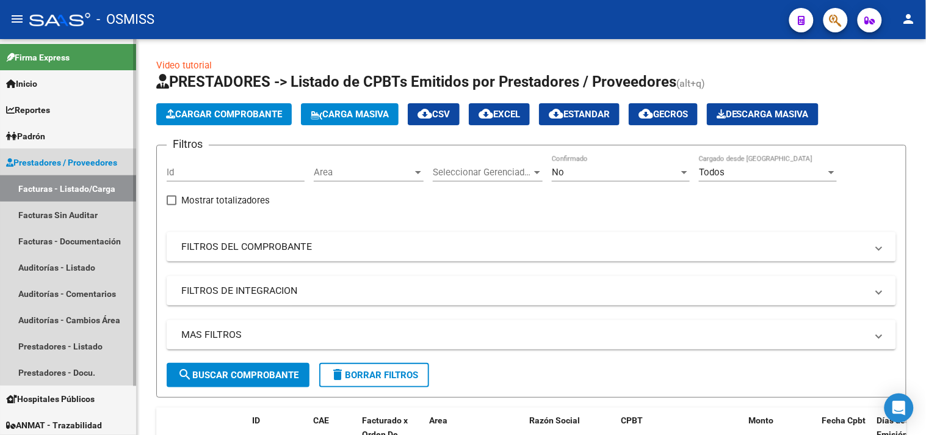
click at [84, 186] on link "Facturas - Listado/Carga" at bounding box center [68, 188] width 136 height 26
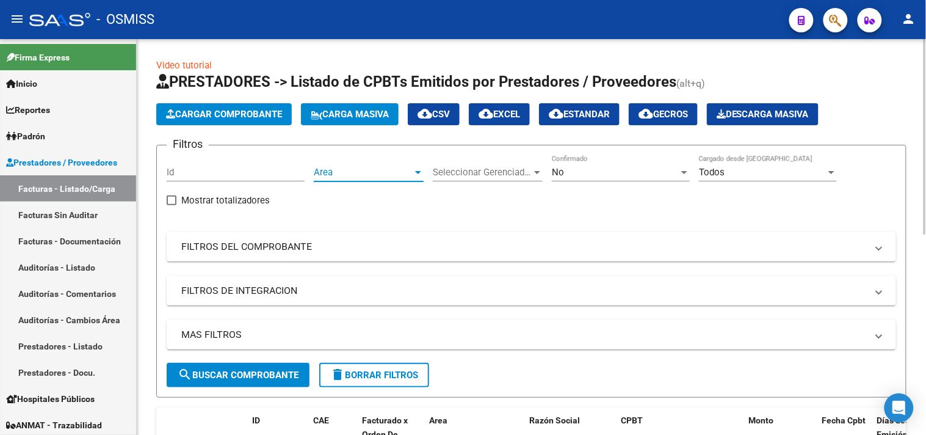
click at [338, 174] on span "Area" at bounding box center [363, 172] width 99 height 11
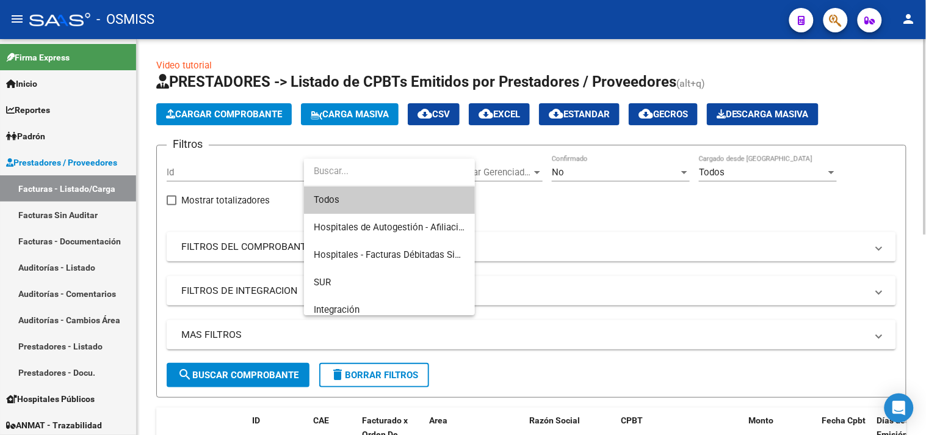
click at [411, 169] on input "dropdown search" at bounding box center [389, 171] width 171 height 27
click at [395, 220] on span "Hospitales de Autogestión - Afiliaciones" at bounding box center [399, 227] width 171 height 27
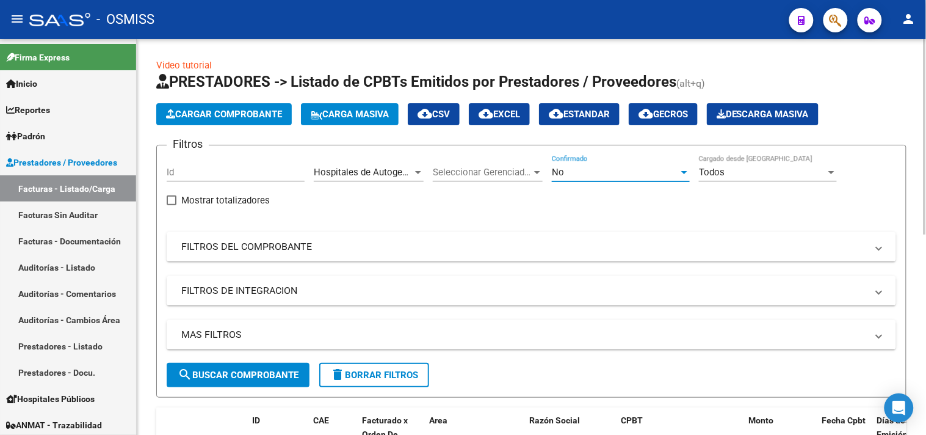
click at [603, 175] on div "No" at bounding box center [615, 172] width 127 height 11
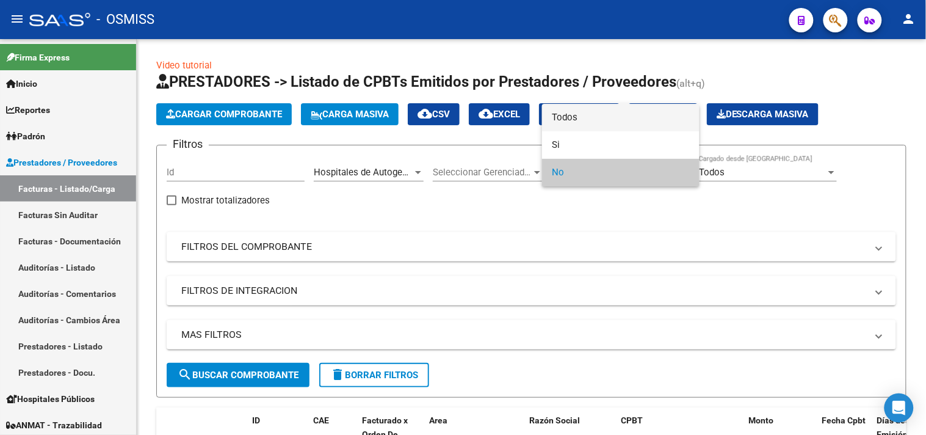
click at [584, 112] on span "Todos" at bounding box center [621, 117] width 138 height 27
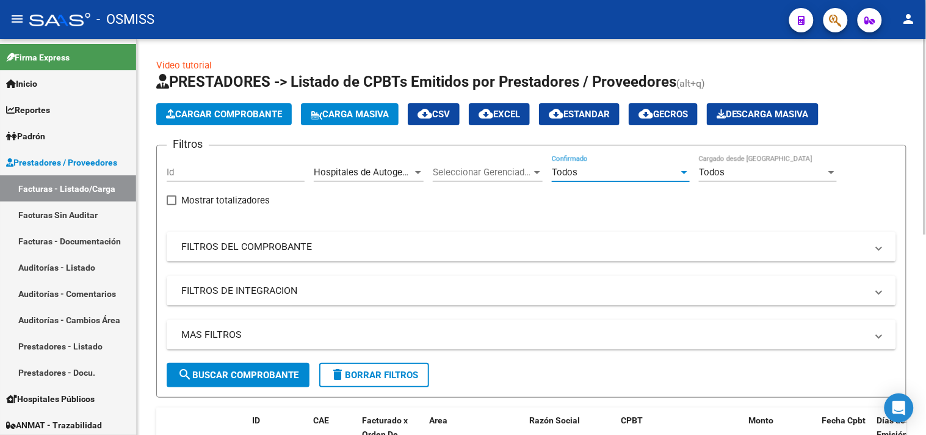
click at [329, 336] on mat-panel-title "MAS FILTROS" at bounding box center [524, 334] width 686 height 13
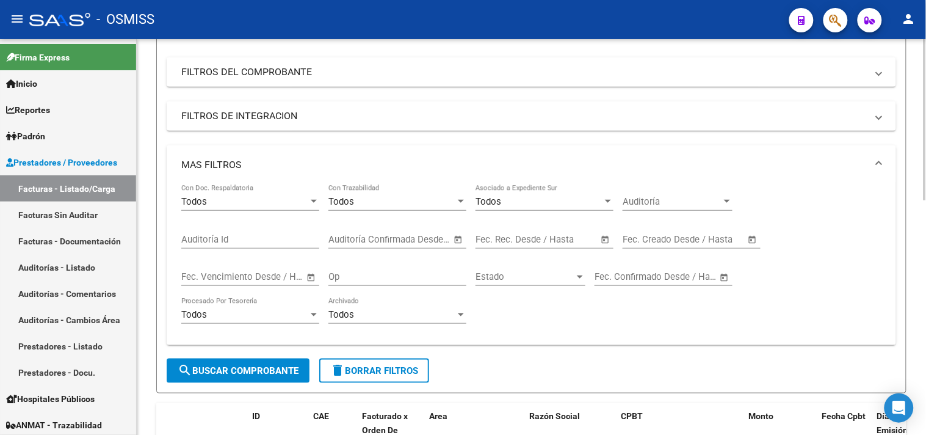
scroll to position [203, 0]
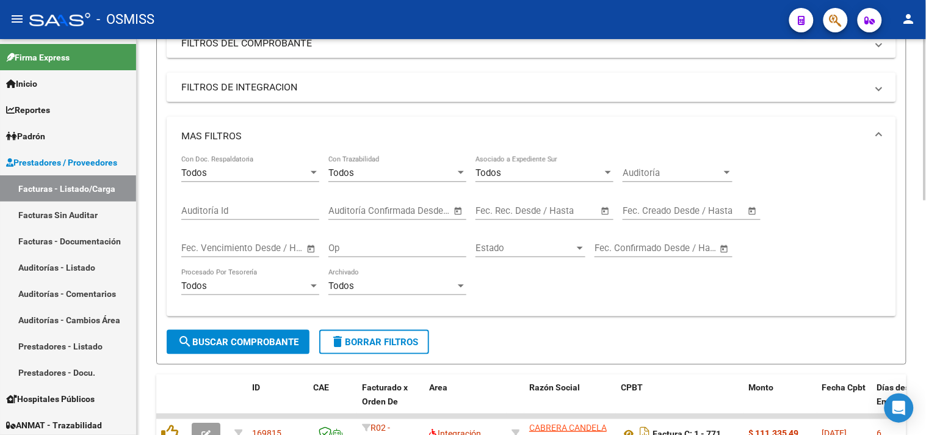
click at [655, 209] on input "text" at bounding box center [647, 210] width 49 height 11
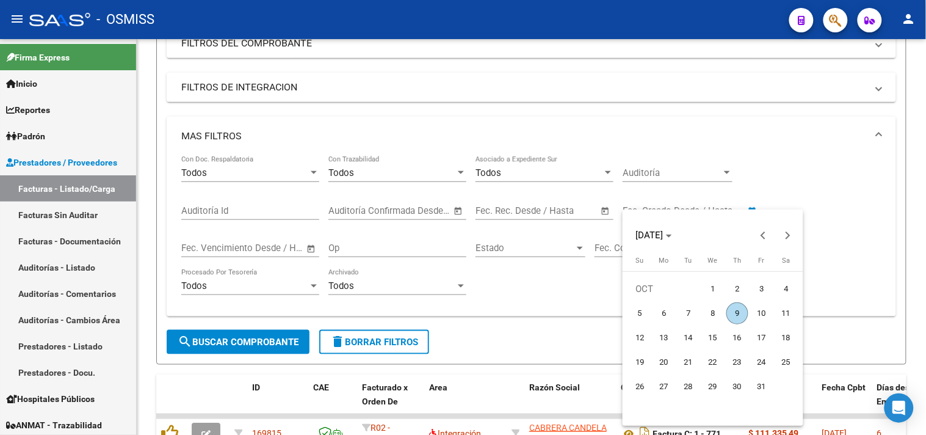
click at [734, 312] on span "9" at bounding box center [738, 313] width 22 height 22
type input "[DATE]"
click at [734, 312] on span "9" at bounding box center [738, 313] width 22 height 22
type input "[DATE]"
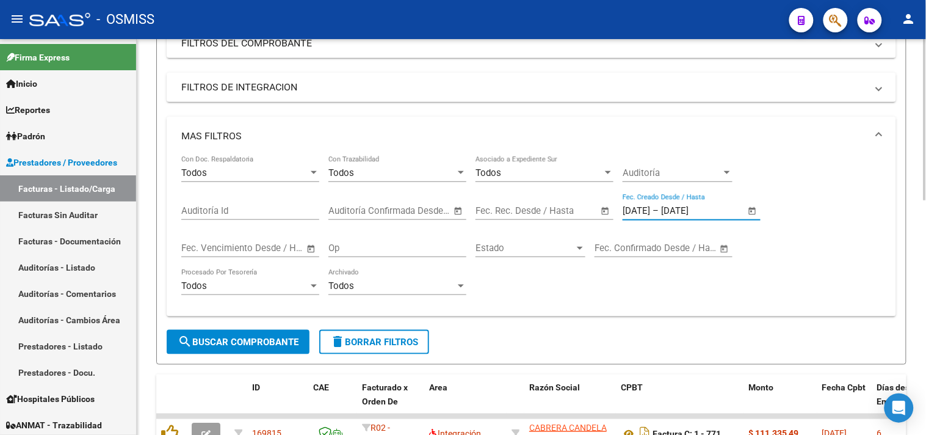
click at [278, 340] on span "search Buscar Comprobante" at bounding box center [238, 342] width 121 height 11
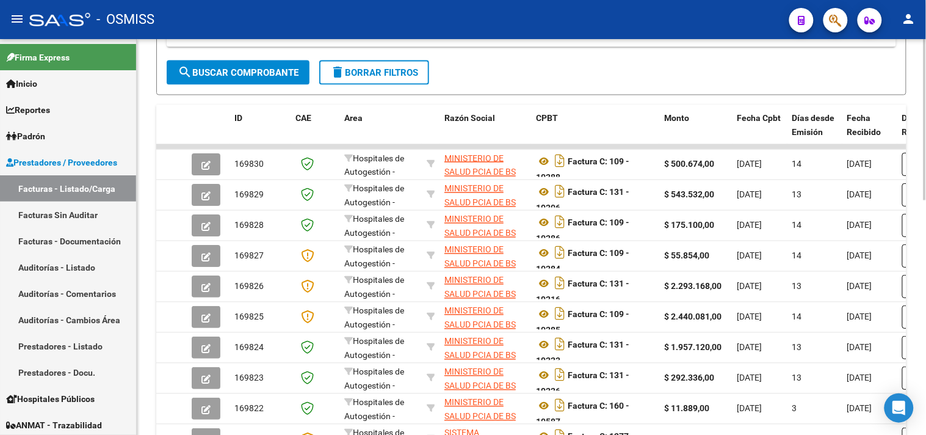
scroll to position [577, 0]
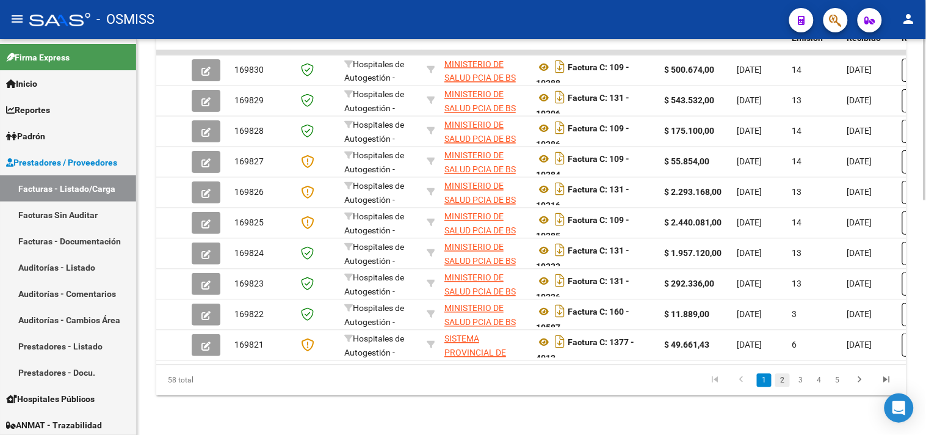
click at [786, 379] on link "2" at bounding box center [783, 380] width 15 height 13
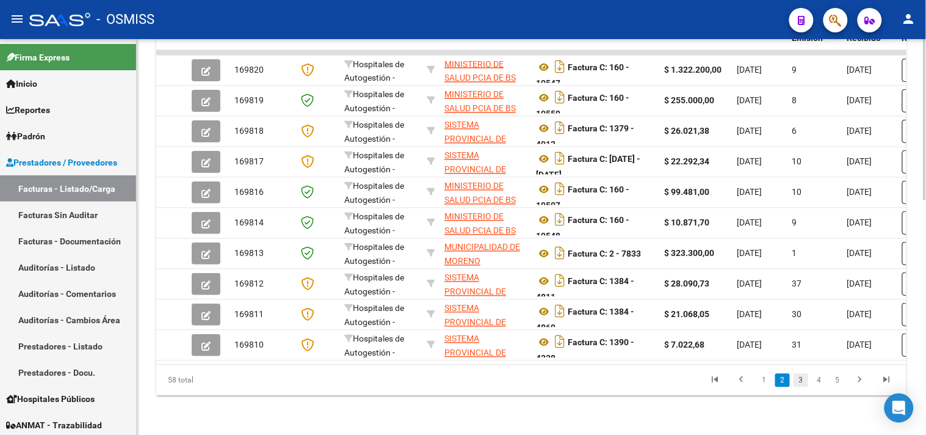
click at [804, 377] on link "3" at bounding box center [801, 380] width 15 height 13
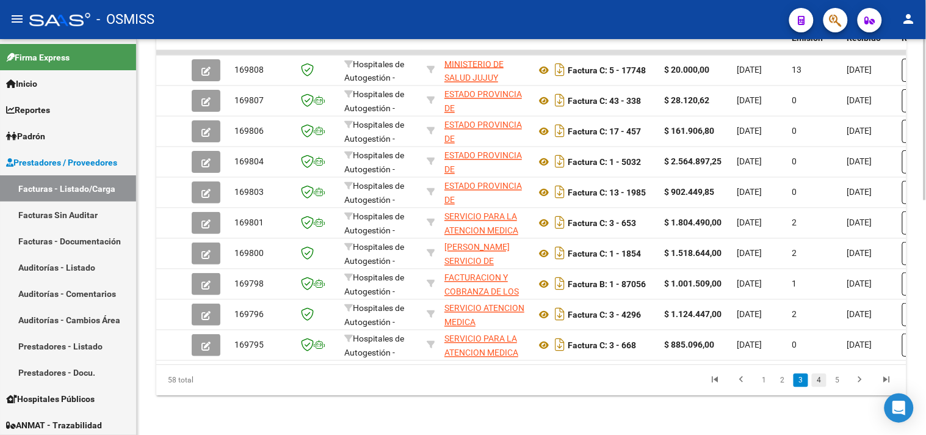
click at [821, 382] on link "4" at bounding box center [819, 380] width 15 height 13
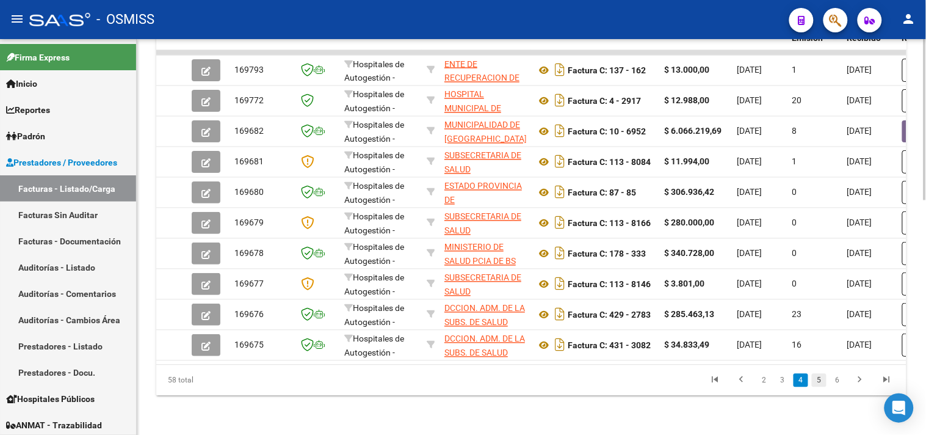
click at [823, 381] on link "5" at bounding box center [819, 380] width 15 height 13
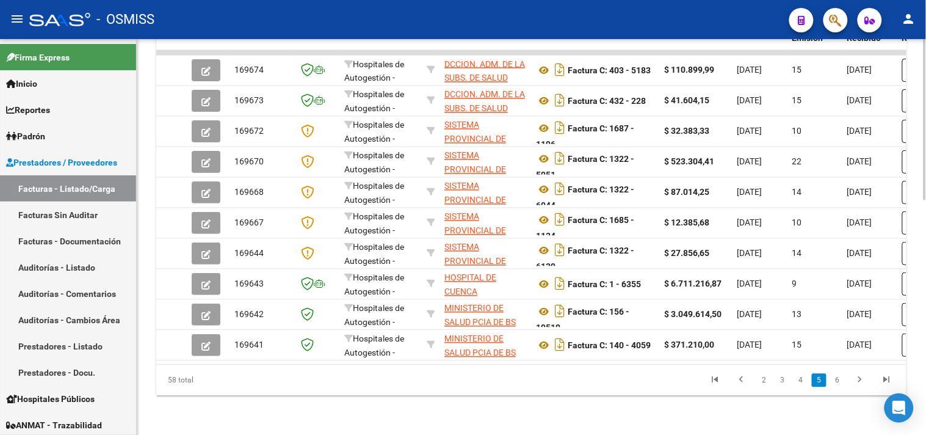
click at [838, 380] on link "6" at bounding box center [838, 380] width 15 height 13
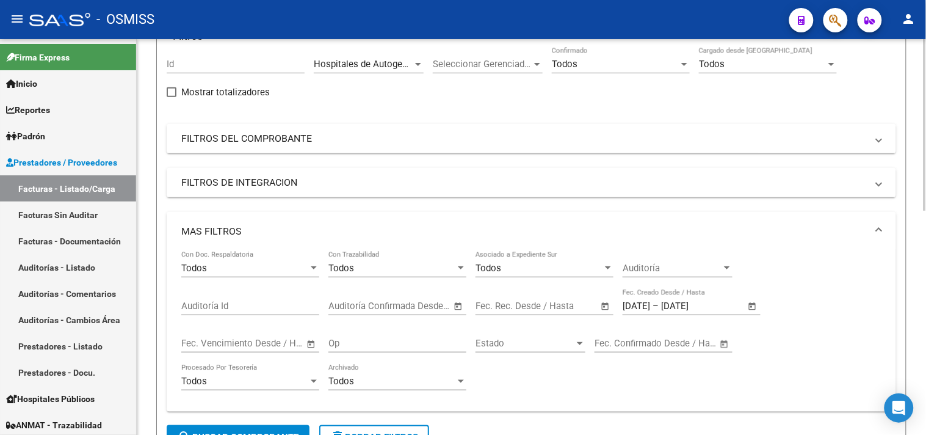
scroll to position [0, 0]
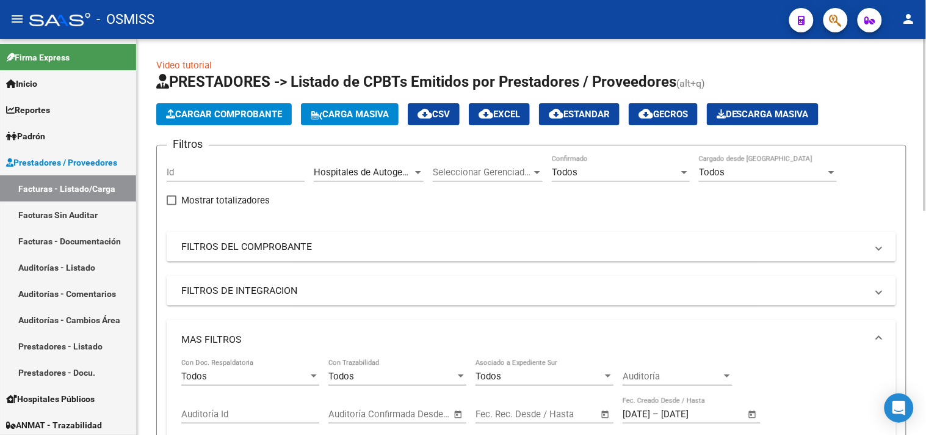
click at [395, 178] on span "Hospitales de Autogestión - Afiliaciones" at bounding box center [396, 172] width 165 height 11
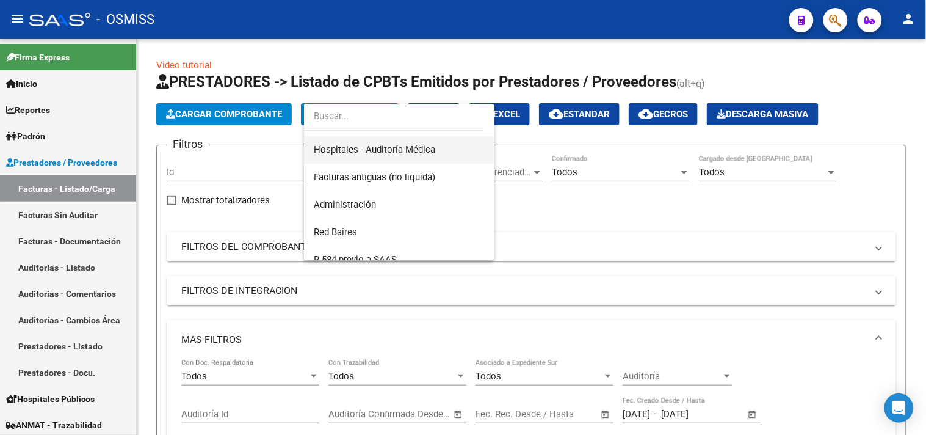
click at [407, 155] on span "Hospitales - Auditoría Médica" at bounding box center [399, 149] width 171 height 27
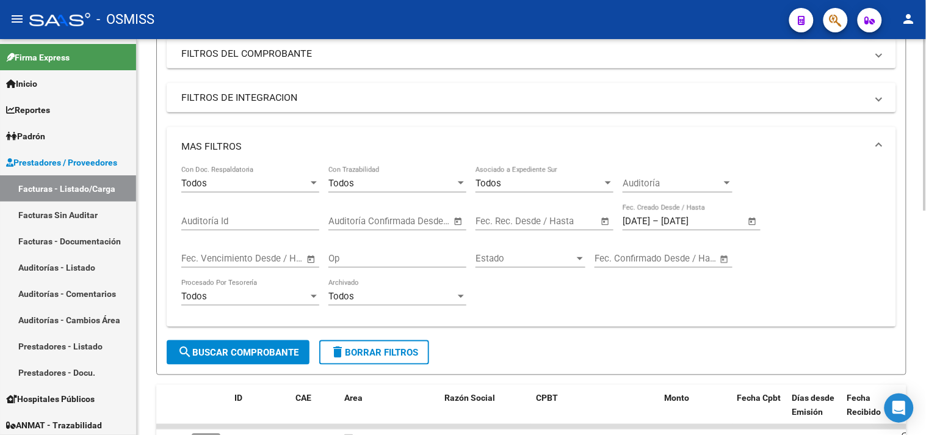
scroll to position [339, 0]
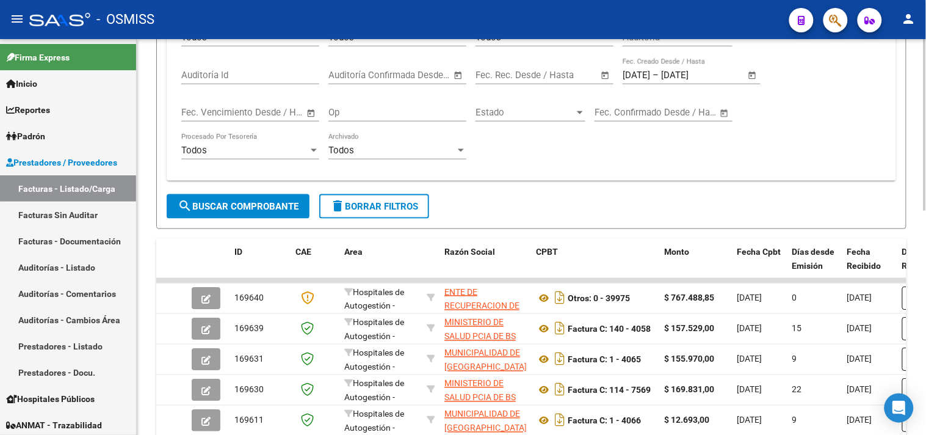
click at [248, 220] on form "Filtros Id Hospitales - Auditoría Médica Area Seleccionar Gerenciador Seleccion…" at bounding box center [531, 17] width 751 height 423
click at [247, 208] on span "search Buscar Comprobante" at bounding box center [238, 206] width 121 height 11
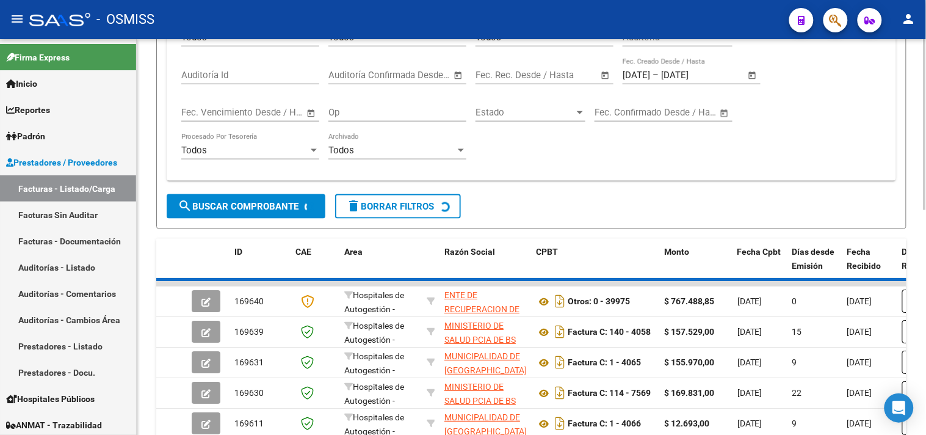
scroll to position [283, 0]
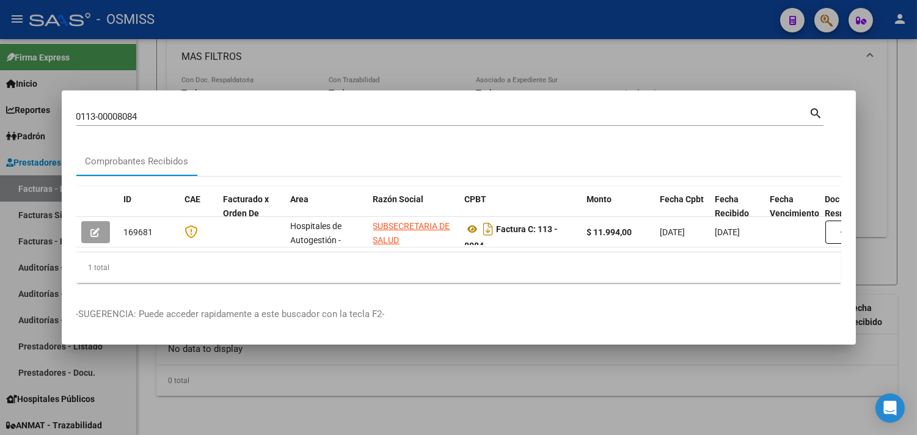
drag, startPoint x: 143, startPoint y: 105, endPoint x: 19, endPoint y: 104, distance: 124.0
click at [19, 104] on div "0113-00008084 Buscar (apellido, dni, cuil, nro traspaso, cuit, obra social) sea…" at bounding box center [458, 217] width 917 height 435
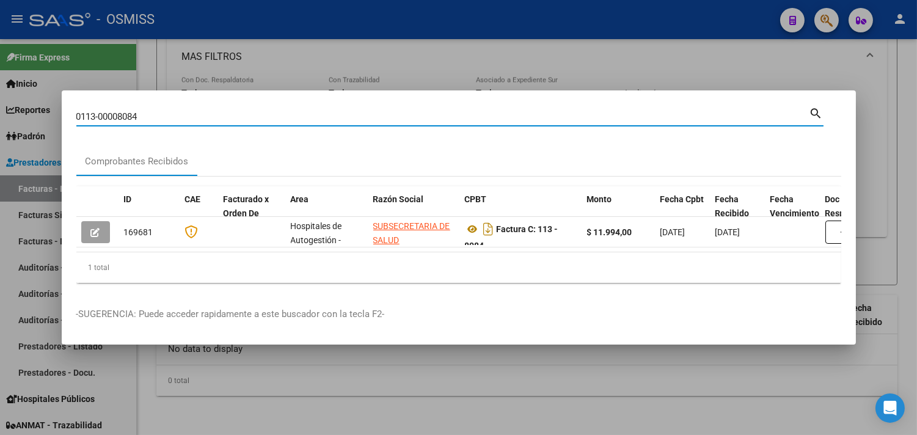
drag, startPoint x: 165, startPoint y: 112, endPoint x: 0, endPoint y: 80, distance: 168.0
click at [0, 80] on div "0113-00008084 Buscar (apellido, dni, cuil, nro traspaso, cuit, obra social) sea…" at bounding box center [458, 217] width 917 height 435
paste input "1390-4338"
drag, startPoint x: 138, startPoint y: 112, endPoint x: 51, endPoint y: 102, distance: 87.9
click at [51, 102] on div "1390-4338 Buscar (apellido, dni, cuil, nro traspaso, cuit, obra social) search …" at bounding box center [458, 217] width 917 height 435
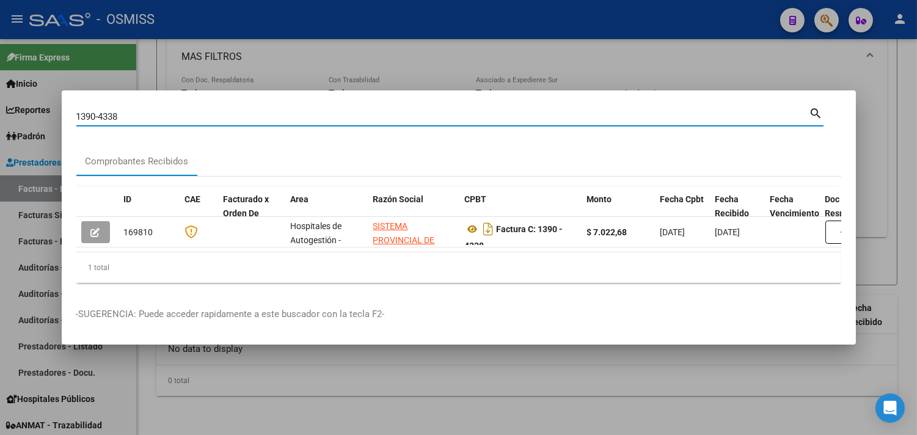
paste input "84-4869"
drag, startPoint x: 125, startPoint y: 110, endPoint x: 4, endPoint y: 104, distance: 121.1
click at [4, 104] on div "1384-4869 Buscar (apellido, dni, cuil, nro traspaso, cuit, obra social) search …" at bounding box center [458, 217] width 917 height 435
paste input "11"
drag, startPoint x: 123, startPoint y: 116, endPoint x: 51, endPoint y: 107, distance: 72.6
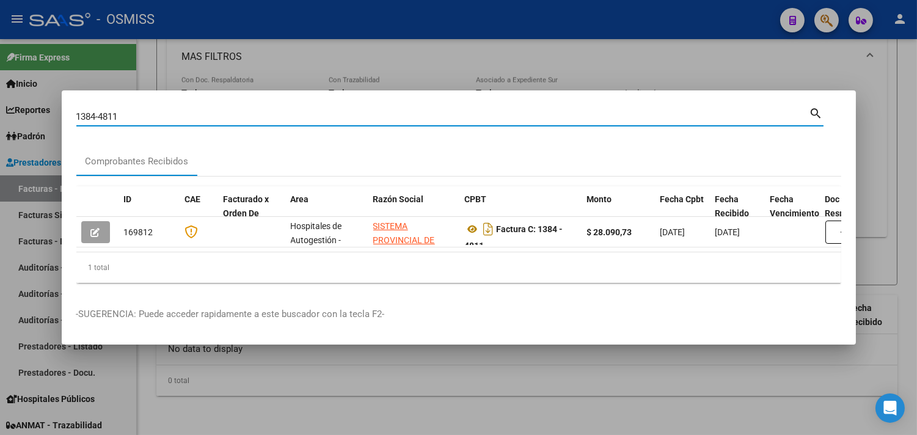
click at [51, 107] on div "1384-4811 Buscar (apellido, dni, cuil, nro traspaso, cuit, obra social) search …" at bounding box center [458, 217] width 917 height 435
paste input "1322-00006139"
drag, startPoint x: 153, startPoint y: 114, endPoint x: 123, endPoint y: 112, distance: 29.3
click at [123, 112] on input "1322-00006139" at bounding box center [442, 116] width 733 height 11
drag, startPoint x: 140, startPoint y: 113, endPoint x: 0, endPoint y: 100, distance: 141.1
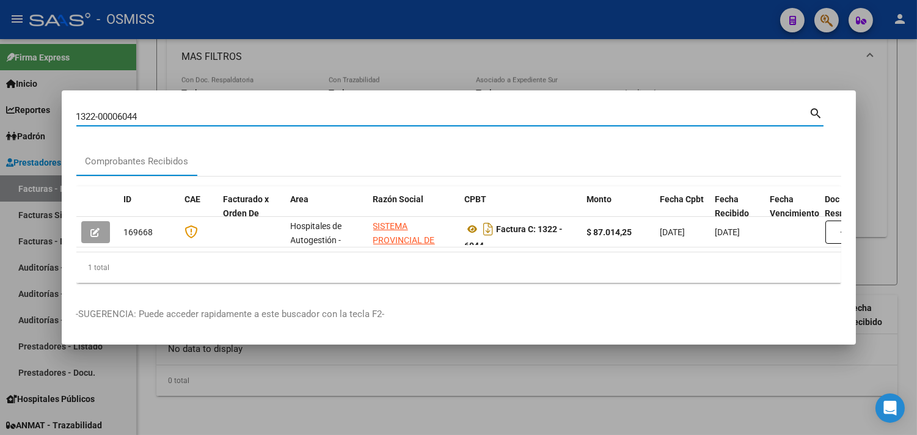
click at [0, 100] on div "1322-00006044 Buscar (apellido, dni, cuil, nro traspaso, cuit, obra social) sea…" at bounding box center [458, 217] width 917 height 435
paste input "5951"
drag, startPoint x: 148, startPoint y: 107, endPoint x: 0, endPoint y: 99, distance: 148.7
click at [0, 100] on div "1322-00005951 Buscar (apellido, dni, cuil, nro traspaso, cuit, obra social) sea…" at bounding box center [458, 217] width 917 height 435
paste input "03-00000653"
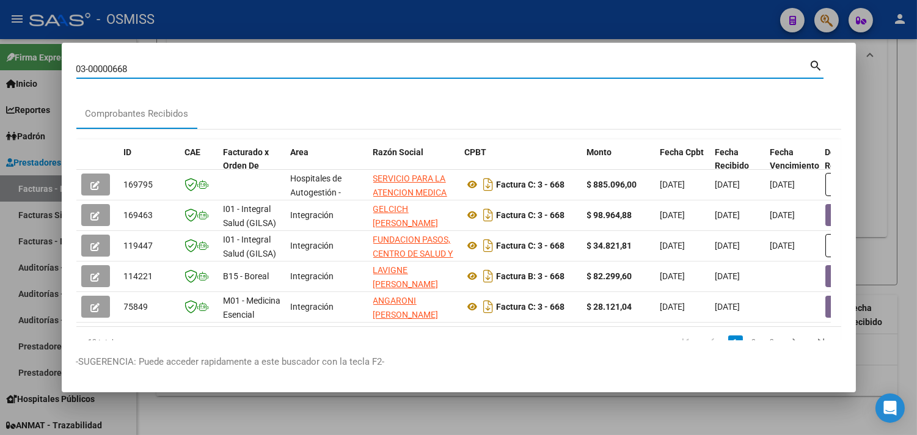
drag, startPoint x: 137, startPoint y: 73, endPoint x: 56, endPoint y: 62, distance: 82.1
click at [56, 62] on div "03-00000668 Buscar (apellido, dni, cuil, nro traspaso, cuit, obra social) searc…" at bounding box center [458, 217] width 917 height 435
paste input "1-00001854"
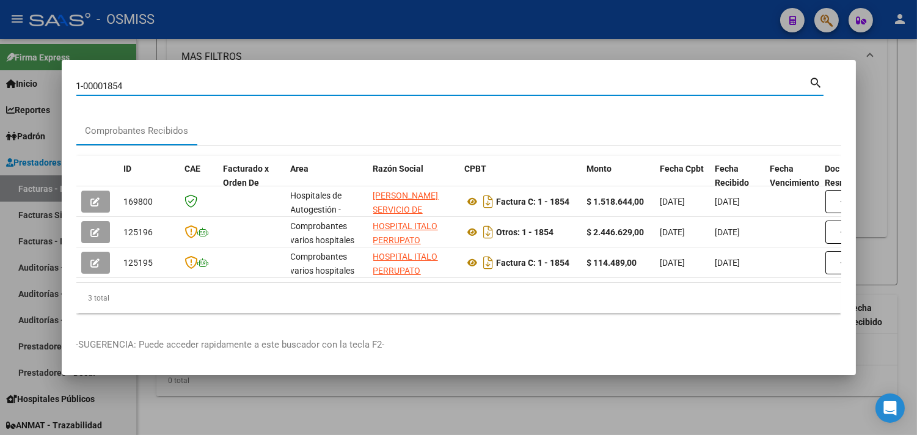
drag, startPoint x: 151, startPoint y: 86, endPoint x: 0, endPoint y: 60, distance: 153.0
click at [0, 60] on div "1-00001854 Buscar (apellido, dni, cuil, nro traspaso, cuit, obra social) search…" at bounding box center [458, 217] width 917 height 435
paste input "429-00002783"
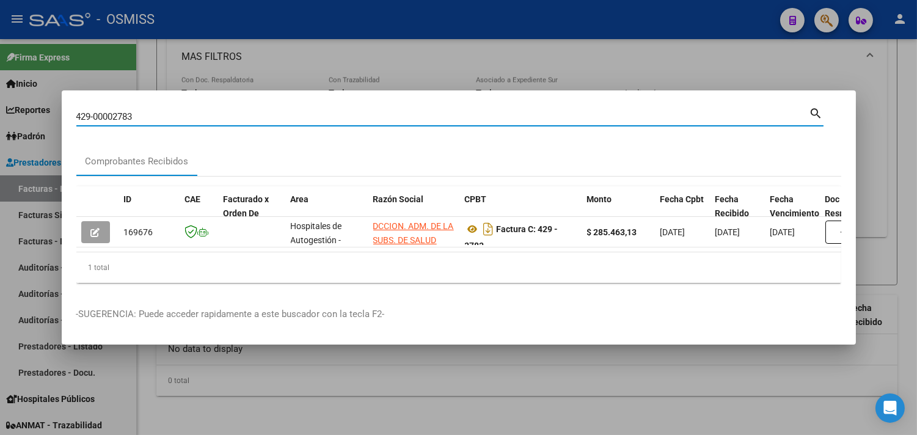
drag, startPoint x: 142, startPoint y: 106, endPoint x: 49, endPoint y: 104, distance: 92.8
click at [49, 104] on div "429-00002783 Buscar (apellido, dni, cuil, nro traspaso, cuit, obra social) sear…" at bounding box center [458, 217] width 917 height 435
paste input "03-000051"
drag, startPoint x: 145, startPoint y: 111, endPoint x: 13, endPoint y: 96, distance: 132.1
click at [13, 96] on div "403-00005183 Buscar (apellido, dni, cuil, nro traspaso, cuit, obra social) sear…" at bounding box center [458, 217] width 917 height 435
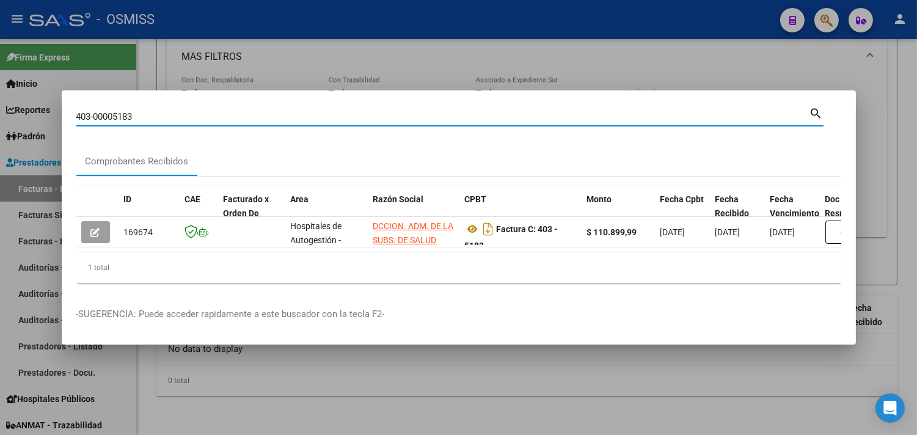
paste input "0432-00000228"
drag, startPoint x: 147, startPoint y: 112, endPoint x: 17, endPoint y: 108, distance: 129.5
click at [17, 108] on div "0432-00000228 Buscar (apellido, dni, cuil, nro traspaso, cuit, obra social) sea…" at bounding box center [458, 217] width 917 height 435
paste input "431-00003082"
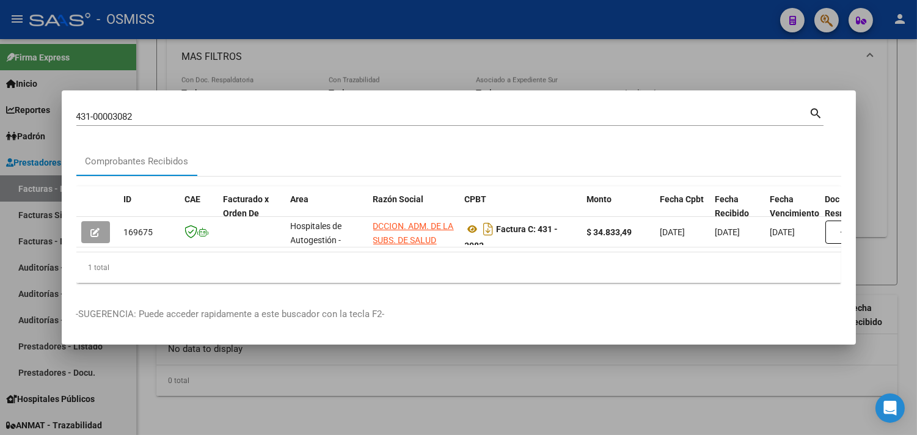
drag, startPoint x: 149, startPoint y: 117, endPoint x: 104, endPoint y: 106, distance: 45.9
click at [106, 107] on div "431-00003082 Buscar (apellido, dni, cuil, [PERSON_NAME], cuit, obra social)" at bounding box center [442, 116] width 733 height 18
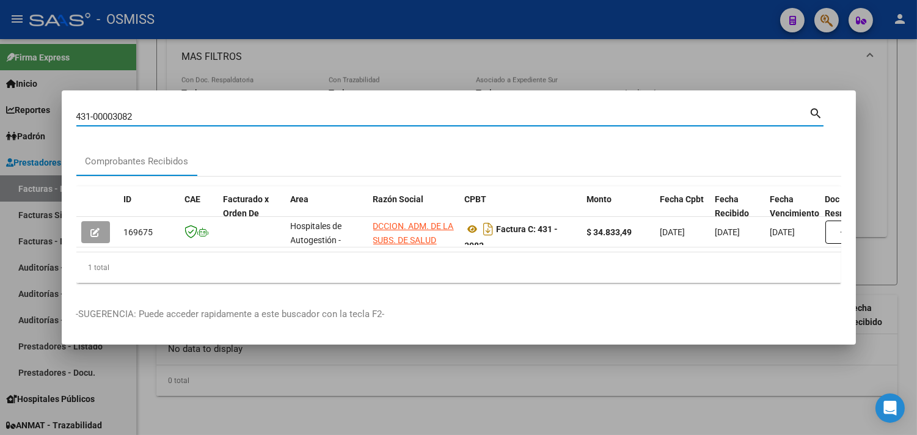
drag, startPoint x: 145, startPoint y: 110, endPoint x: 0, endPoint y: 93, distance: 146.4
click at [0, 93] on div "431-00003082 Buscar (apellido, dni, cuil, nro traspaso, cuit, obra social) sear…" at bounding box center [458, 217] width 917 height 435
paste input "01-00004066"
drag, startPoint x: 136, startPoint y: 114, endPoint x: 2, endPoint y: 89, distance: 136.0
click at [3, 90] on div "01-00004065 Buscar (apellido, dni, cuil, nro traspaso, cuit, obra social) searc…" at bounding box center [458, 217] width 917 height 435
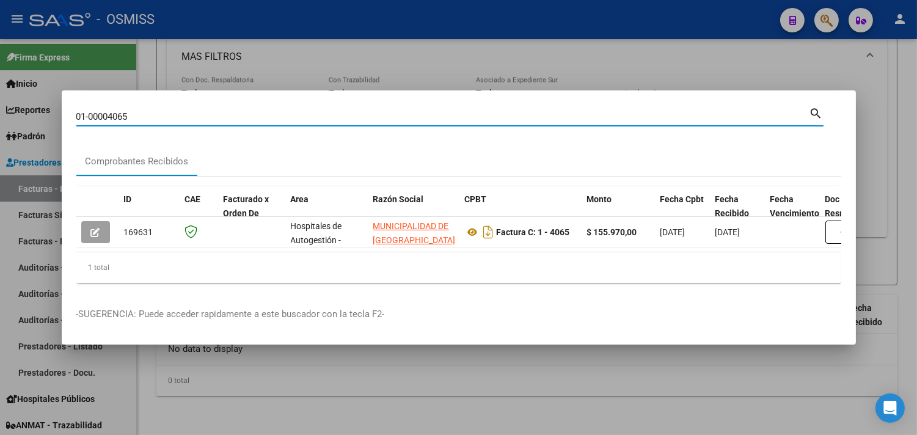
paste input "4"
drag, startPoint x: 133, startPoint y: 114, endPoint x: 51, endPoint y: 106, distance: 82.2
click at [51, 106] on div "01-00004064 Buscar (apellido, dni, cuil, nro traspaso, cuit, obra social) searc…" at bounding box center [458, 217] width 917 height 435
paste input "05-00017748"
drag, startPoint x: 145, startPoint y: 110, endPoint x: 0, endPoint y: 100, distance: 145.7
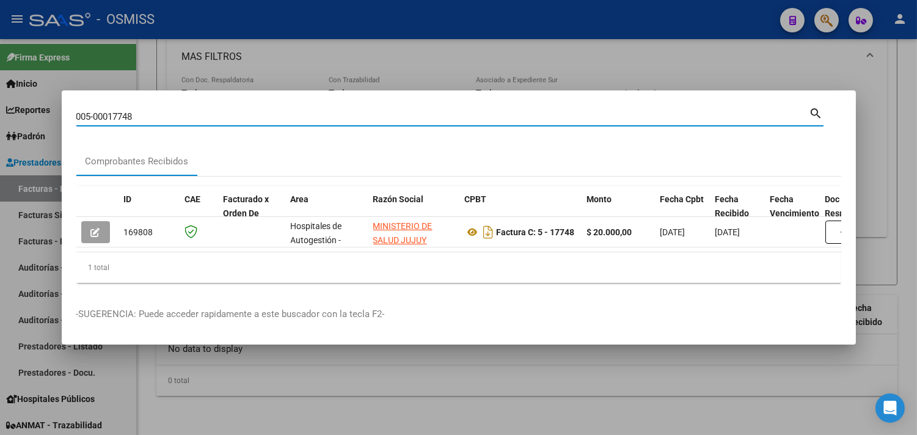
click at [102, 111] on input "005-00017748" at bounding box center [442, 116] width 733 height 11
paste input "109-0001028"
click at [162, 111] on input "109-00010288" at bounding box center [442, 116] width 733 height 11
drag, startPoint x: 141, startPoint y: 109, endPoint x: 0, endPoint y: 77, distance: 144.6
click at [0, 78] on div "109-00010284 Buscar (apellido, dni, cuil, nro traspaso, cuit, obra social) sear…" at bounding box center [458, 217] width 917 height 435
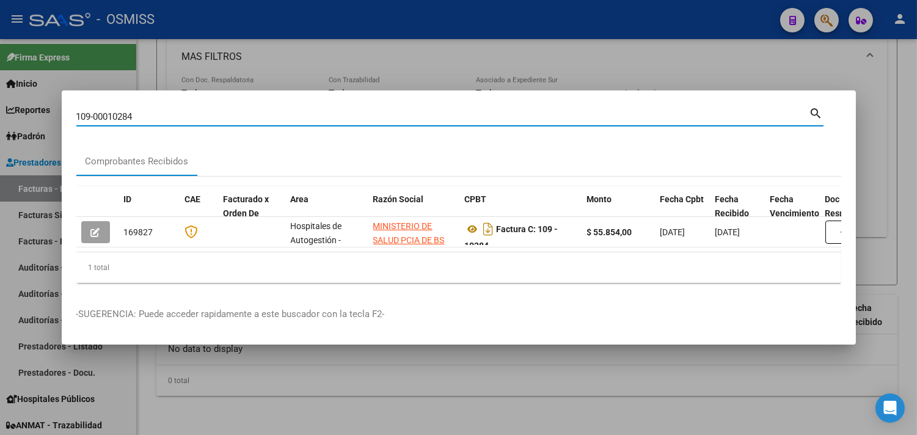
paste input "-00006952"
drag, startPoint x: 147, startPoint y: 112, endPoint x: 0, endPoint y: 76, distance: 150.9
click at [0, 78] on div "10-00006952 Buscar (apellido, dni, cuil, nro traspaso, cuit, obra social) searc…" at bounding box center [458, 217] width 917 height 435
paste input "04-00002917"
drag, startPoint x: 150, startPoint y: 105, endPoint x: 138, endPoint y: 107, distance: 12.5
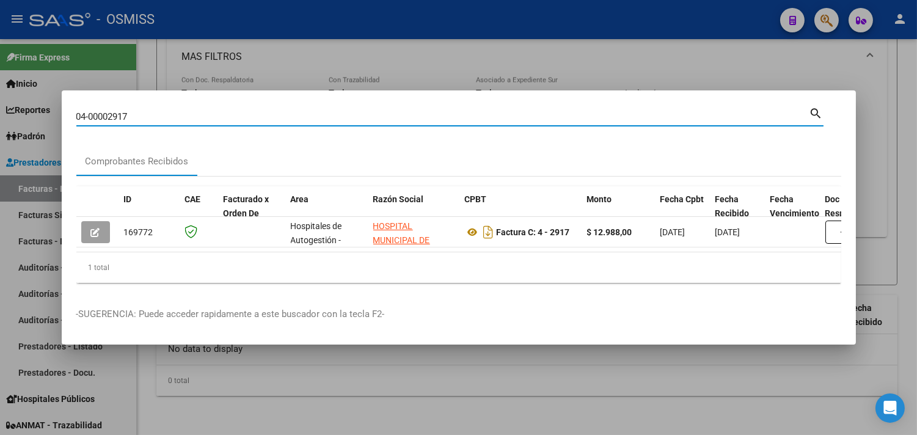
click at [148, 107] on div "04-00002917 Buscar (apellido, dni, cuil, [PERSON_NAME], cuit, obra social)" at bounding box center [442, 116] width 733 height 18
click at [138, 111] on input "04-00002917" at bounding box center [442, 116] width 733 height 11
drag, startPoint x: 137, startPoint y: 107, endPoint x: 15, endPoint y: 98, distance: 121.9
click at [15, 98] on div "04-00002917 Buscar (apellido, dni, cuil, nro traspaso, cuit, obra social) searc…" at bounding box center [458, 217] width 917 height 435
paste input "0131-00019223"
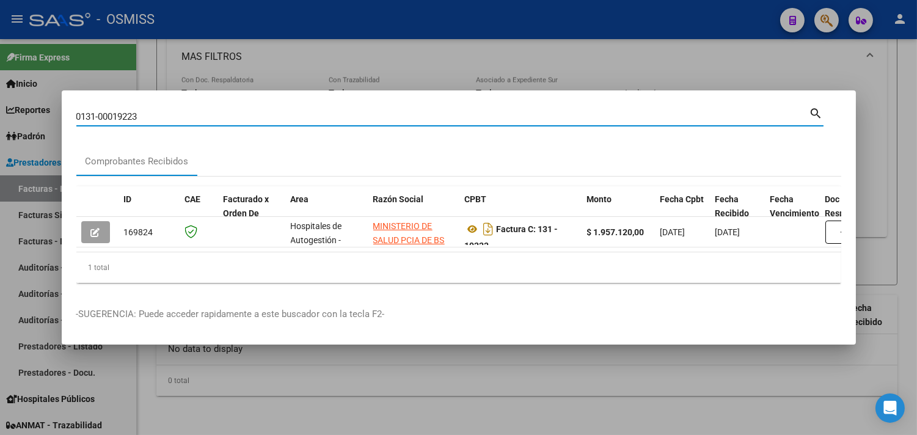
drag, startPoint x: 143, startPoint y: 110, endPoint x: 0, endPoint y: 78, distance: 146.4
click at [0, 78] on div "0131-00019223 Buscar (apellido, dni, cuil, nro traspaso, cuit, obra social) sea…" at bounding box center [458, 217] width 917 height 435
paste input "131-0019216"
drag, startPoint x: 142, startPoint y: 112, endPoint x: 0, endPoint y: 93, distance: 143.6
click at [0, 93] on div "131-0019216 Buscar (apellido, dni, cuil, nro traspaso, cuit, obra social) searc…" at bounding box center [458, 217] width 917 height 435
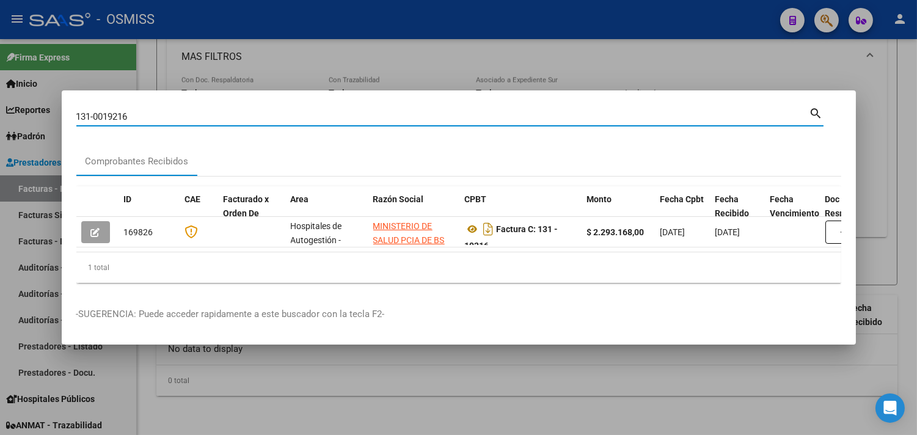
paste input "0131-0001920"
drag, startPoint x: 151, startPoint y: 113, endPoint x: 13, endPoint y: 100, distance: 139.2
click at [13, 100] on div "0131-00019206 Buscar (apellido, dni, cuil, nro traspaso, cuit, obra social) sea…" at bounding box center [458, 217] width 917 height 435
paste input "160-00010559"
click at [156, 119] on div "160-00010559 Buscar (apellido, dni, [PERSON_NAME], [PERSON_NAME], cuit, obra so…" at bounding box center [442, 116] width 733 height 18
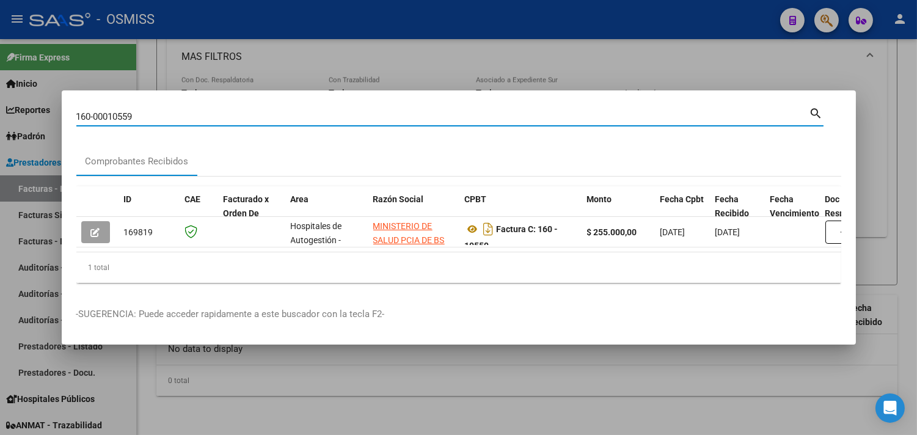
click at [153, 118] on div "160-00010559 Buscar (apellido, dni, [PERSON_NAME], [PERSON_NAME], cuit, obra so…" at bounding box center [442, 116] width 733 height 18
drag, startPoint x: 144, startPoint y: 108, endPoint x: 0, endPoint y: 74, distance: 147.5
click at [0, 74] on div "160-00010559 Buscar (apellido, dni, cuil, nro traspaso, cuit, obra social) sear…" at bounding box center [458, 217] width 917 height 435
paste input "48"
drag, startPoint x: 139, startPoint y: 109, endPoint x: 7, endPoint y: 92, distance: 132.9
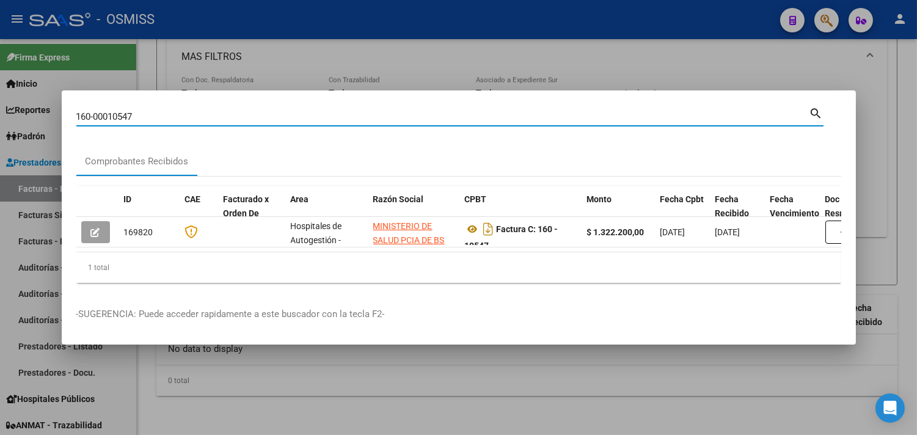
click at [7, 92] on div "160-00010547 Buscar (apellido, dni, cuil, nro traspaso, cuit, obra social) sear…" at bounding box center [458, 217] width 917 height 435
paste input "8"
drag, startPoint x: 148, startPoint y: 112, endPoint x: 0, endPoint y: 82, distance: 150.7
click at [0, 82] on div "160-00010587 Buscar (apellido, dni, cuil, nro traspaso, cuit, obra social) sear…" at bounding box center [458, 217] width 917 height 435
paste input "01-00006355"
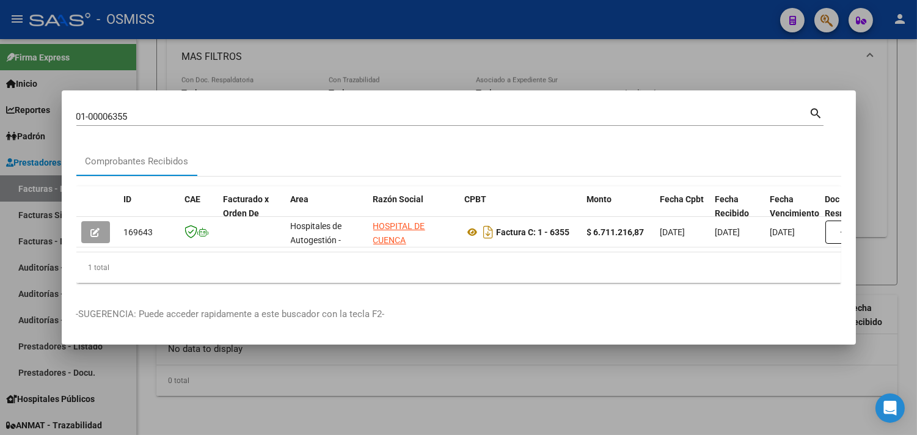
drag, startPoint x: 147, startPoint y: 117, endPoint x: 131, endPoint y: 111, distance: 17.2
click at [131, 111] on div "01-00006355 Buscar (apellido, dni, [PERSON_NAME], [PERSON_NAME], cuit, obra soc…" at bounding box center [442, 116] width 733 height 18
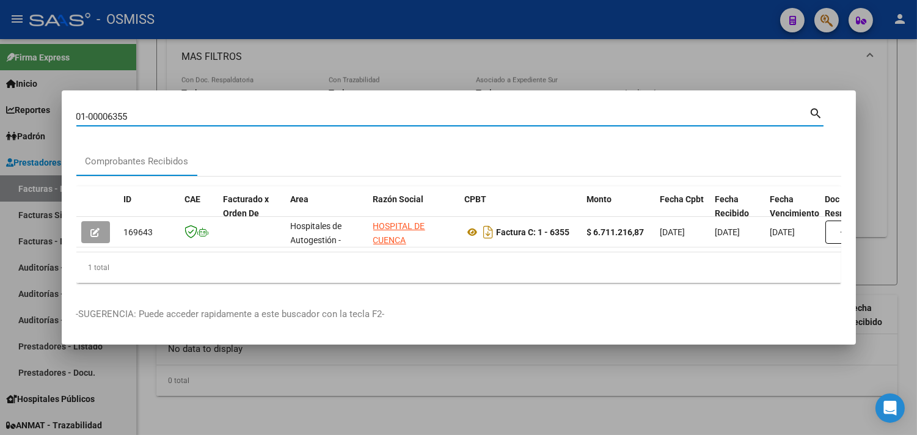
drag, startPoint x: 131, startPoint y: 111, endPoint x: 0, endPoint y: 74, distance: 136.5
click at [0, 74] on div "01-00006355 Buscar (apellido, dni, cuil, nro traspaso, cuit, obra social) searc…" at bounding box center [458, 217] width 917 height 435
paste input "109-00010286"
drag, startPoint x: 144, startPoint y: 111, endPoint x: 0, endPoint y: 83, distance: 146.2
click at [0, 83] on div "109-00010286 Buscar (apellido, dni, cuil, nro traspaso, cuit, obra social) sear…" at bounding box center [458, 217] width 917 height 435
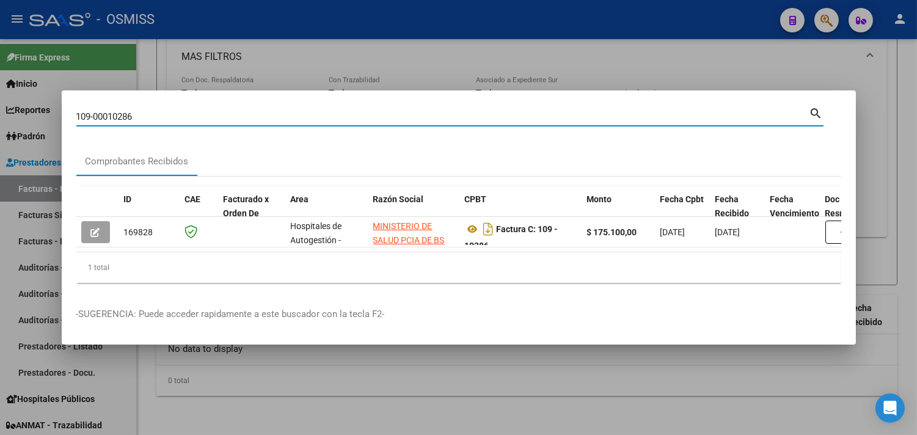
paste input "60-00010559"
drag, startPoint x: 145, startPoint y: 110, endPoint x: 0, endPoint y: 78, distance: 148.2
click at [0, 82] on div "160-00010559 Buscar (apellido, dni, cuil, nro traspaso, cuit, obra social) sear…" at bounding box center [458, 217] width 917 height 435
paste input "48"
drag, startPoint x: 155, startPoint y: 110, endPoint x: 0, endPoint y: 102, distance: 154.7
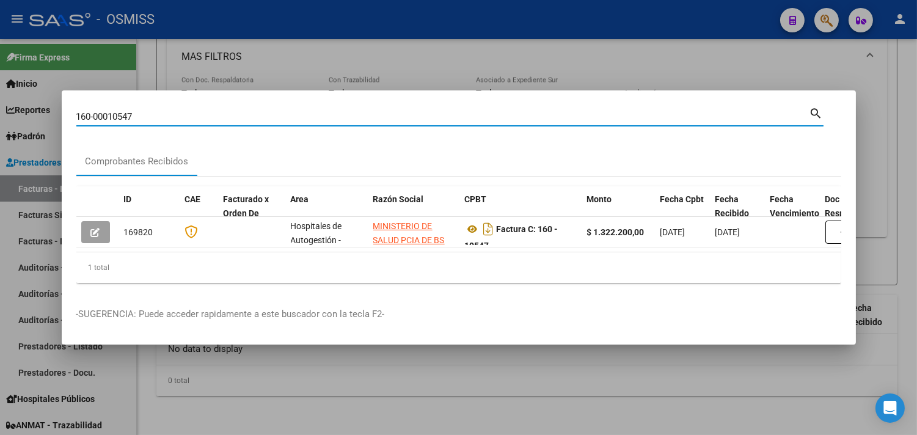
click at [0, 102] on div "160-00010547 Buscar (apellido, dni, cuil, nro traspaso, cuit, obra social) sear…" at bounding box center [458, 217] width 917 height 435
paste input "8"
drag, startPoint x: 156, startPoint y: 112, endPoint x: 0, endPoint y: 82, distance: 159.2
click at [0, 82] on div "160-00010587 Buscar (apellido, dni, cuil, nro traspaso, cuit, obra social) sear…" at bounding box center [458, 217] width 917 height 435
paste input "0140-00004059"
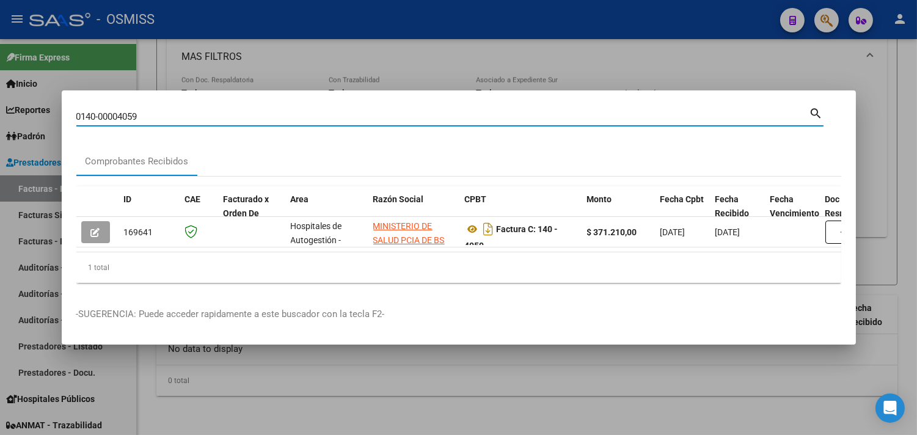
drag, startPoint x: 155, startPoint y: 107, endPoint x: 0, endPoint y: 84, distance: 156.8
click at [1, 93] on div "0140-00004059 Buscar (apellido, dni, cuil, nro traspaso, cuit, obra social) sea…" at bounding box center [458, 217] width 917 height 435
paste input "8"
drag, startPoint x: 147, startPoint y: 113, endPoint x: 31, endPoint y: 105, distance: 115.7
click at [31, 105] on div "0140-00004058 Buscar (apellido, dni, cuil, nro traspaso, cuit, obra social) sea…" at bounding box center [458, 217] width 917 height 435
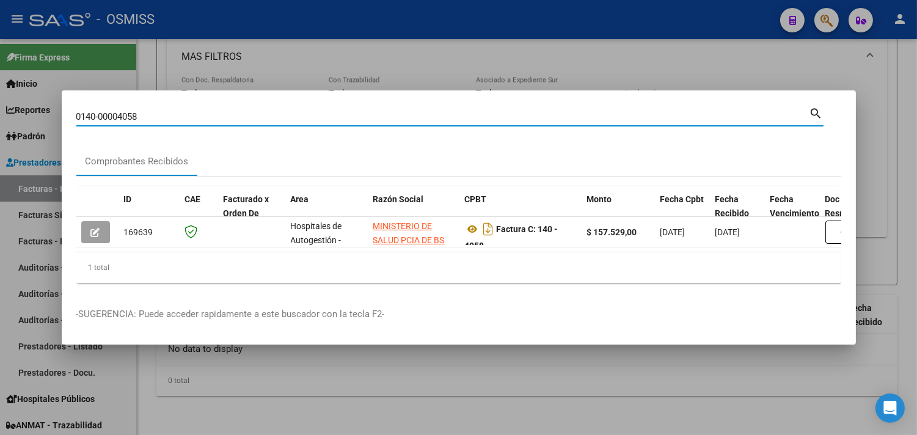
paste input "156-00019519"
drag, startPoint x: 158, startPoint y: 112, endPoint x: 0, endPoint y: 101, distance: 158.0
click at [0, 101] on div "156-00019519 Buscar (apellido, dni, cuil, nro traspaso, cuit, obra social) sear…" at bounding box center [458, 217] width 917 height 435
paste input "[US_EMPLOYER_IDENTIFICATION_NUMBER]"
drag, startPoint x: 181, startPoint y: 116, endPoint x: 0, endPoint y: 88, distance: 183.5
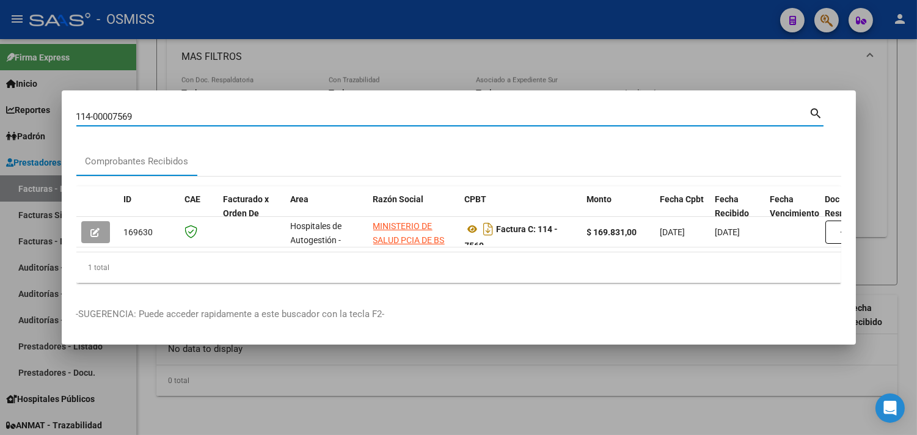
click at [0, 89] on div "114-00007569 Buscar (apellido, dni, cuil, nro traspaso, cuit, obra social) sear…" at bounding box center [458, 217] width 917 height 435
paste input "31-00019226"
drag, startPoint x: 141, startPoint y: 114, endPoint x: 0, endPoint y: 84, distance: 144.3
click at [0, 84] on div "131-00019226 Buscar (apellido, dni, cuil, nro traspaso, cuit, obra social) sear…" at bounding box center [458, 217] width 917 height 435
paste input "60-00010507"
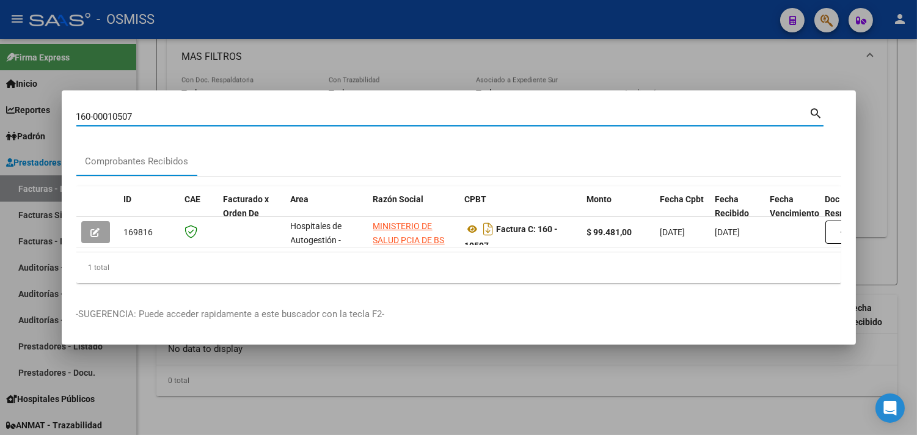
drag, startPoint x: 138, startPoint y: 112, endPoint x: 0, endPoint y: 94, distance: 139.2
click at [0, 95] on div "160-00010507 Buscar (apellido, dni, cuil, nro traspaso, cuit, obra social) sear…" at bounding box center [458, 217] width 917 height 435
paste input "78-00000333"
drag, startPoint x: 64, startPoint y: 112, endPoint x: 0, endPoint y: 108, distance: 64.2
click at [0, 108] on div "178-00000333 Buscar (apellido, dni, cuil, nro traspaso, cuit, obra social) sear…" at bounding box center [458, 217] width 917 height 435
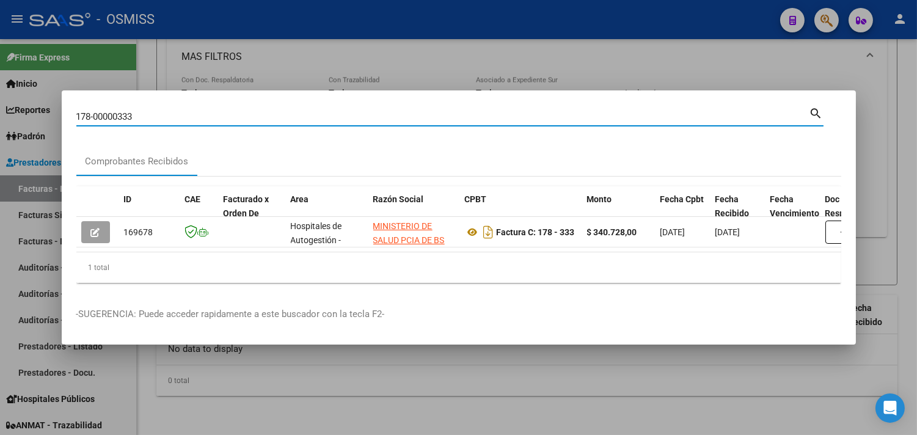
paste input "01-00087056"
drag, startPoint x: 148, startPoint y: 114, endPoint x: 54, endPoint y: 106, distance: 95.0
click at [54, 106] on div "01-00087056 Buscar (apellido, dni, cuil, nro traspaso, cuit, obra social) searc…" at bounding box center [458, 217] width 917 height 435
paste input "043-00000338"
drag, startPoint x: 120, startPoint y: 107, endPoint x: 4, endPoint y: 77, distance: 120.0
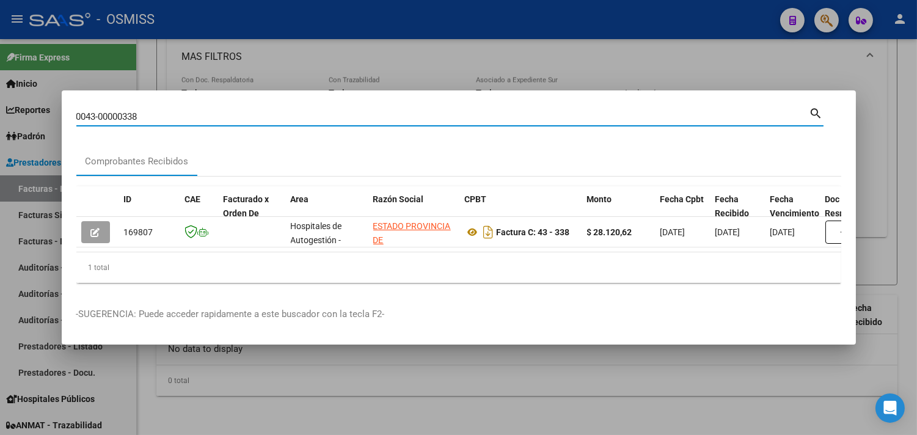
click at [4, 77] on div "0043-00000338 Buscar (apellido, dni, cuil, nro traspaso, cuit, obra social) sea…" at bounding box center [458, 217] width 917 height 435
paste input "1684-00001395"
type input "1684-00001395"
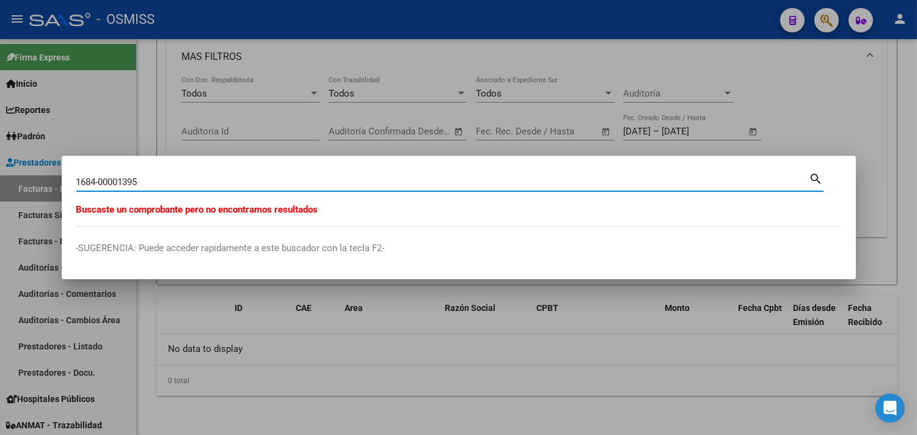
drag, startPoint x: 178, startPoint y: 181, endPoint x: 0, endPoint y: 179, distance: 177.7
click at [0, 179] on div "1684-00001395 Buscar (apellido, dni, cuil, nro traspaso, cuit, obra social) sea…" at bounding box center [458, 217] width 917 height 435
click at [173, 98] on div at bounding box center [458, 217] width 917 height 435
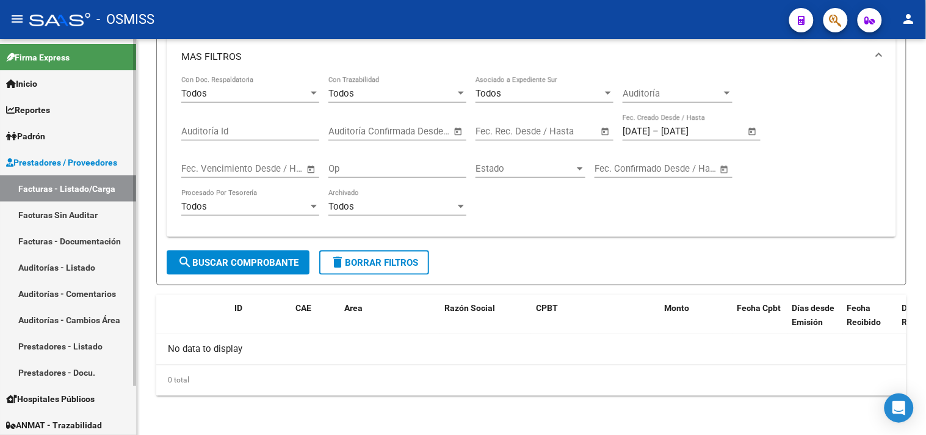
click at [78, 187] on link "Facturas - Listado/Carga" at bounding box center [68, 188] width 136 height 26
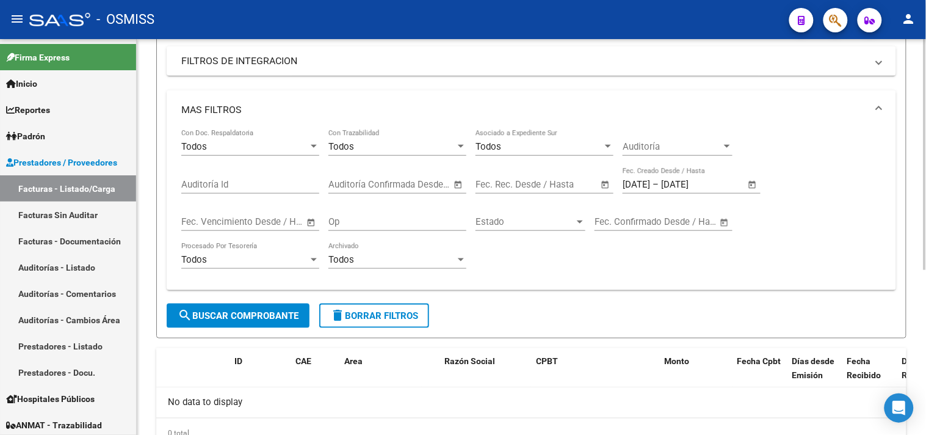
scroll to position [112, 0]
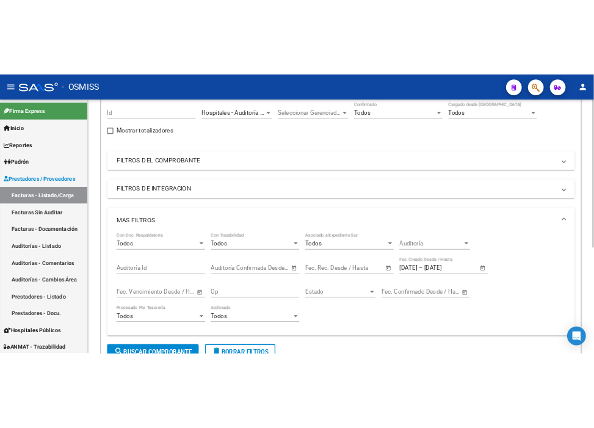
scroll to position [0, 0]
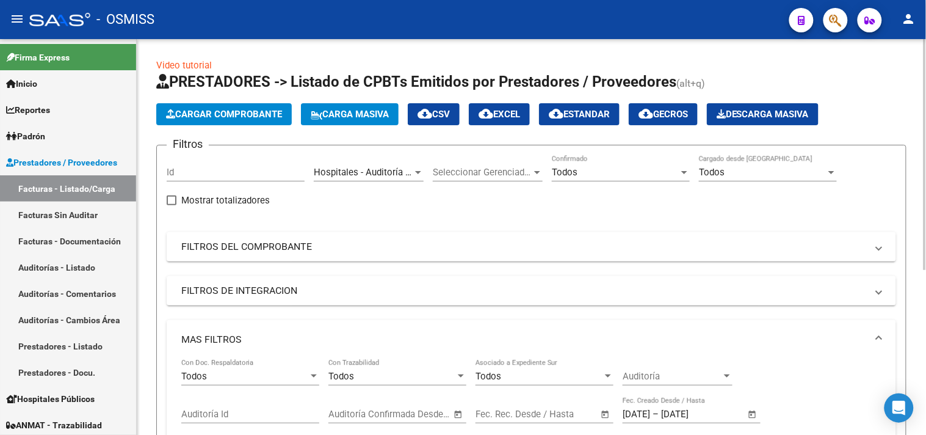
click at [236, 107] on button "Cargar Comprobante" at bounding box center [224, 114] width 136 height 22
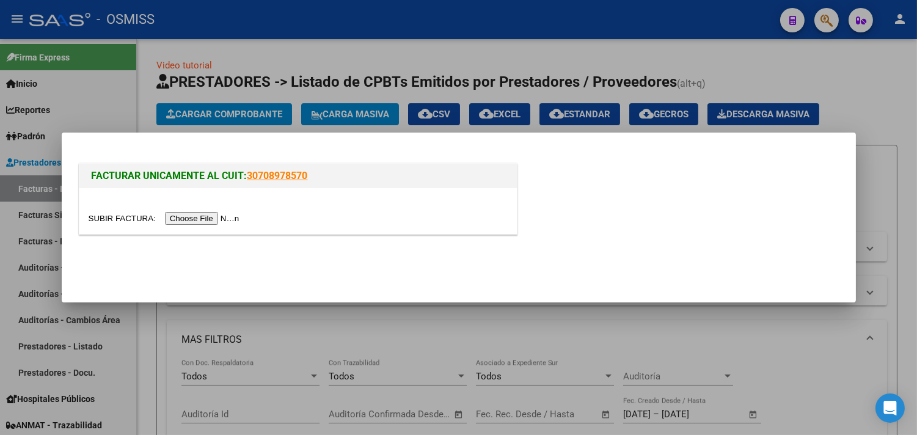
click at [234, 217] on input "file" at bounding box center [166, 218] width 155 height 13
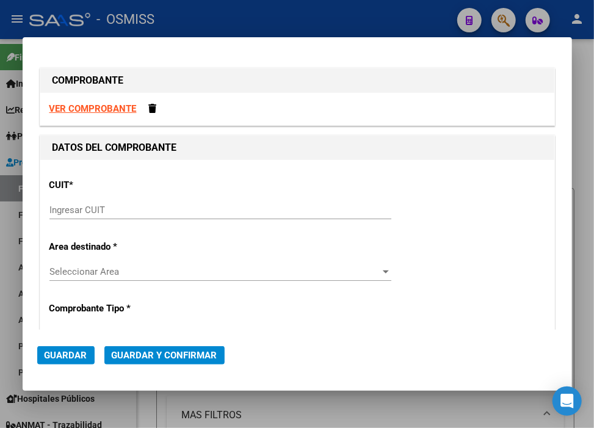
click at [83, 206] on input "Ingresar CUIT" at bounding box center [220, 210] width 342 height 11
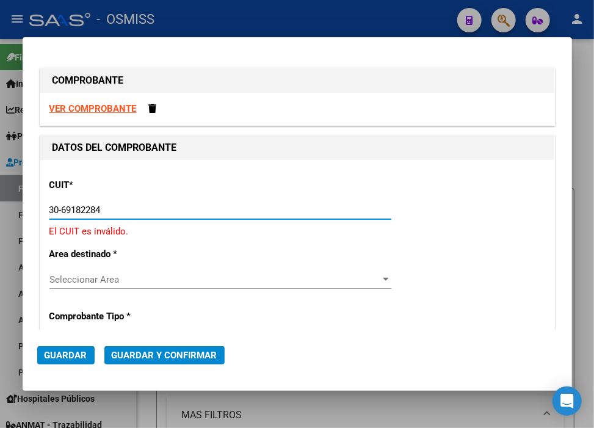
type input "30-69182284-9"
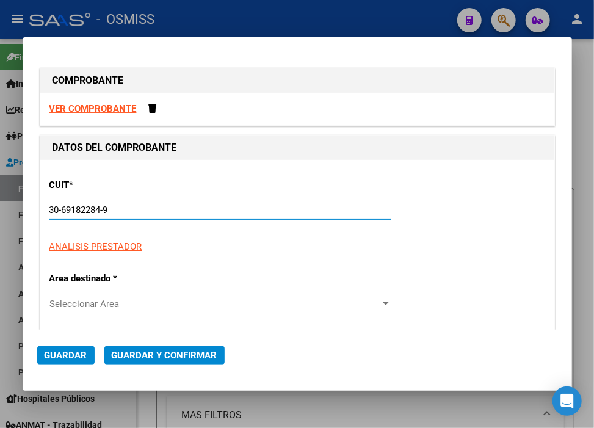
type input "1377"
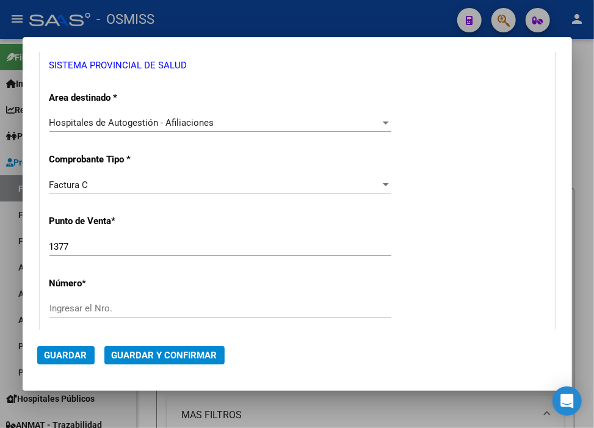
scroll to position [271, 0]
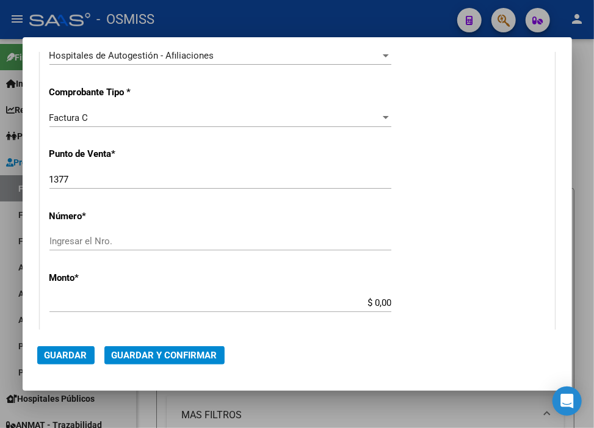
type input "30-69182284-9"
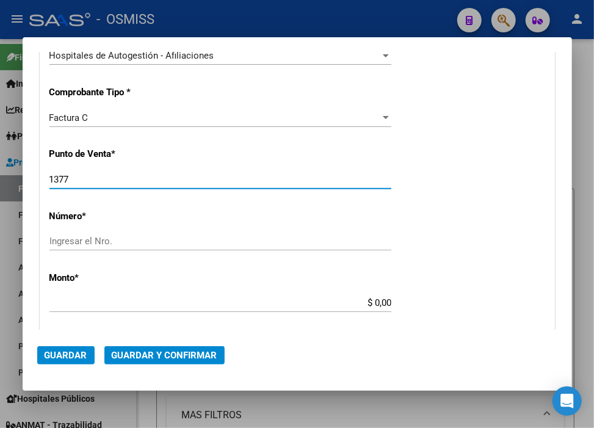
drag, startPoint x: 79, startPoint y: 178, endPoint x: 9, endPoint y: 177, distance: 70.9
click at [9, 177] on div "COMPROBANTE VER COMPROBANTE DATOS DEL COMPROBANTE CUIT * 30-69182284-9 Ingresar…" at bounding box center [297, 214] width 594 height 428
type input "1684"
drag, startPoint x: 96, startPoint y: 241, endPoint x: 105, endPoint y: 247, distance: 11.0
click at [96, 240] on input "Ingresar el Nro." at bounding box center [220, 241] width 342 height 11
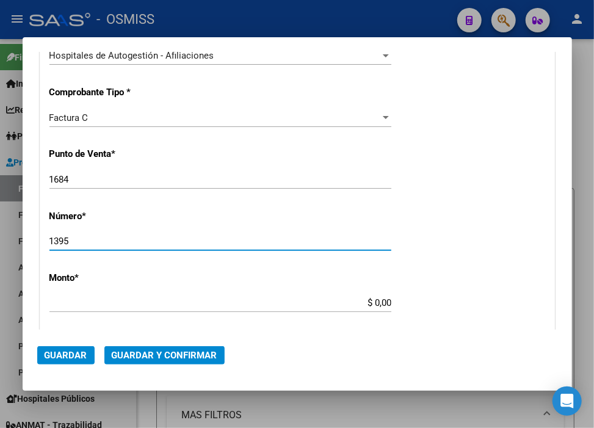
type input "1395"
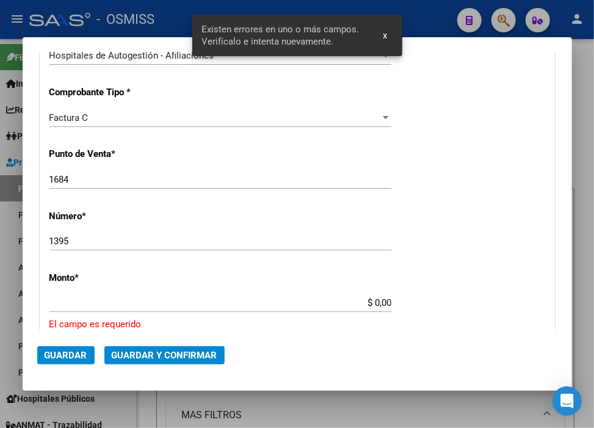
scroll to position [377, 0]
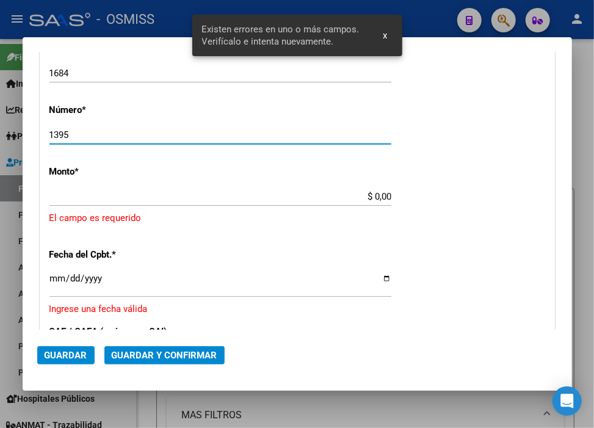
click at [373, 196] on input "$ 0,00" at bounding box center [220, 196] width 342 height 11
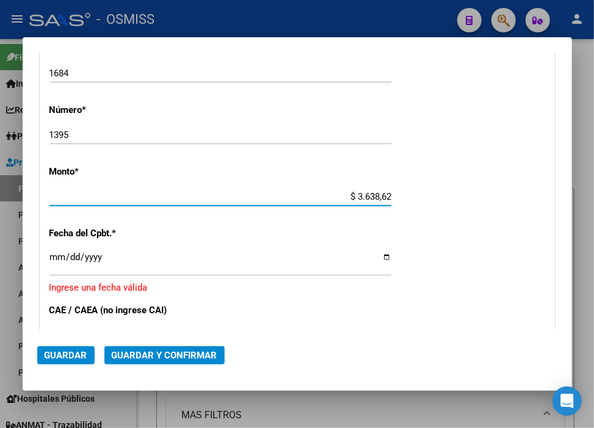
type input "$ 36.386,26"
click at [55, 255] on input "Ingresar la fecha" at bounding box center [220, 262] width 342 height 20
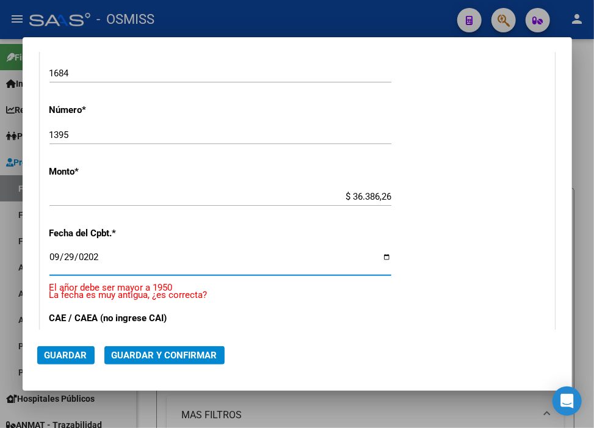
type input "[DATE]"
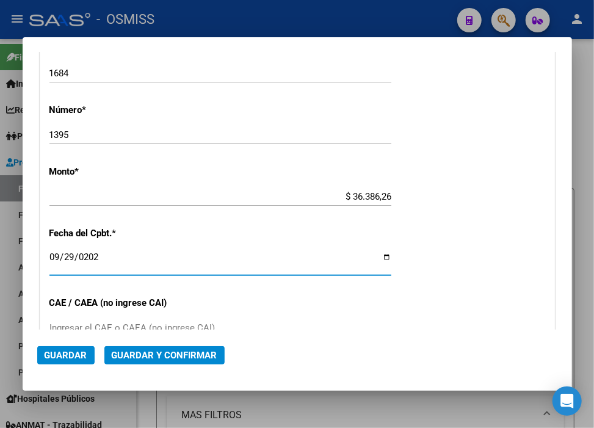
click at [191, 351] on span "Guardar y Confirmar" at bounding box center [165, 355] width 106 height 11
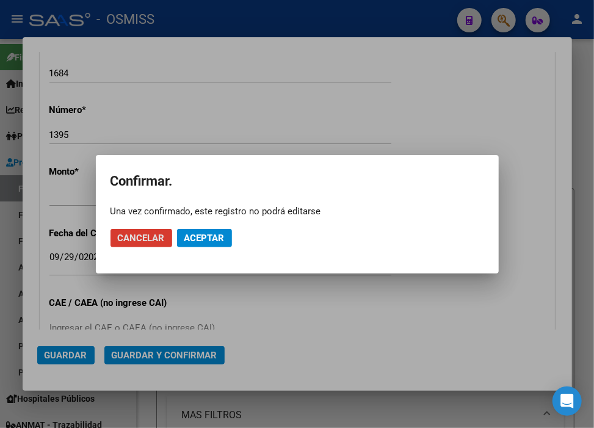
click at [202, 243] on button "Aceptar" at bounding box center [204, 238] width 55 height 18
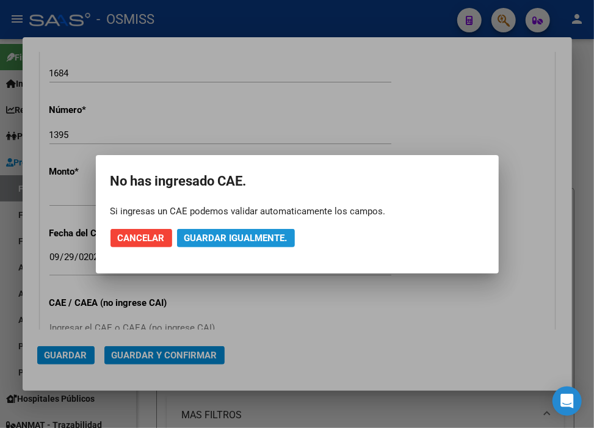
click at [202, 243] on button "Guardar igualmente." at bounding box center [236, 238] width 118 height 18
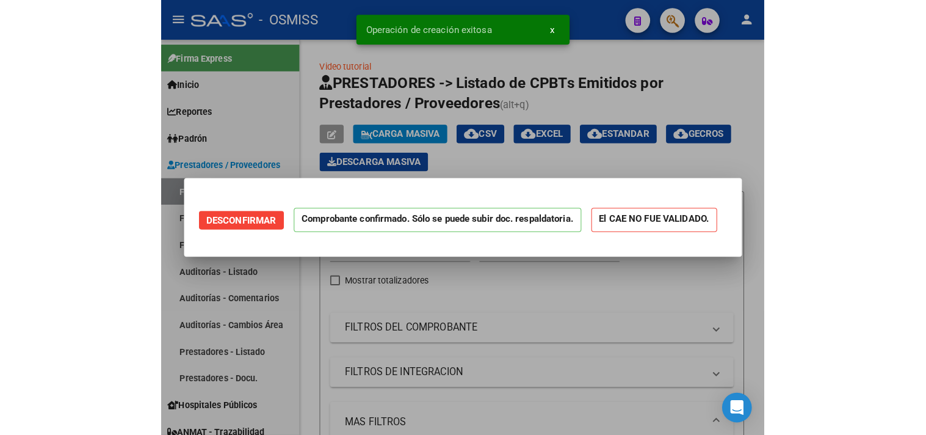
scroll to position [0, 0]
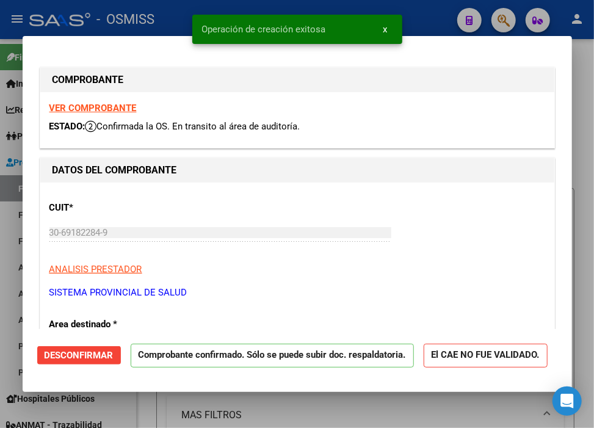
type input "[DATE]"
click at [424, 7] on div at bounding box center [297, 214] width 594 height 428
type input "$ 0,00"
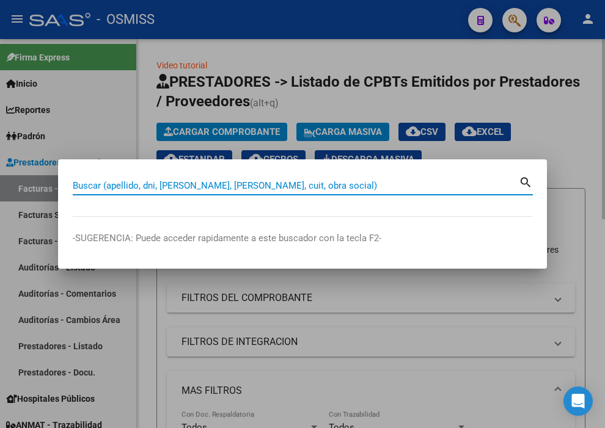
paste input "1685-00001134"
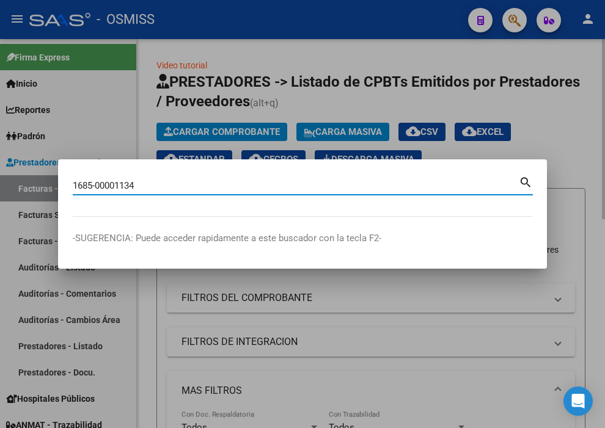
type input "1685-00001134"
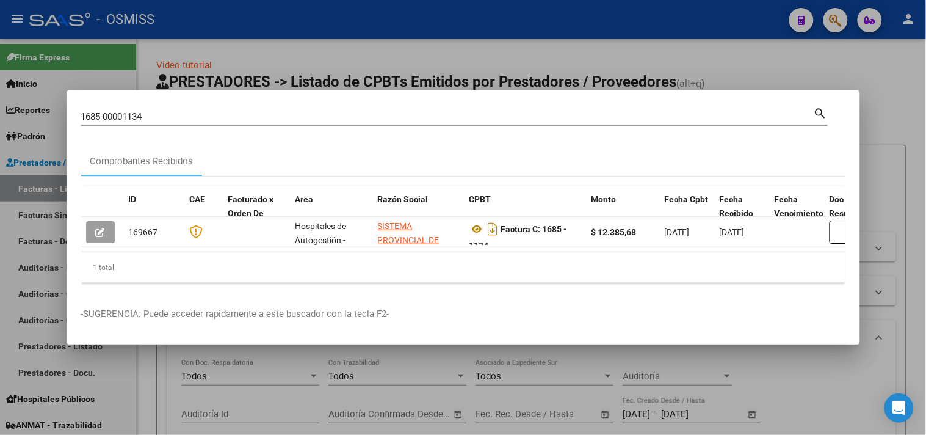
click at [242, 52] on div at bounding box center [463, 217] width 926 height 435
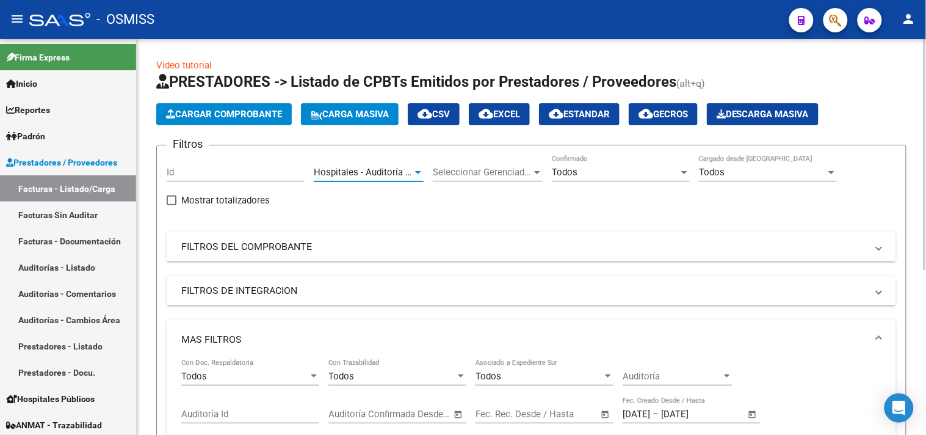
click at [345, 174] on span "Hospitales - Auditoría Médica" at bounding box center [375, 172] width 122 height 11
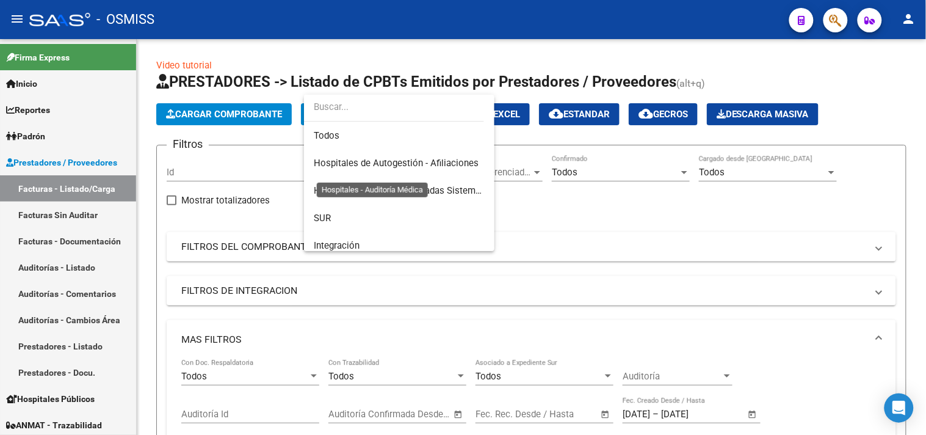
scroll to position [238, 0]
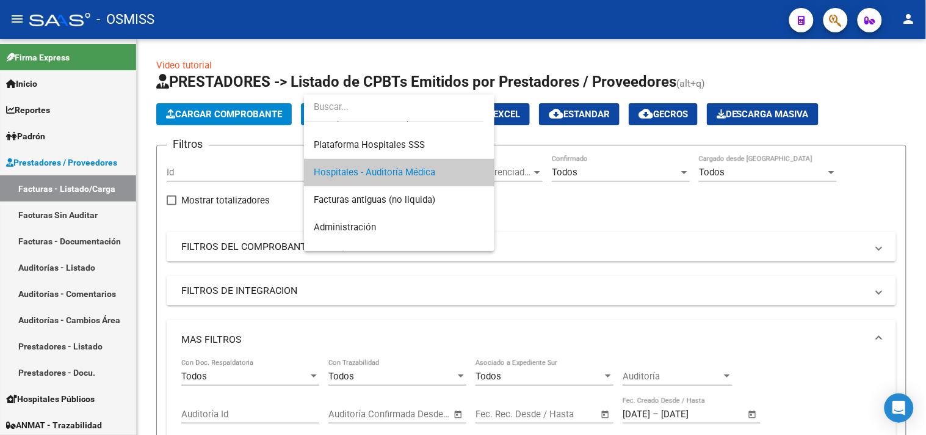
click at [629, 241] on div at bounding box center [463, 217] width 926 height 435
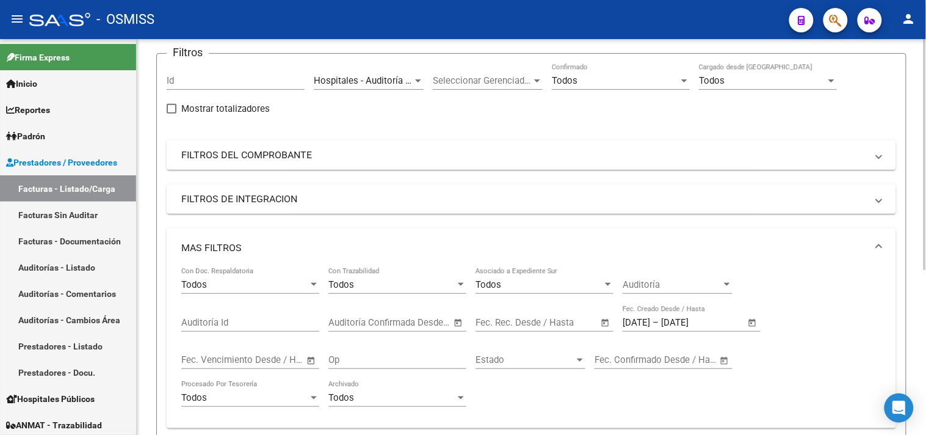
scroll to position [203, 0]
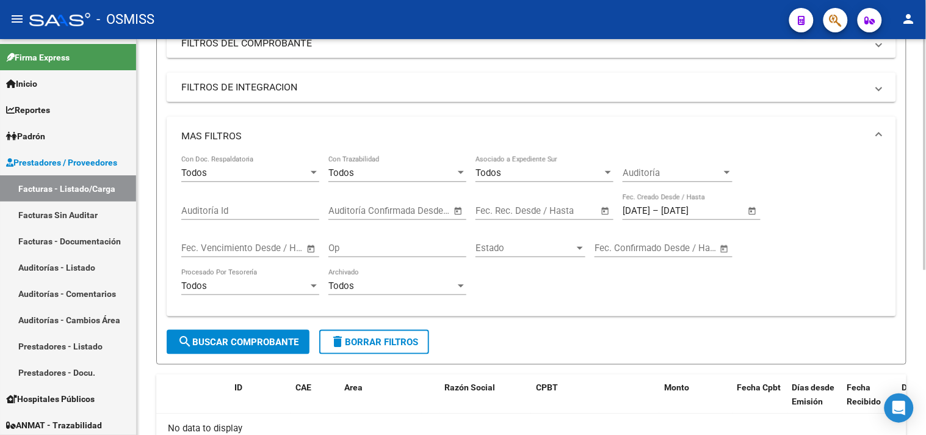
click at [286, 341] on span "search Buscar Comprobante" at bounding box center [238, 342] width 121 height 11
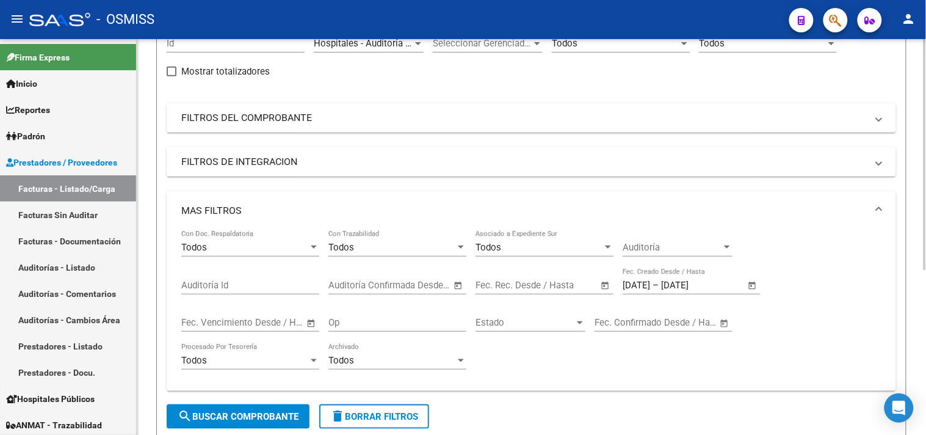
scroll to position [0, 0]
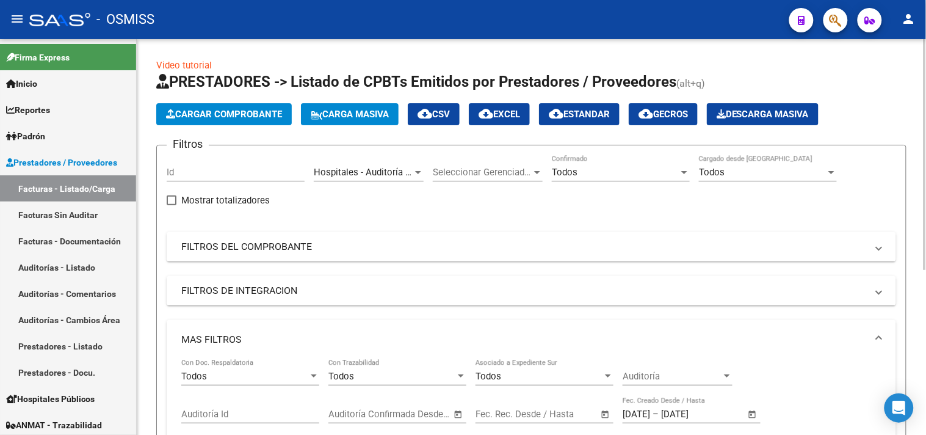
click at [373, 174] on span "Hospitales - Auditoría Médica" at bounding box center [375, 172] width 122 height 11
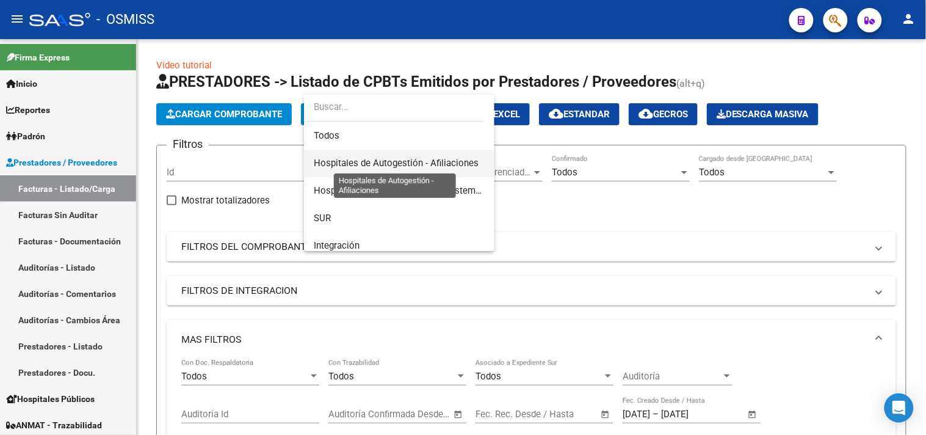
click at [410, 158] on span "Hospitales de Autogestión - Afiliaciones" at bounding box center [396, 163] width 165 height 11
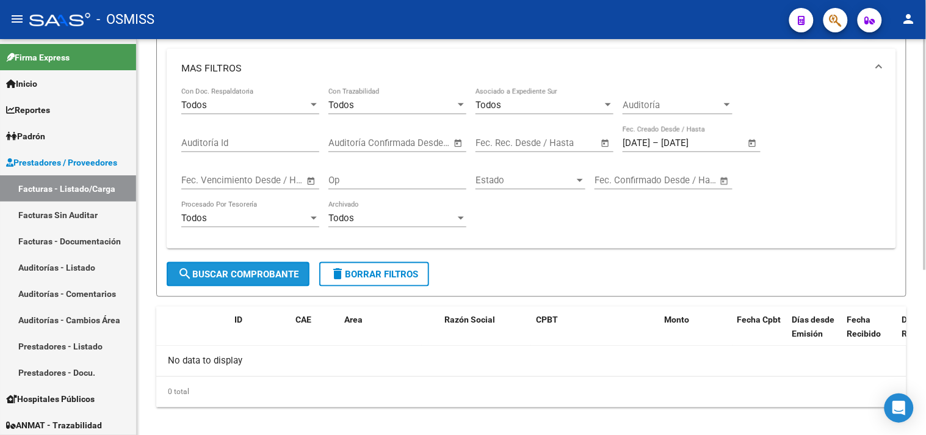
click at [249, 275] on span "search Buscar Comprobante" at bounding box center [238, 274] width 121 height 11
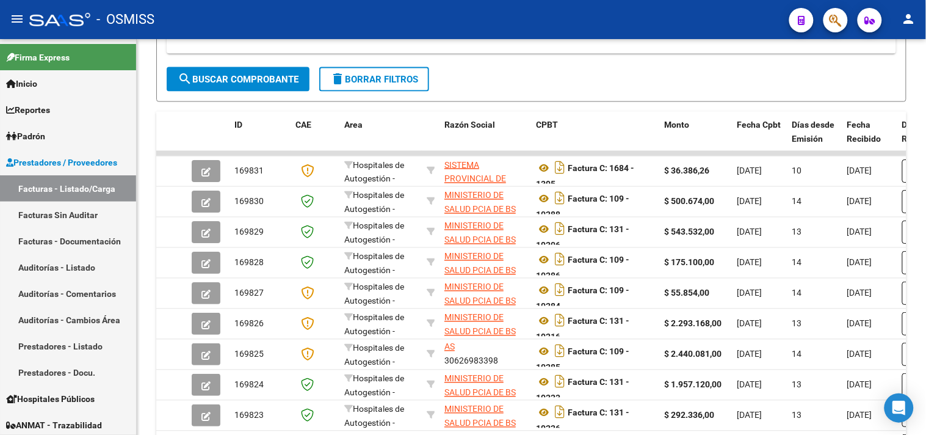
scroll to position [441, 0]
